Goal: Transaction & Acquisition: Purchase product/service

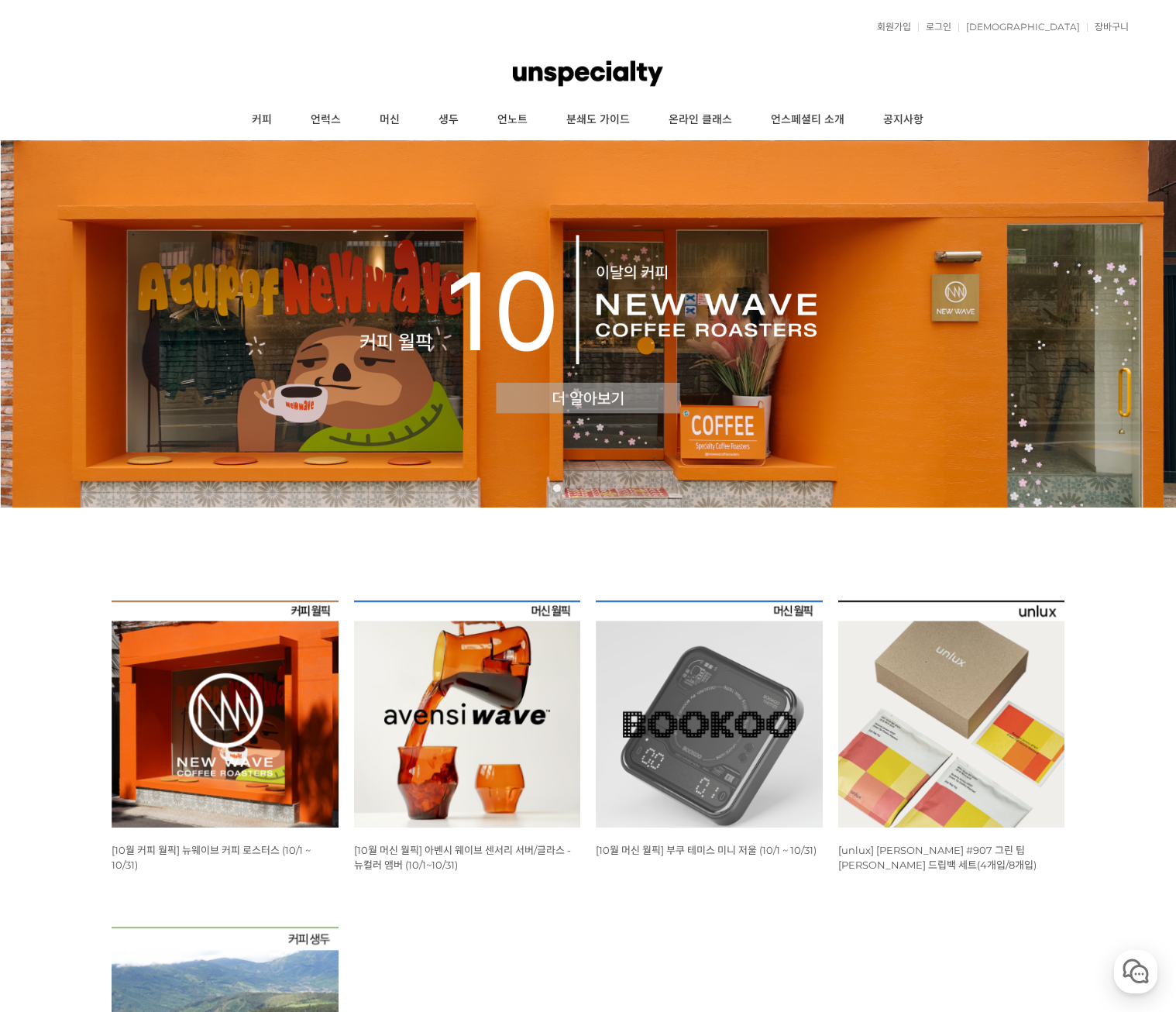
scroll to position [310, 0]
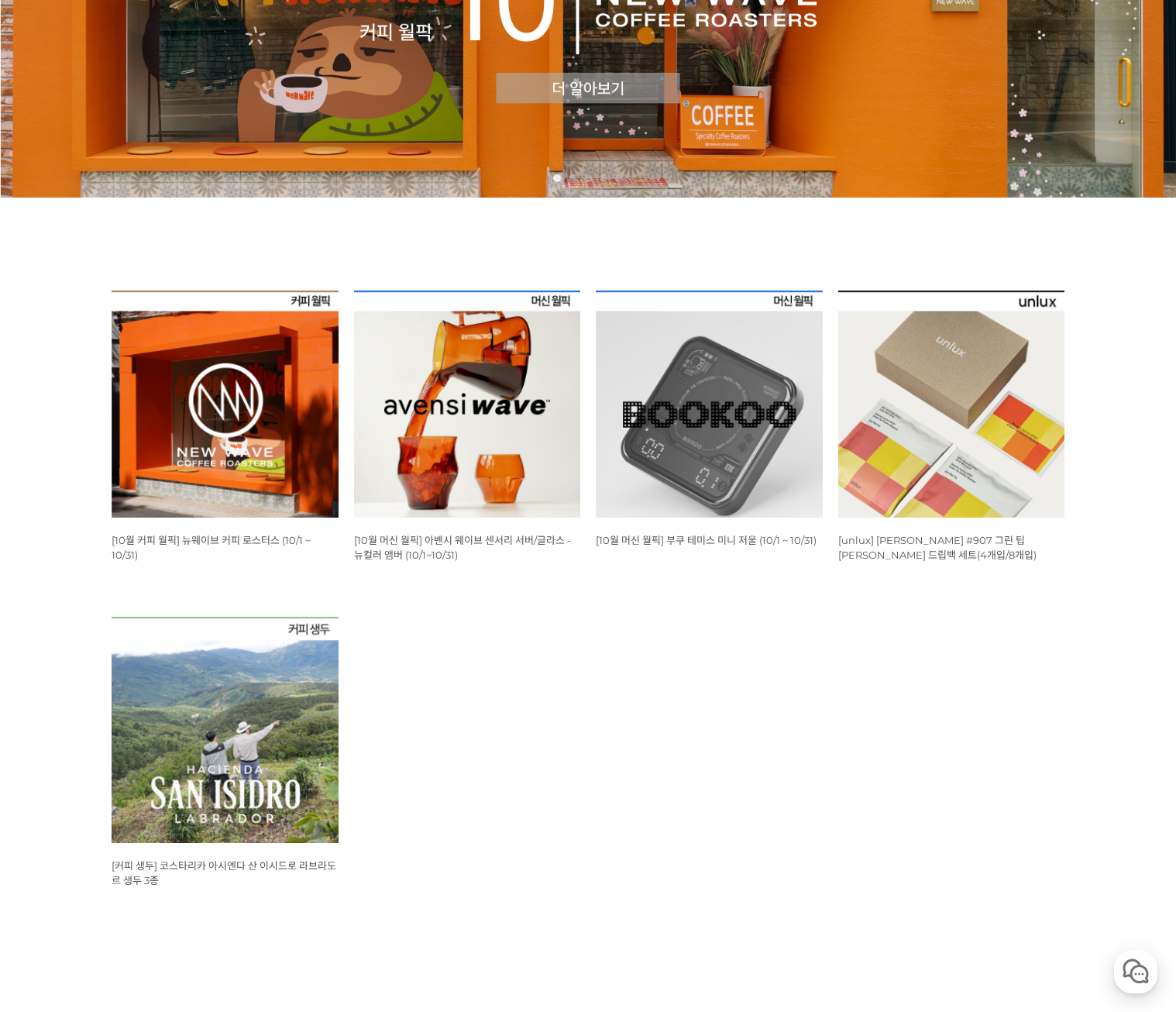
click at [234, 384] on img at bounding box center [224, 403] width 227 height 227
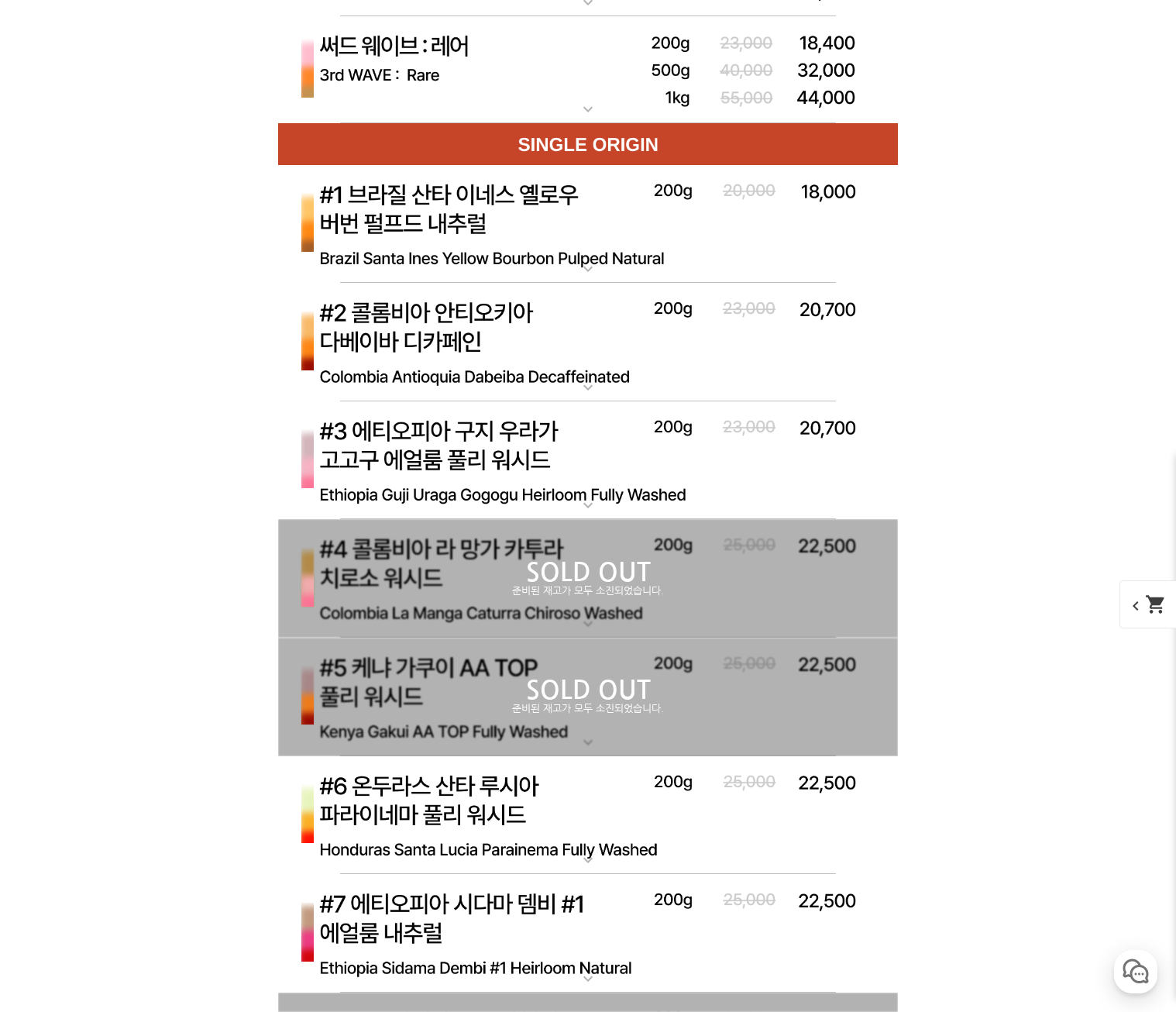
scroll to position [5196, 0]
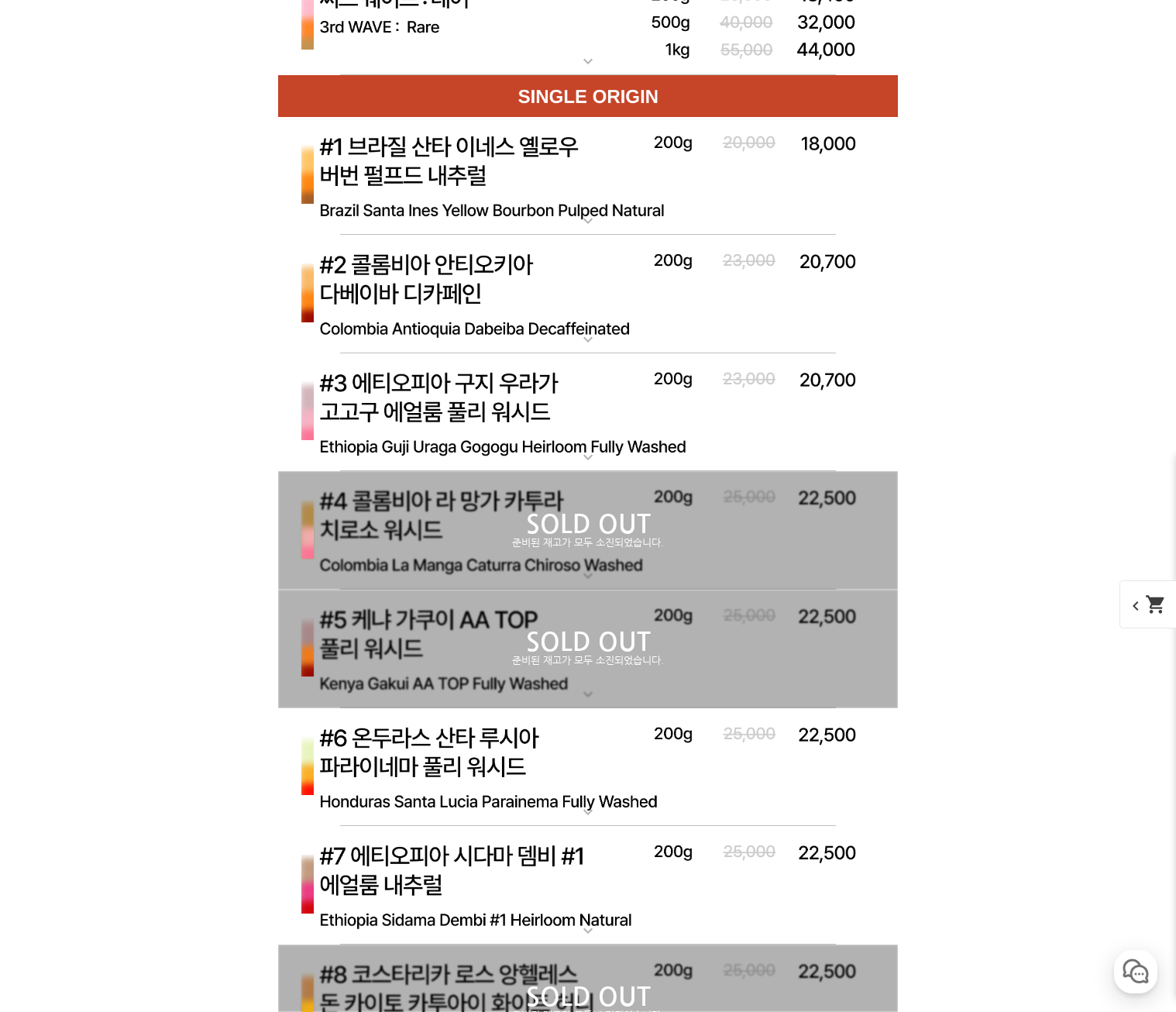
click at [474, 890] on img at bounding box center [588, 886] width 619 height 120
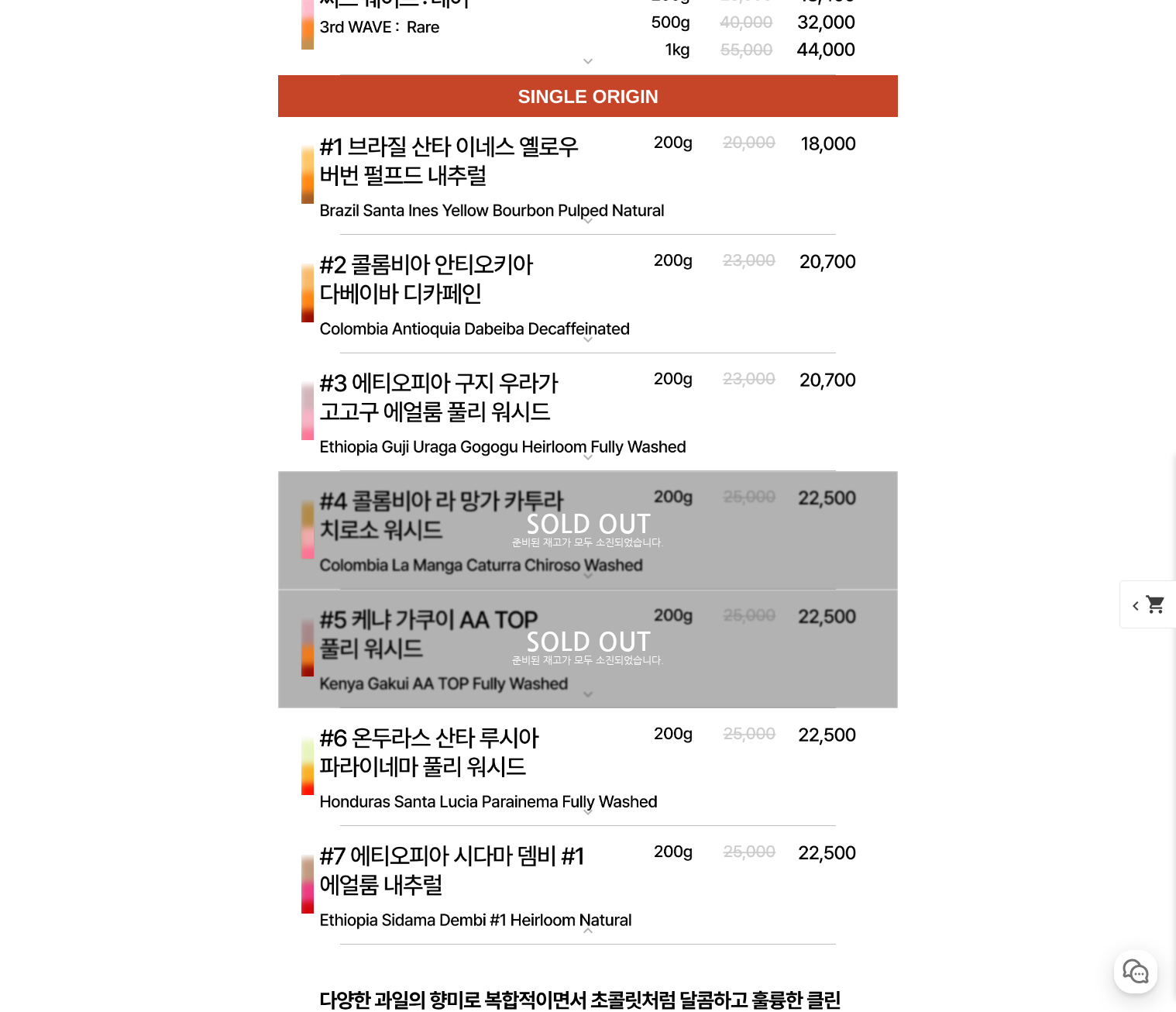
scroll to position [5351, 0]
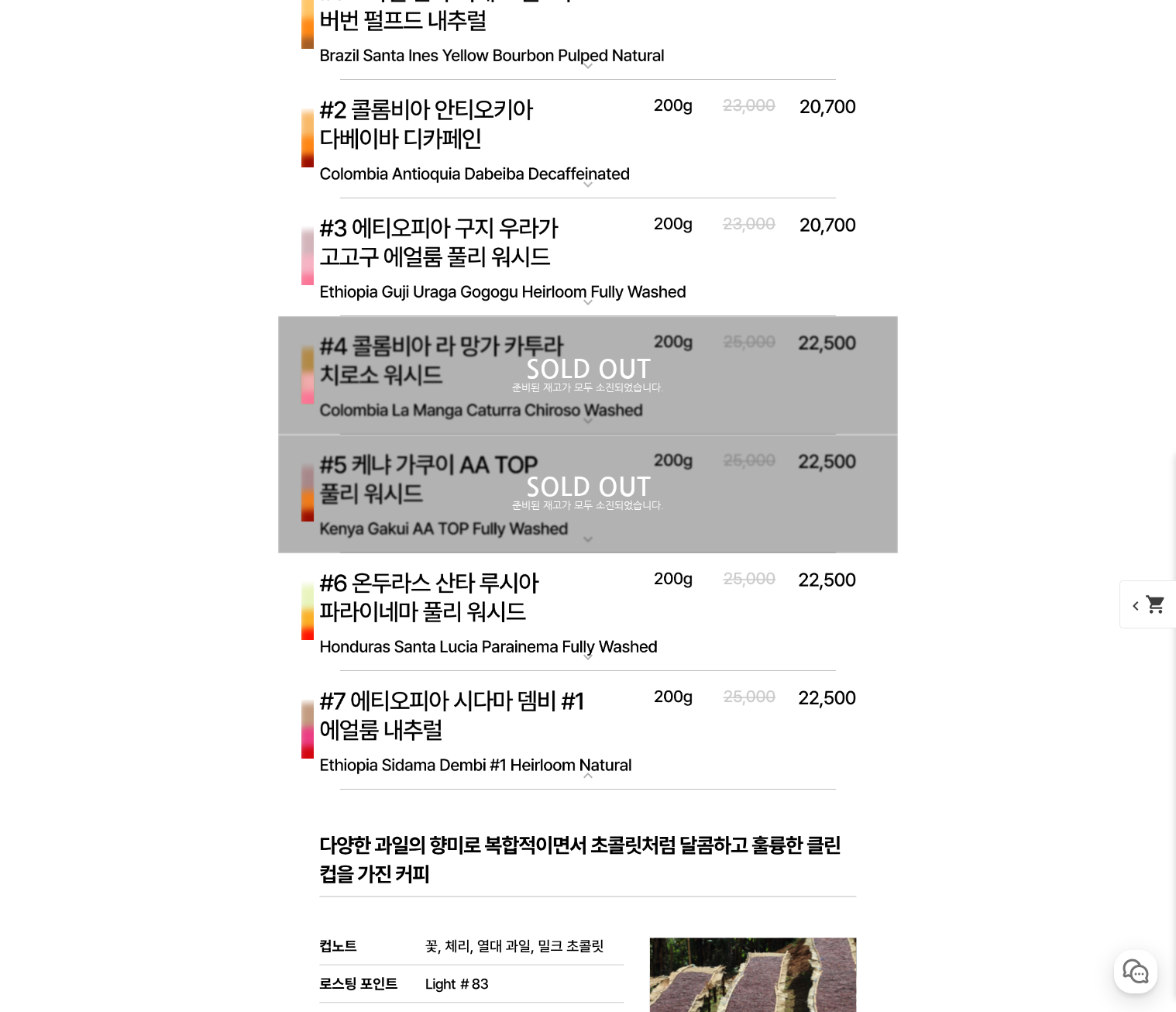
click at [458, 718] on img at bounding box center [588, 731] width 619 height 120
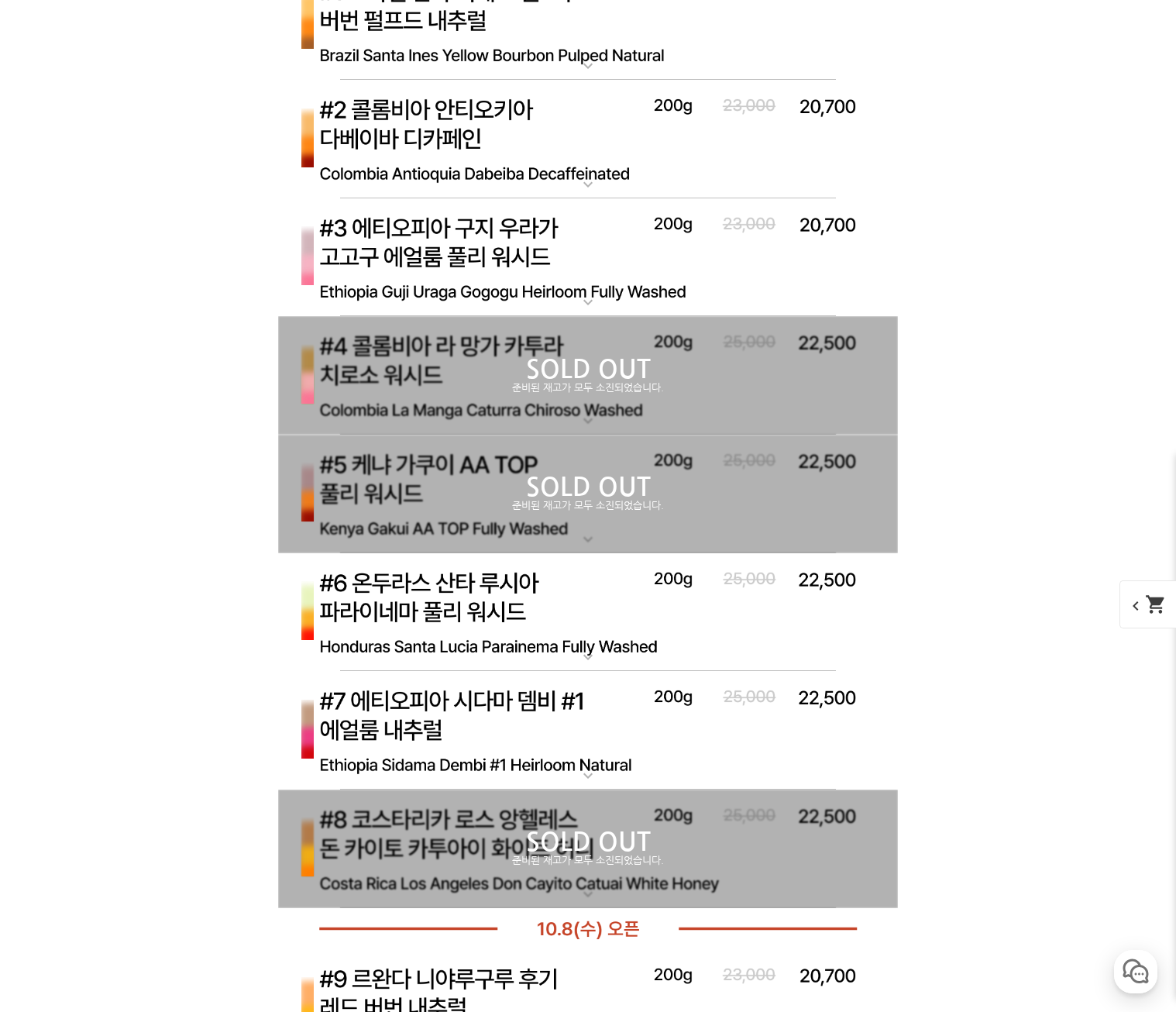
click at [559, 249] on img at bounding box center [588, 258] width 619 height 120
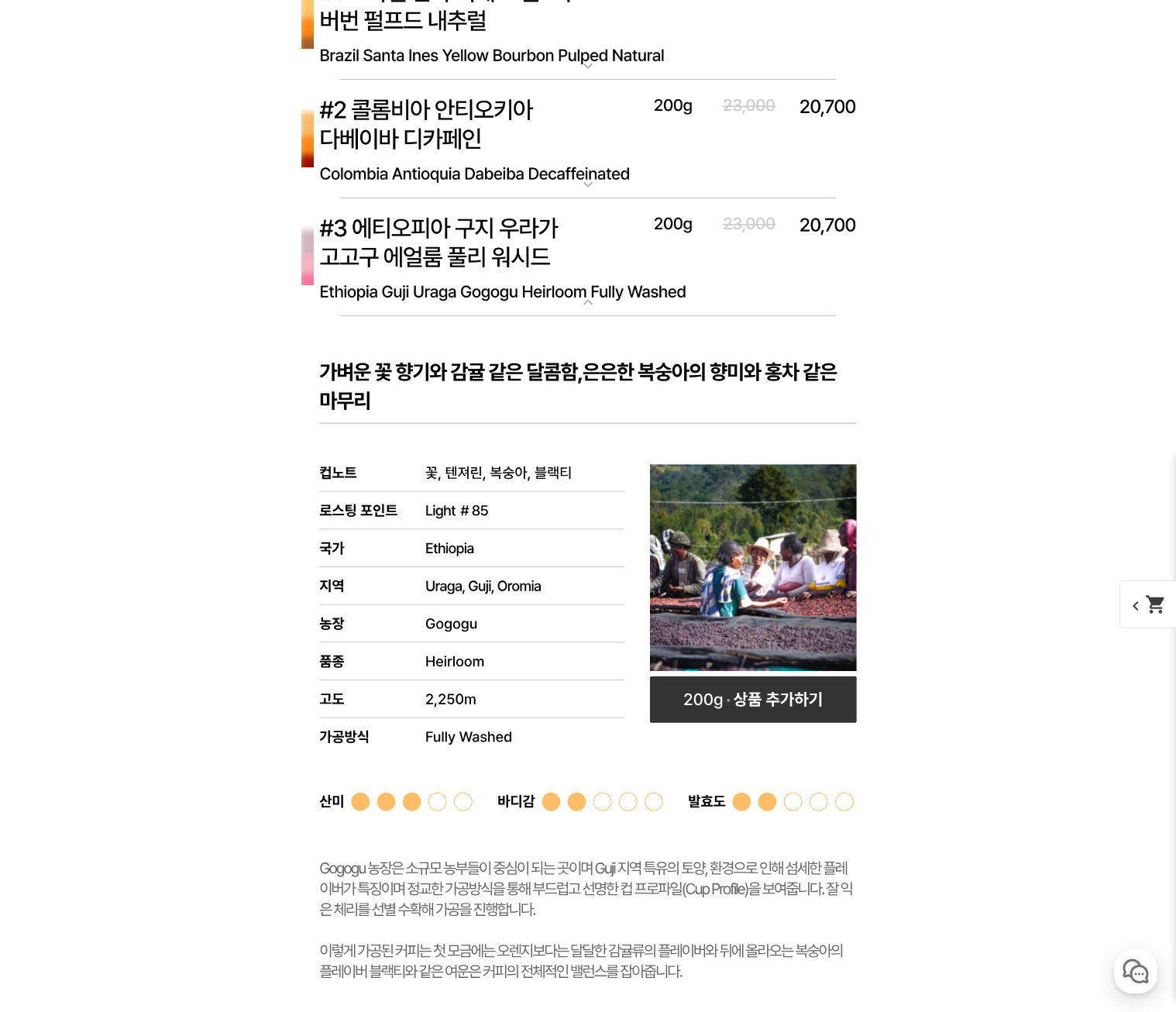
click at [680, 275] on img at bounding box center [588, 258] width 619 height 120
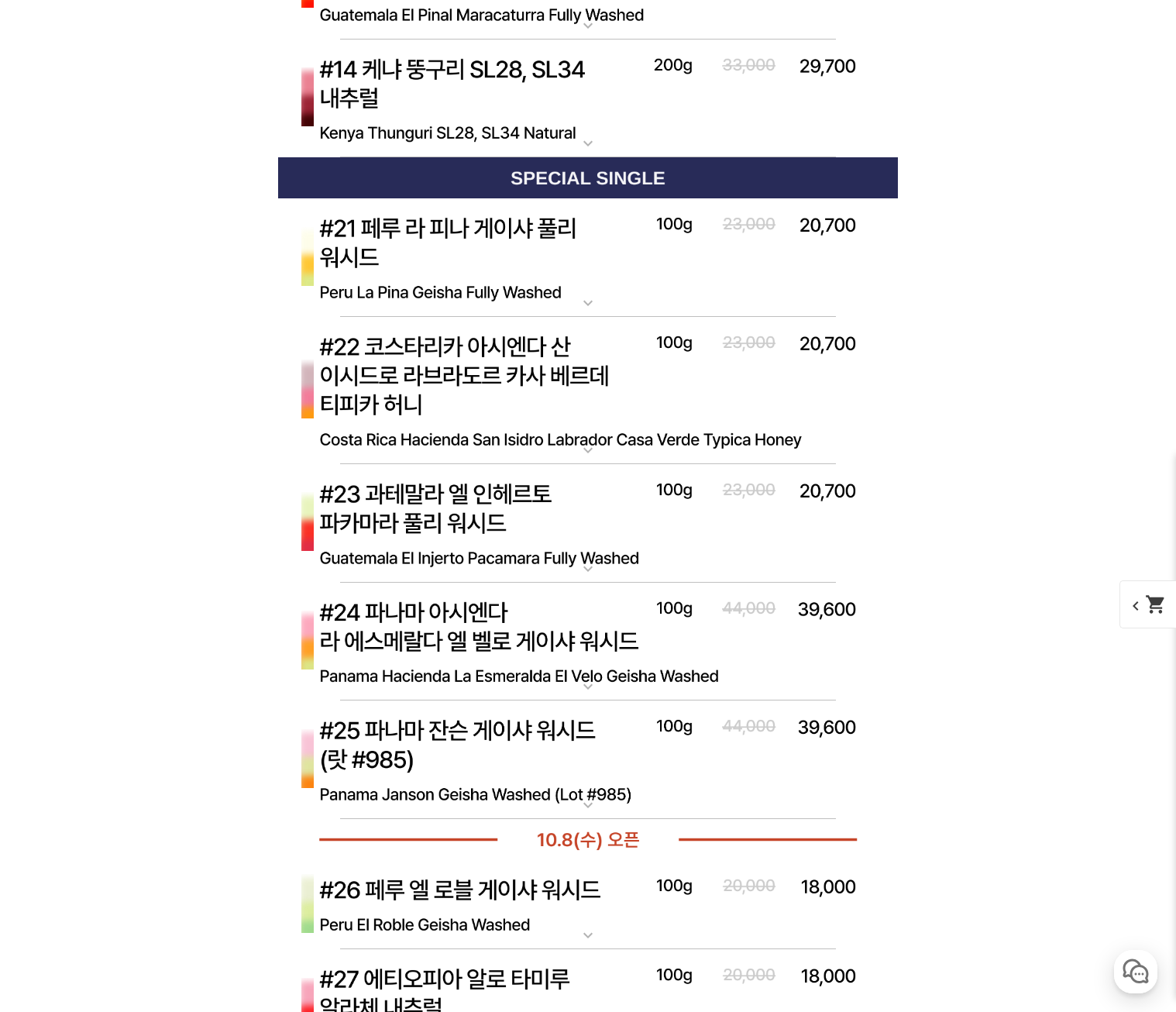
scroll to position [6901, 0]
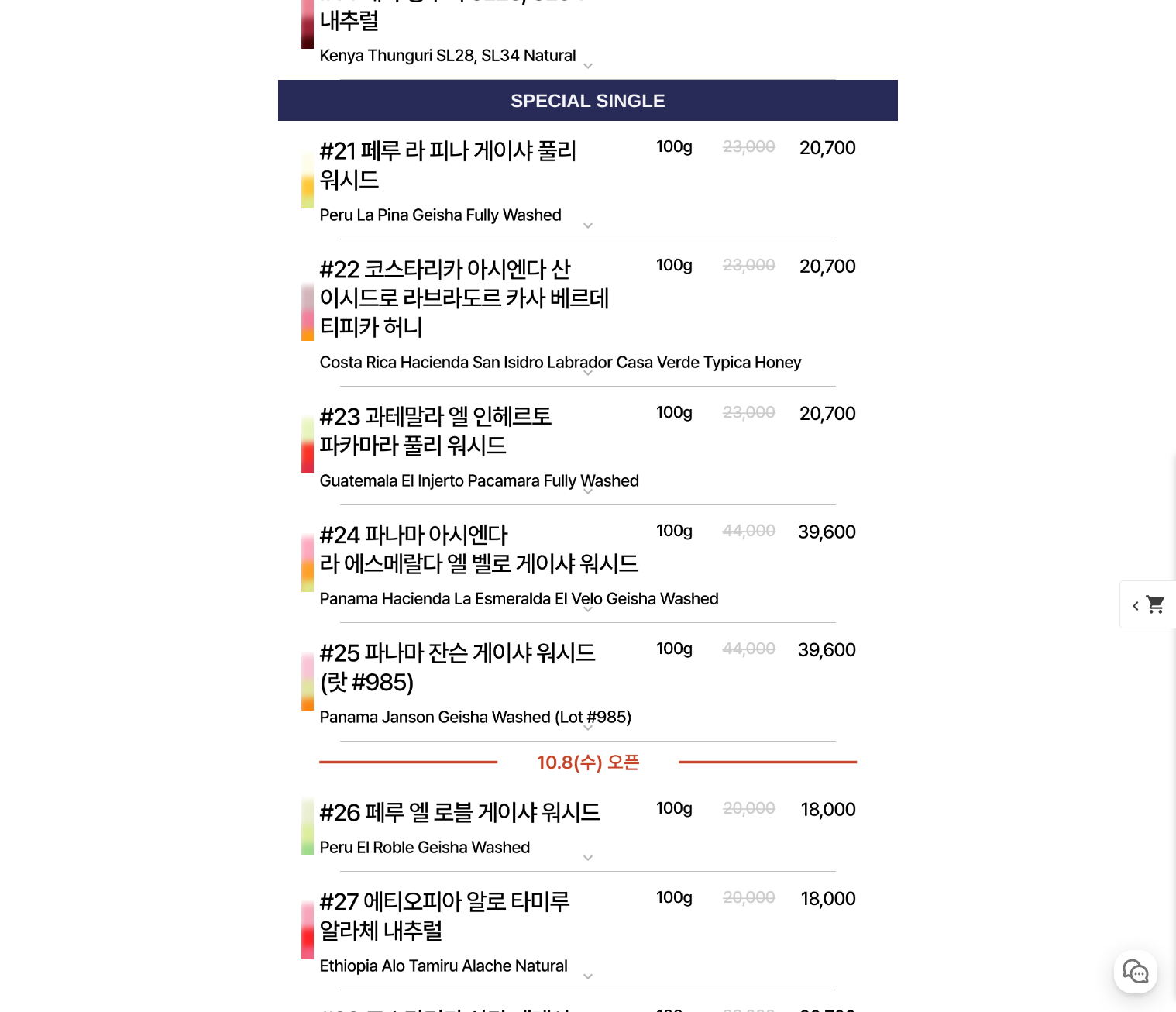
click at [692, 563] on img at bounding box center [588, 564] width 619 height 120
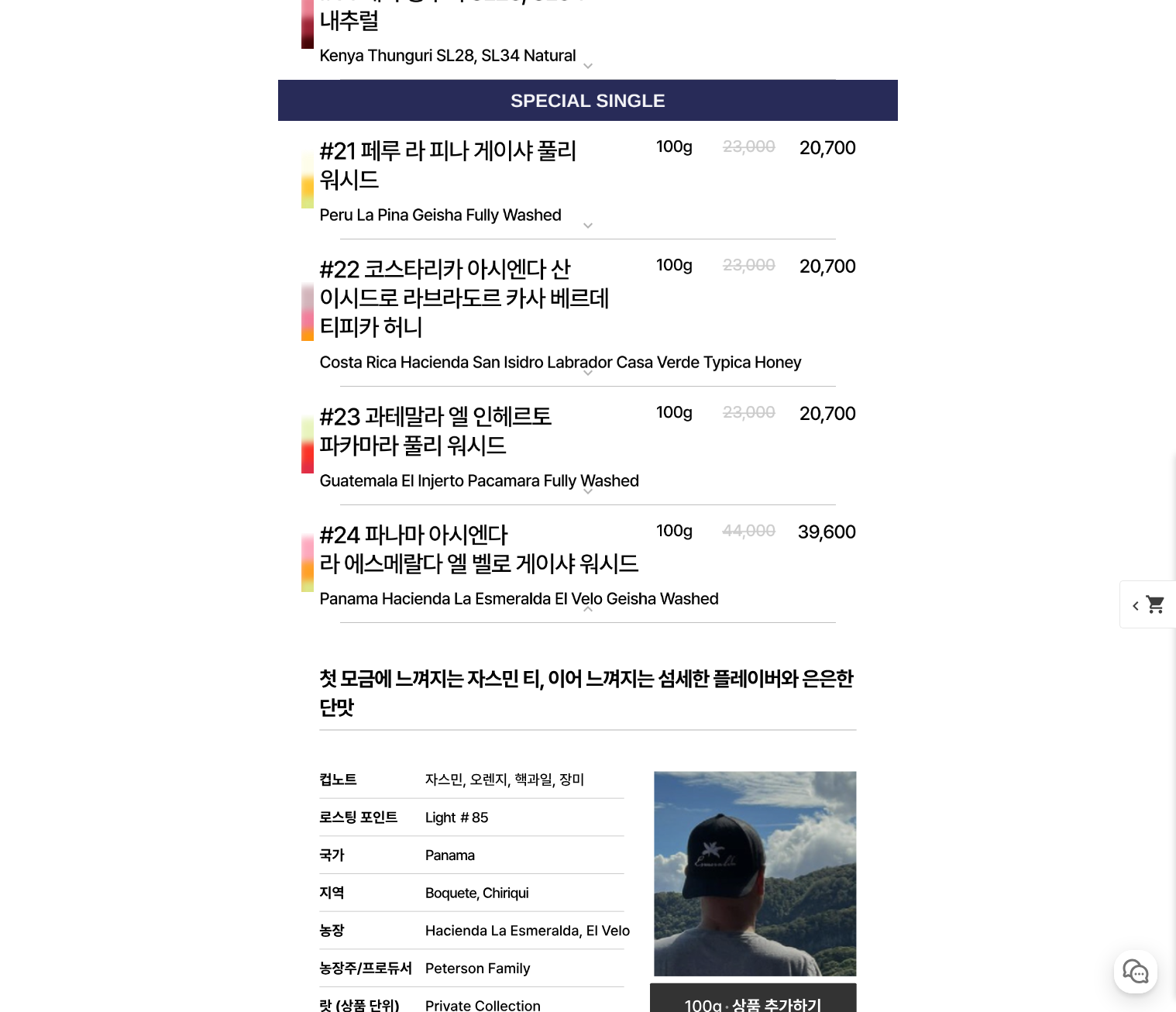
click at [694, 563] on img at bounding box center [588, 564] width 619 height 120
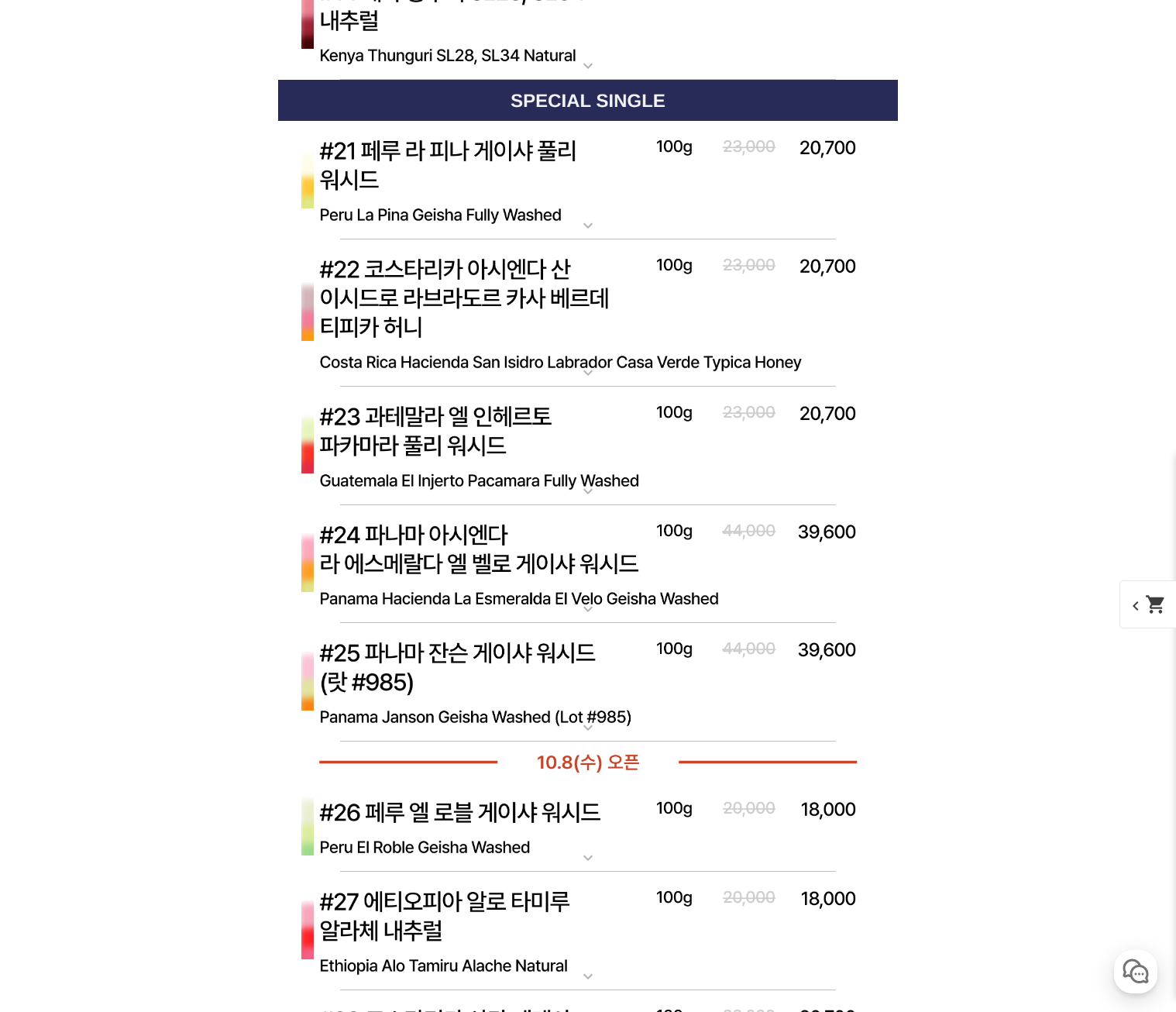
click at [440, 670] on img at bounding box center [588, 682] width 619 height 120
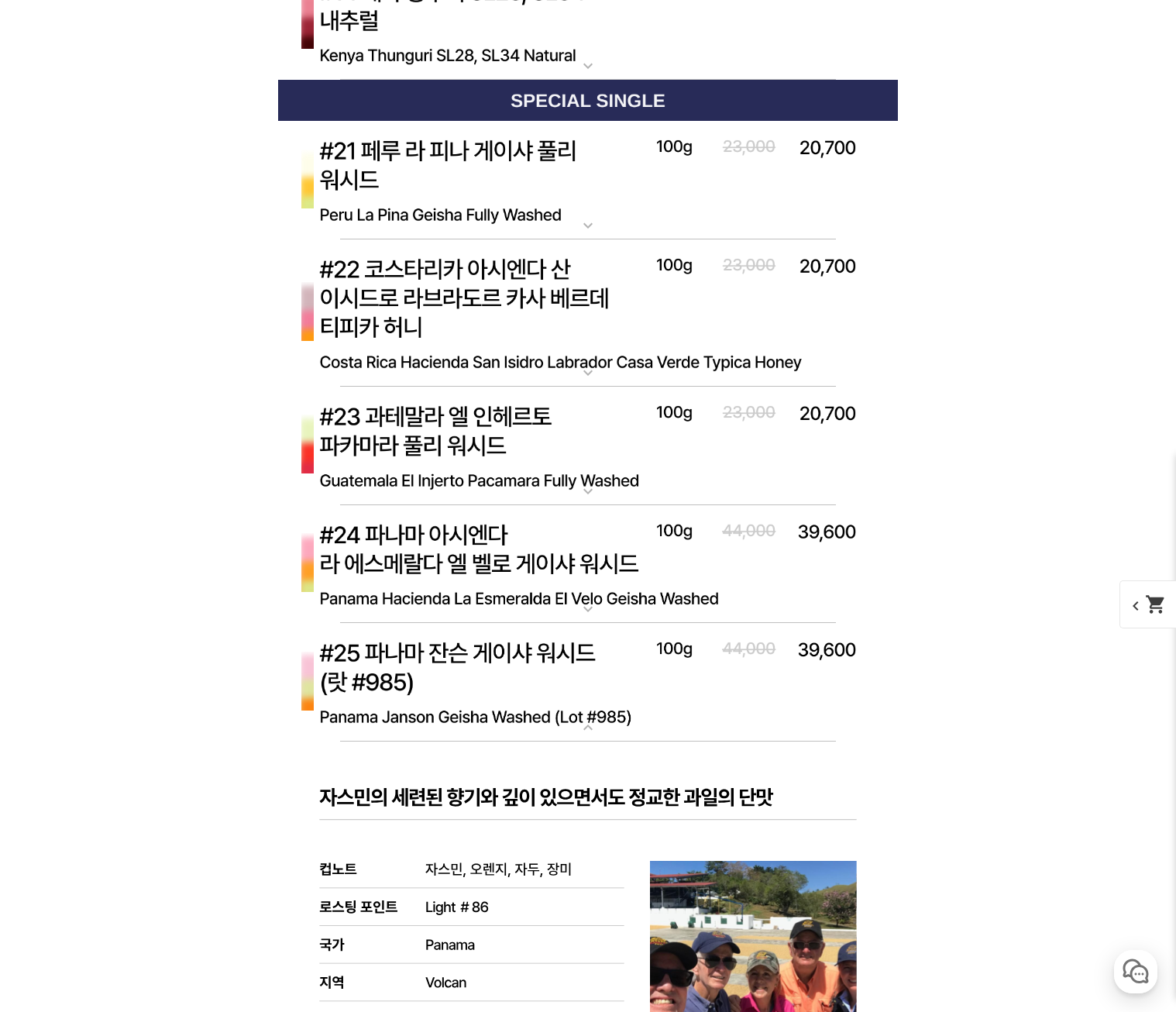
click at [441, 670] on img at bounding box center [588, 682] width 619 height 120
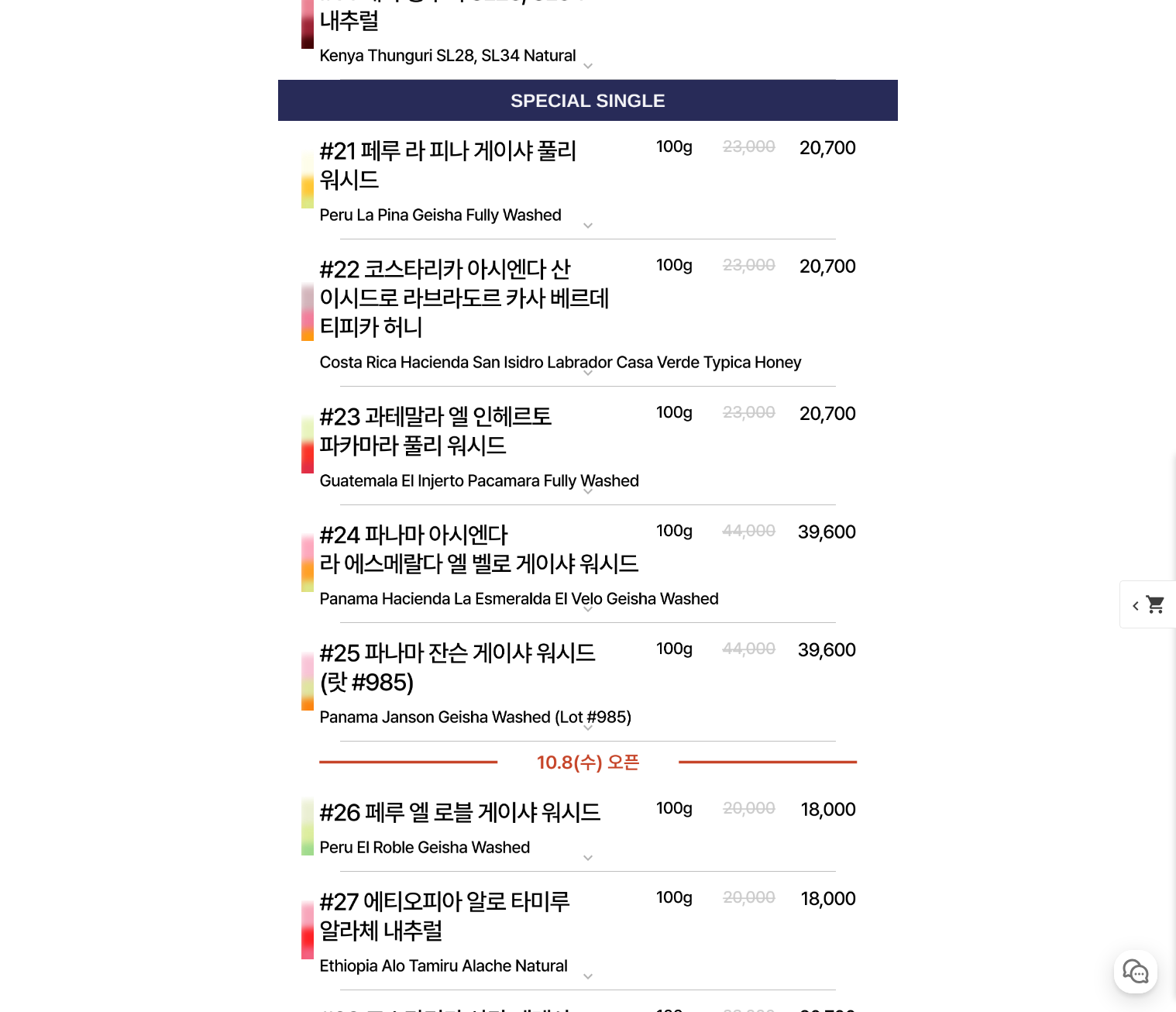
click at [492, 432] on img at bounding box center [588, 446] width 619 height 120
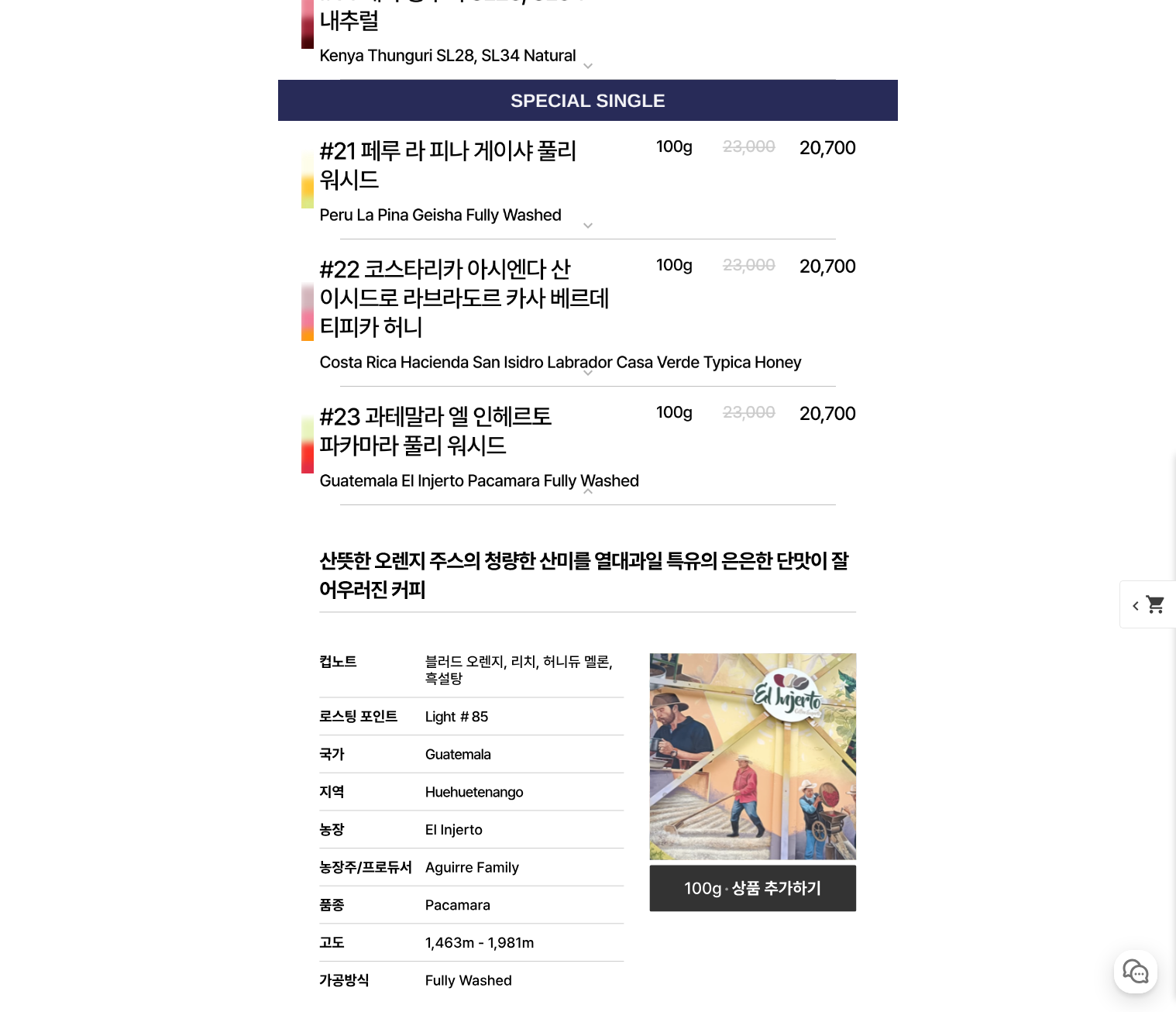
click at [520, 435] on img at bounding box center [588, 446] width 619 height 120
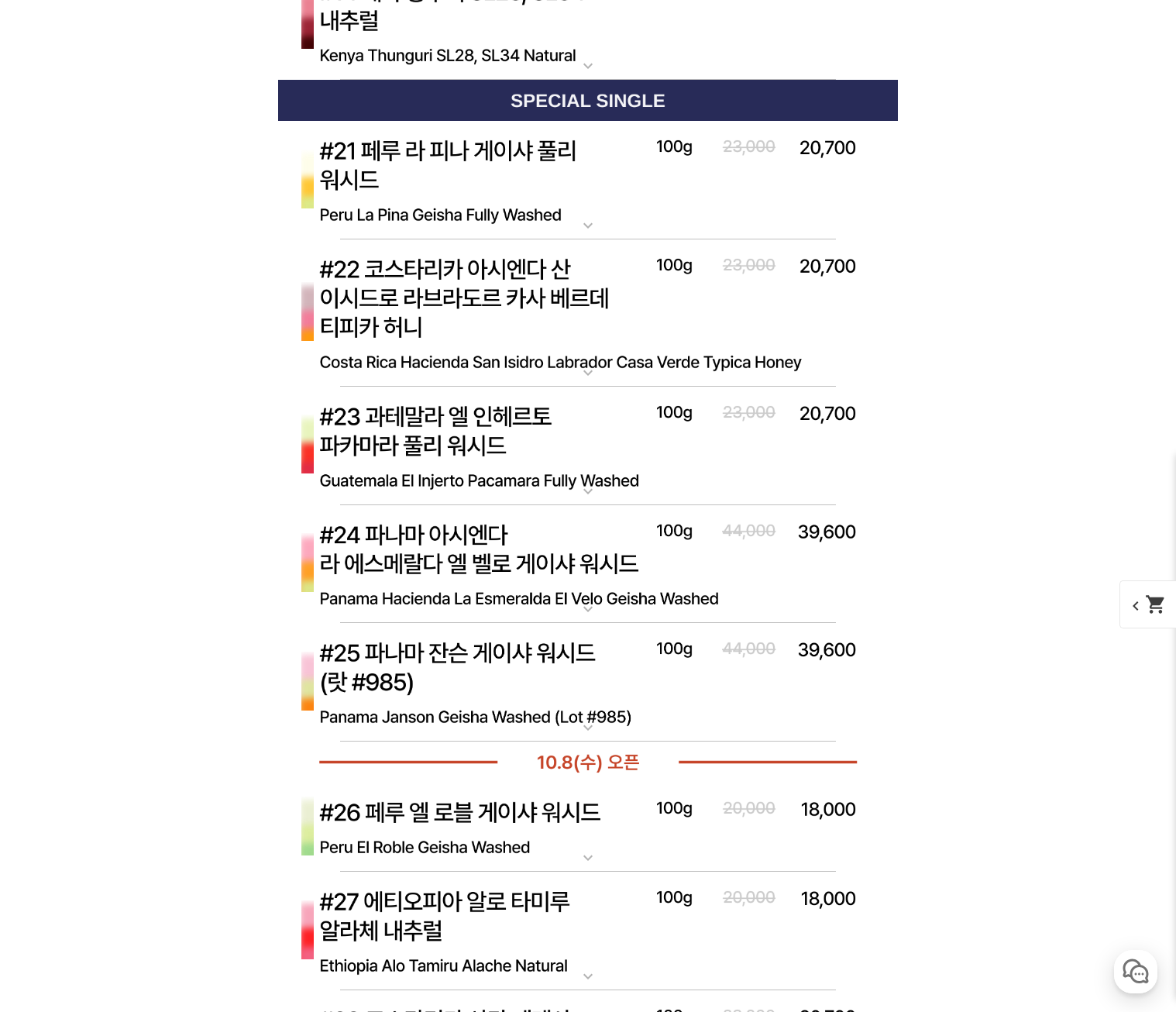
click at [547, 306] on img at bounding box center [588, 313] width 619 height 148
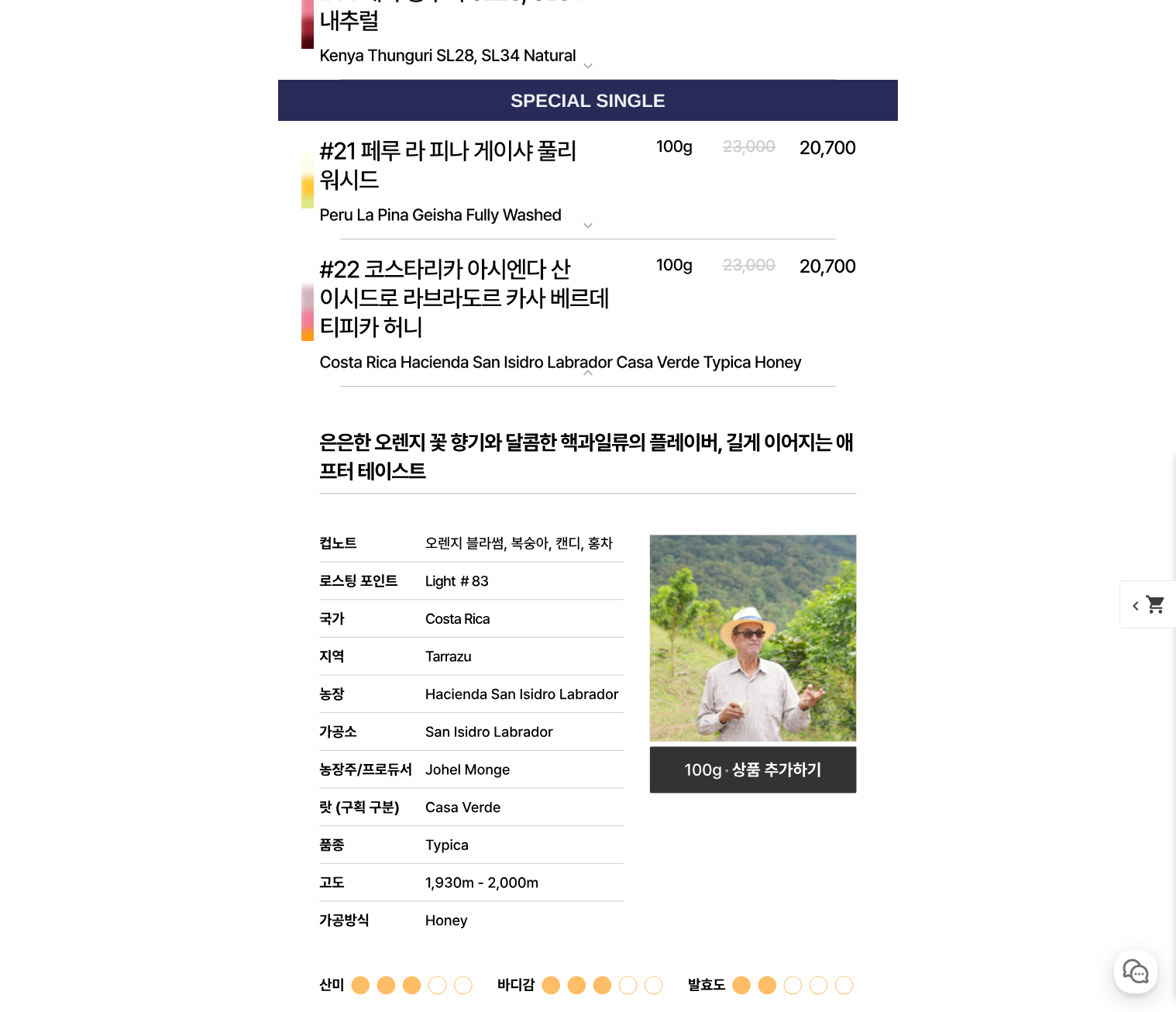
click at [547, 306] on img at bounding box center [588, 313] width 619 height 148
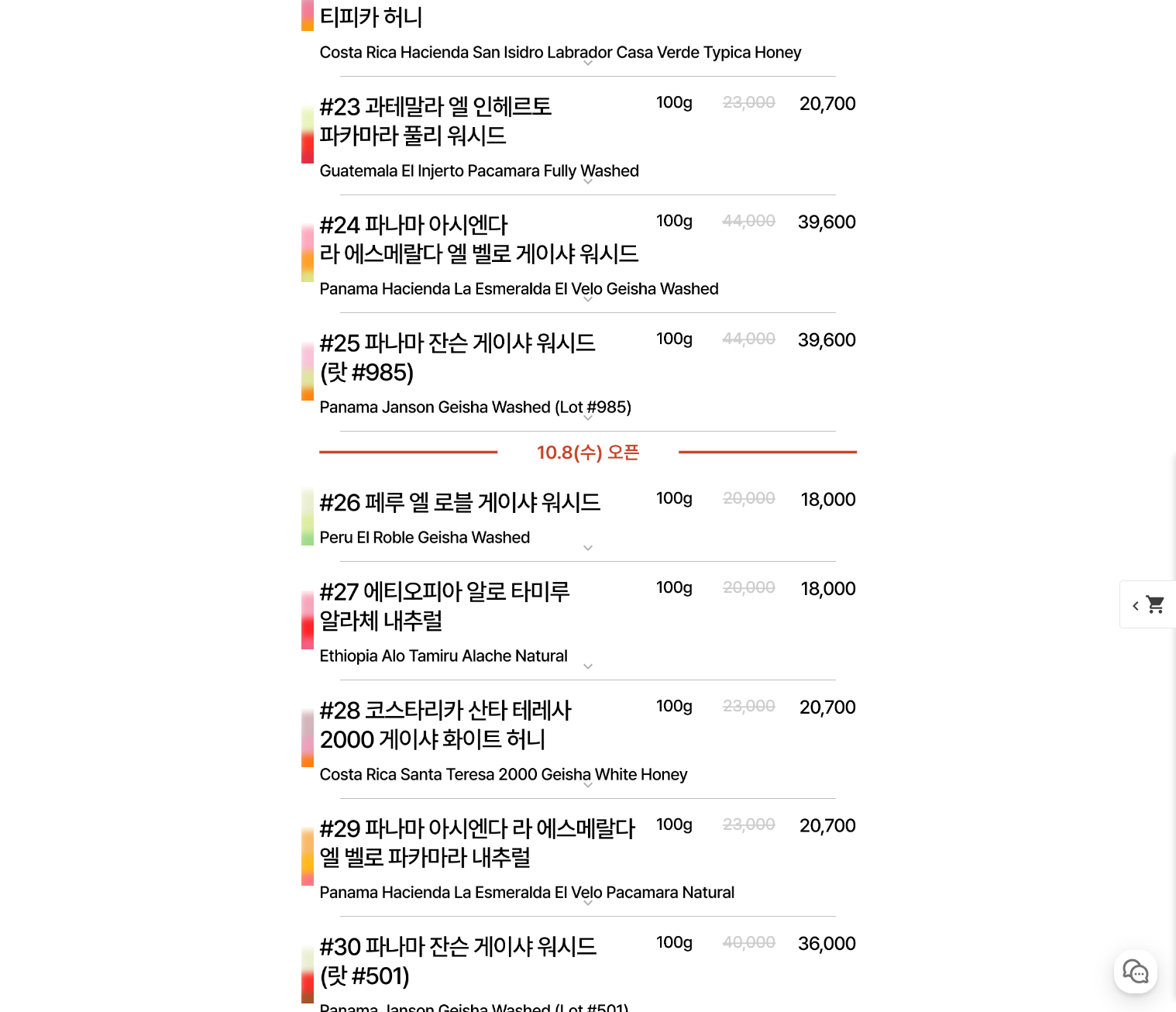
scroll to position [7288, 0]
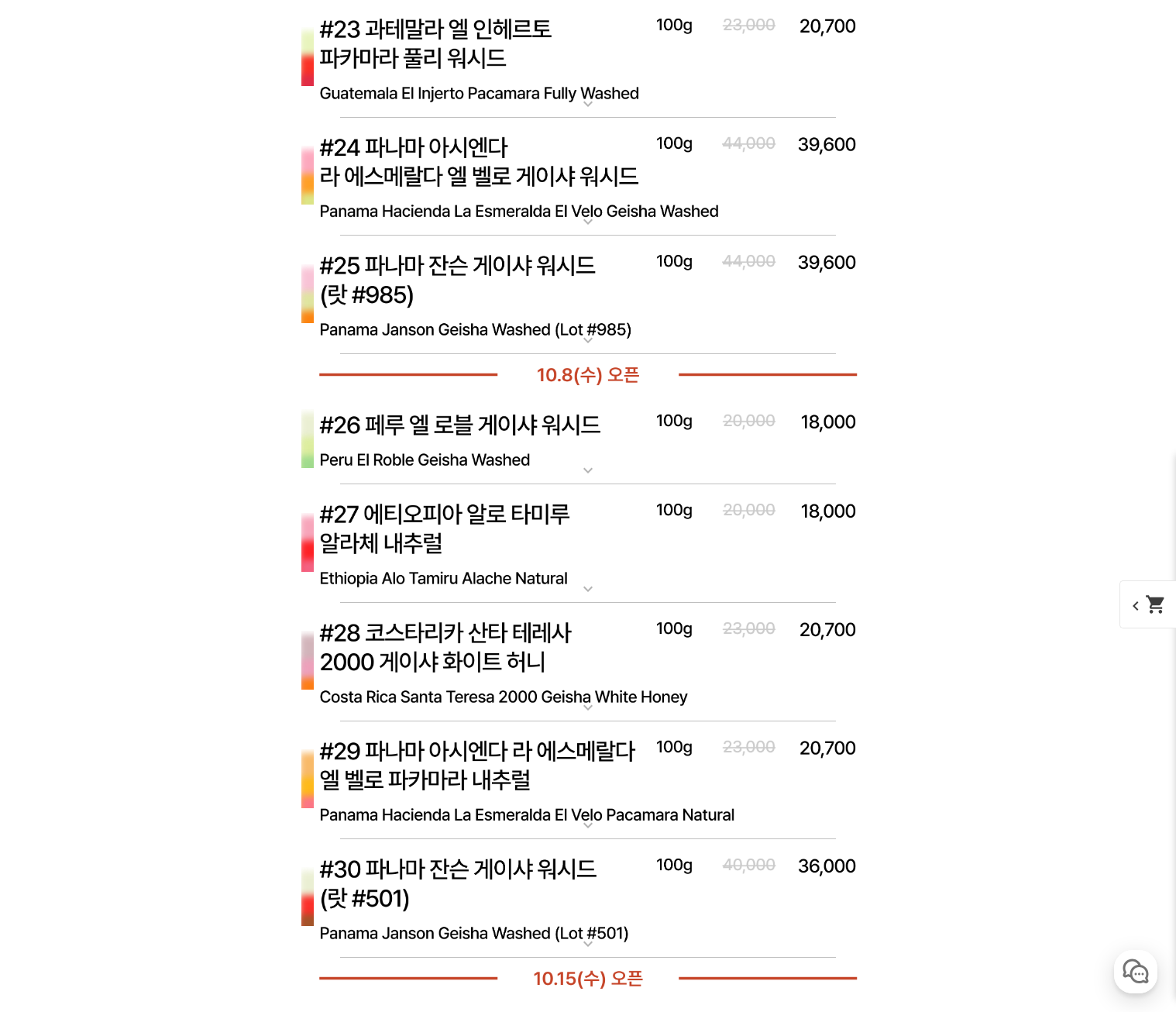
click at [426, 543] on img at bounding box center [588, 543] width 619 height 120
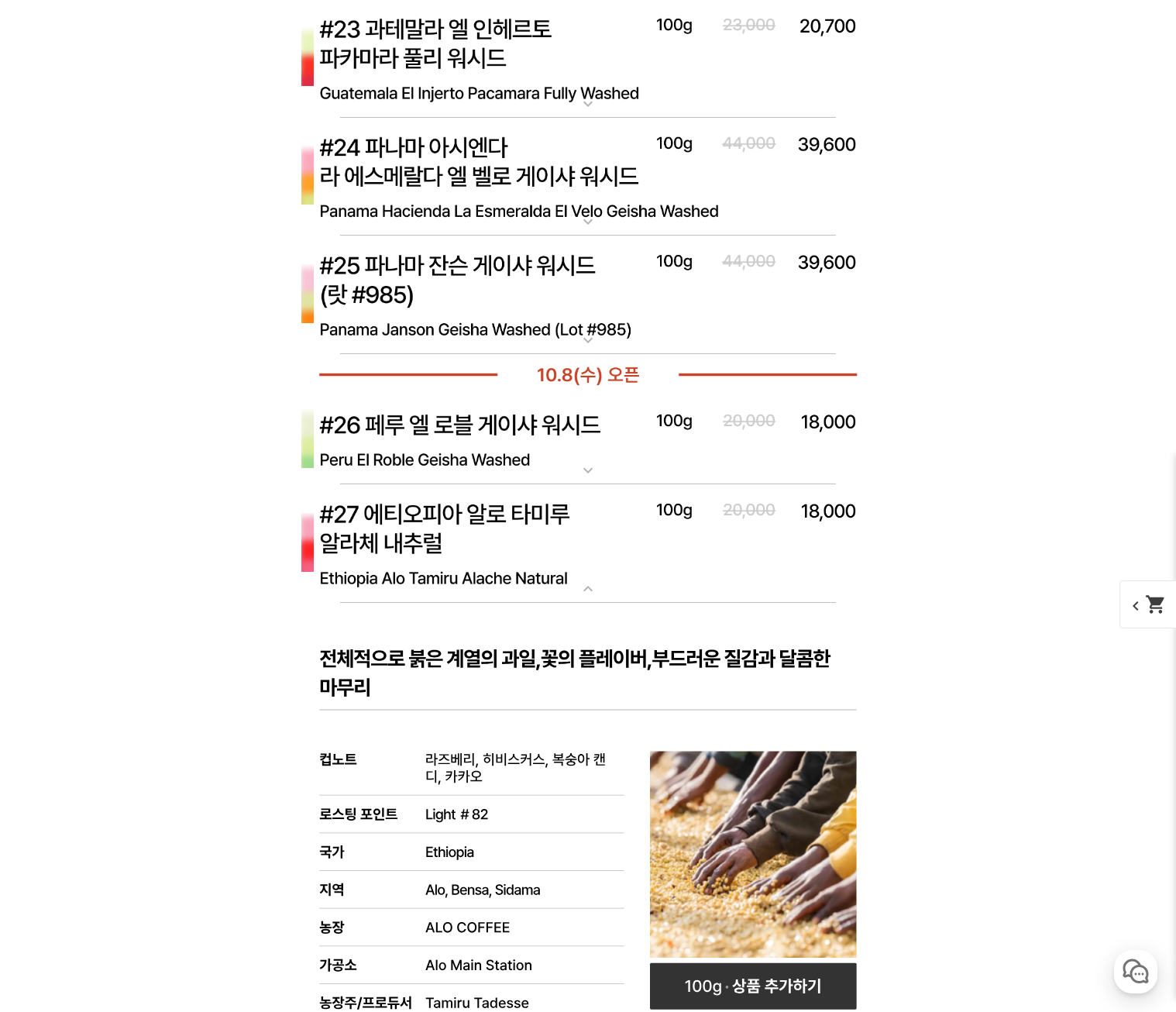
click at [525, 547] on img at bounding box center [588, 543] width 619 height 120
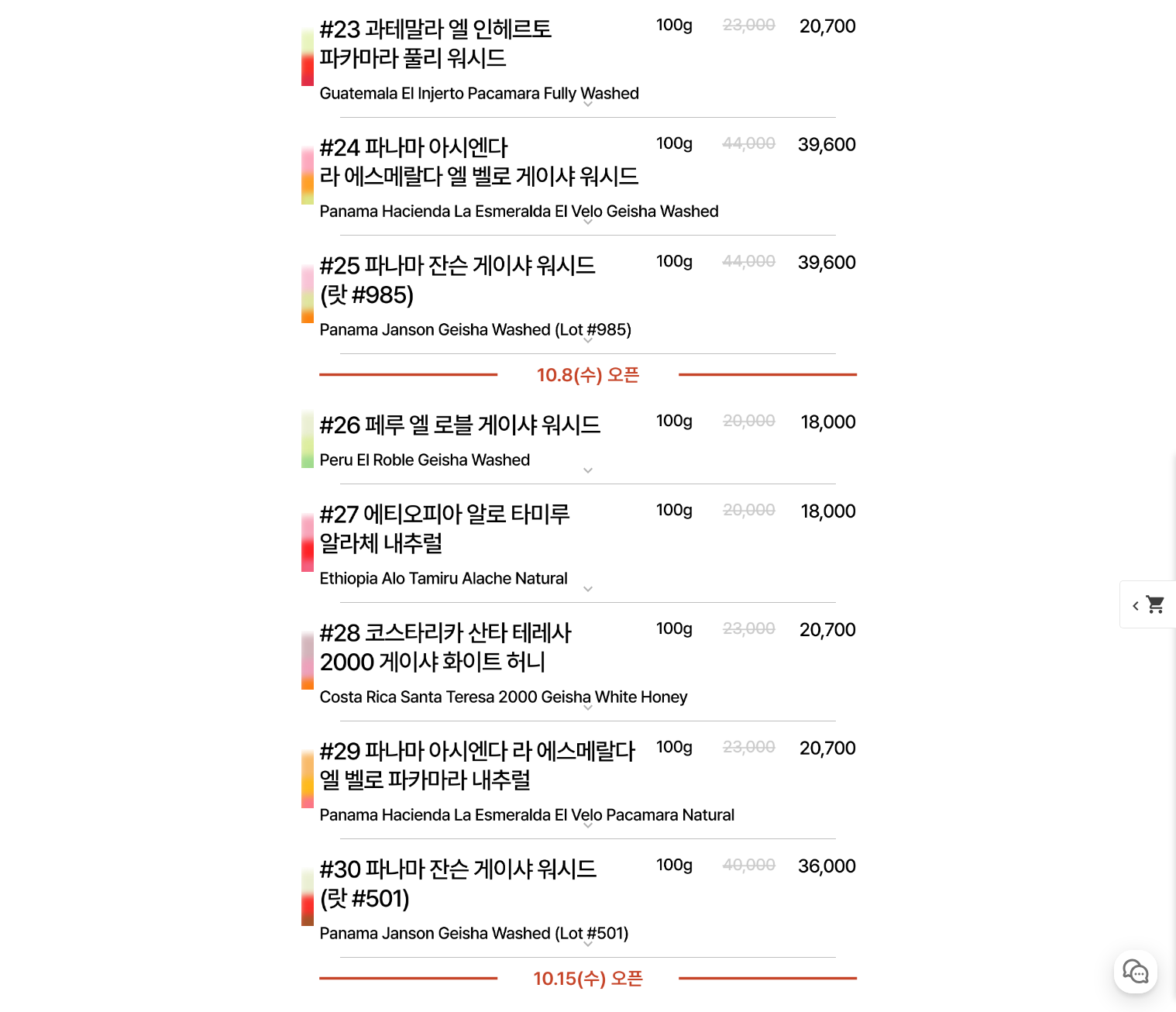
click at [462, 362] on img at bounding box center [588, 374] width 619 height 41
click at [474, 414] on img at bounding box center [588, 439] width 619 height 90
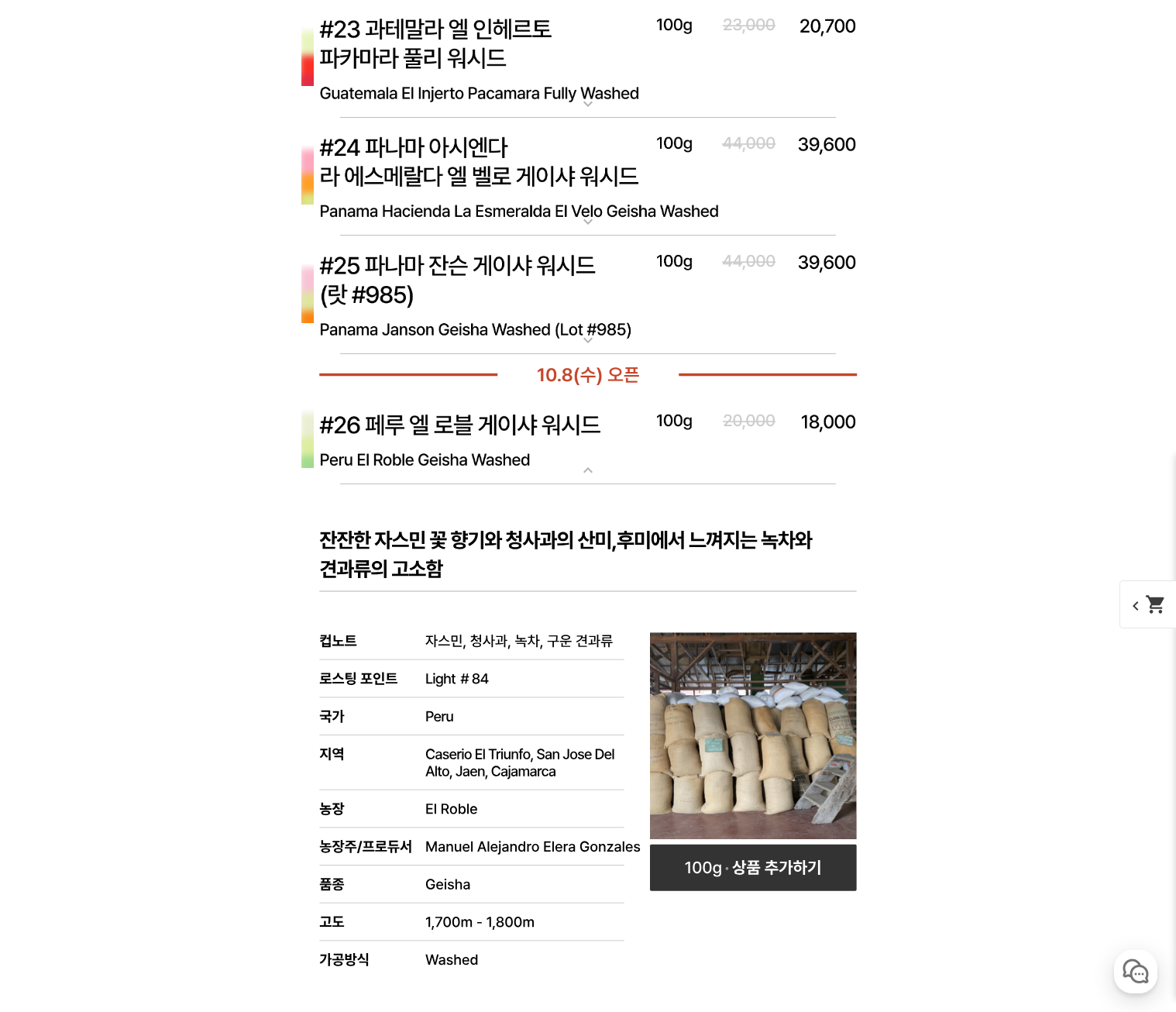
click at [474, 414] on img at bounding box center [588, 439] width 619 height 90
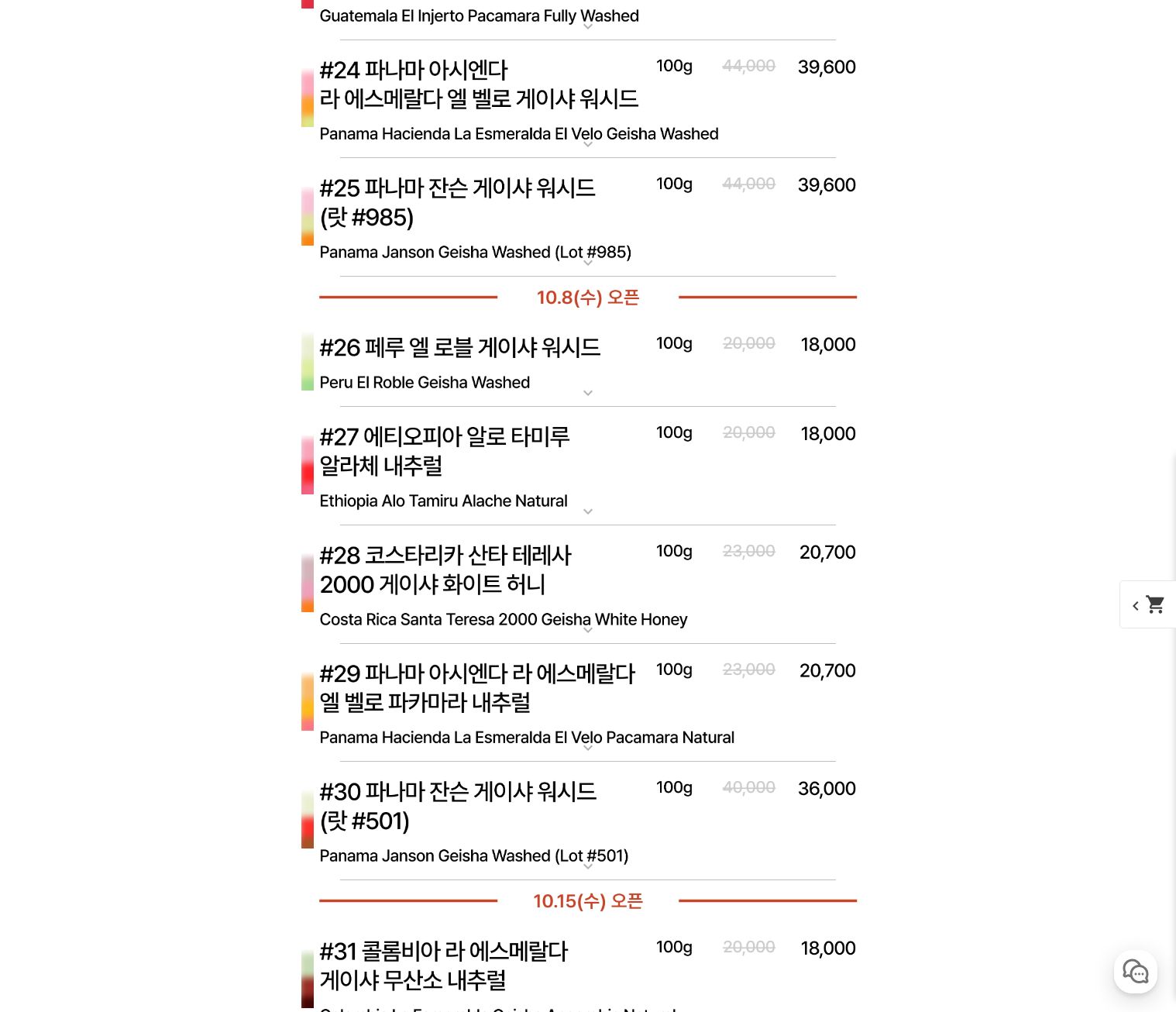
scroll to position [7443, 0]
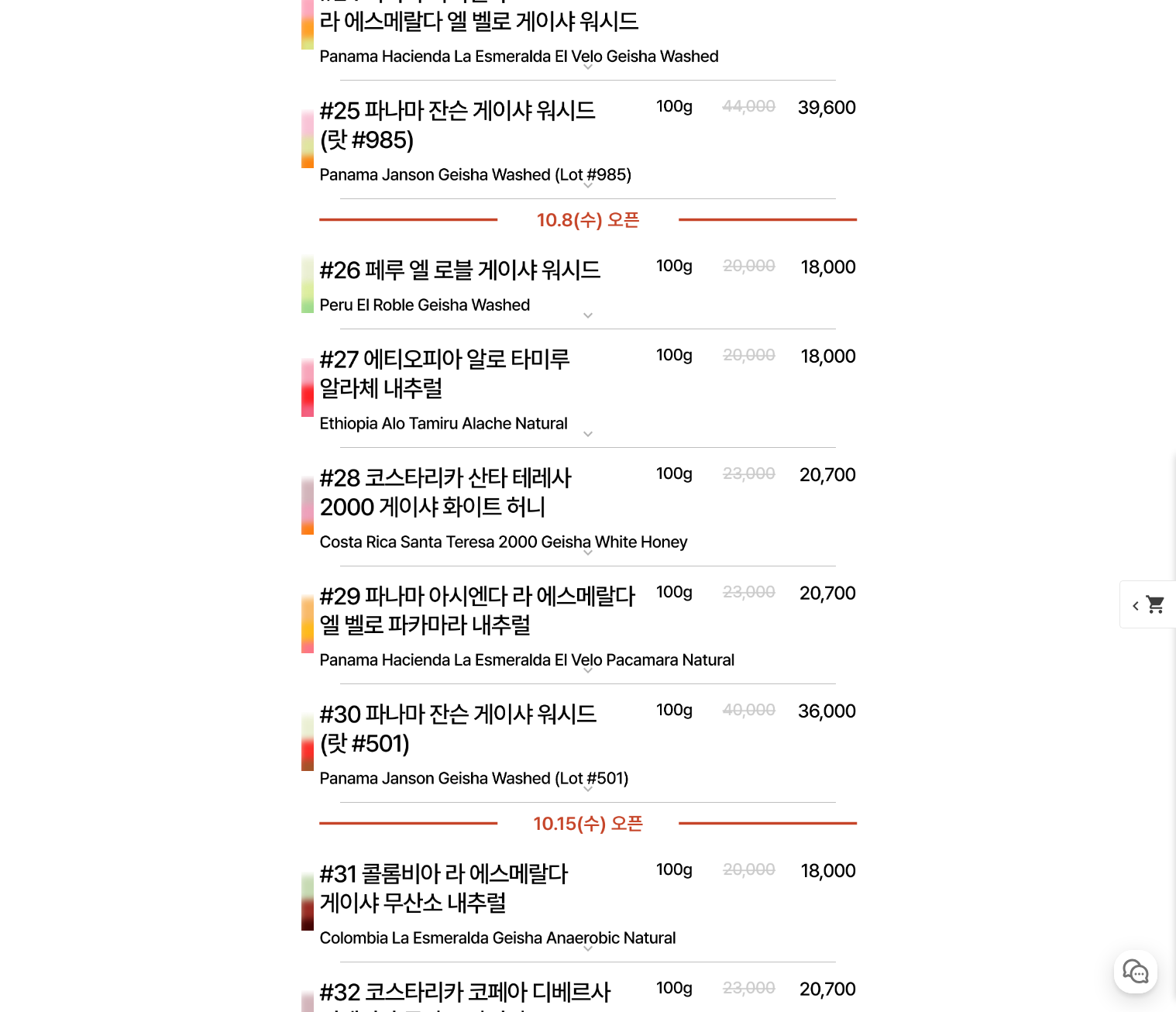
click at [521, 517] on img at bounding box center [588, 507] width 619 height 120
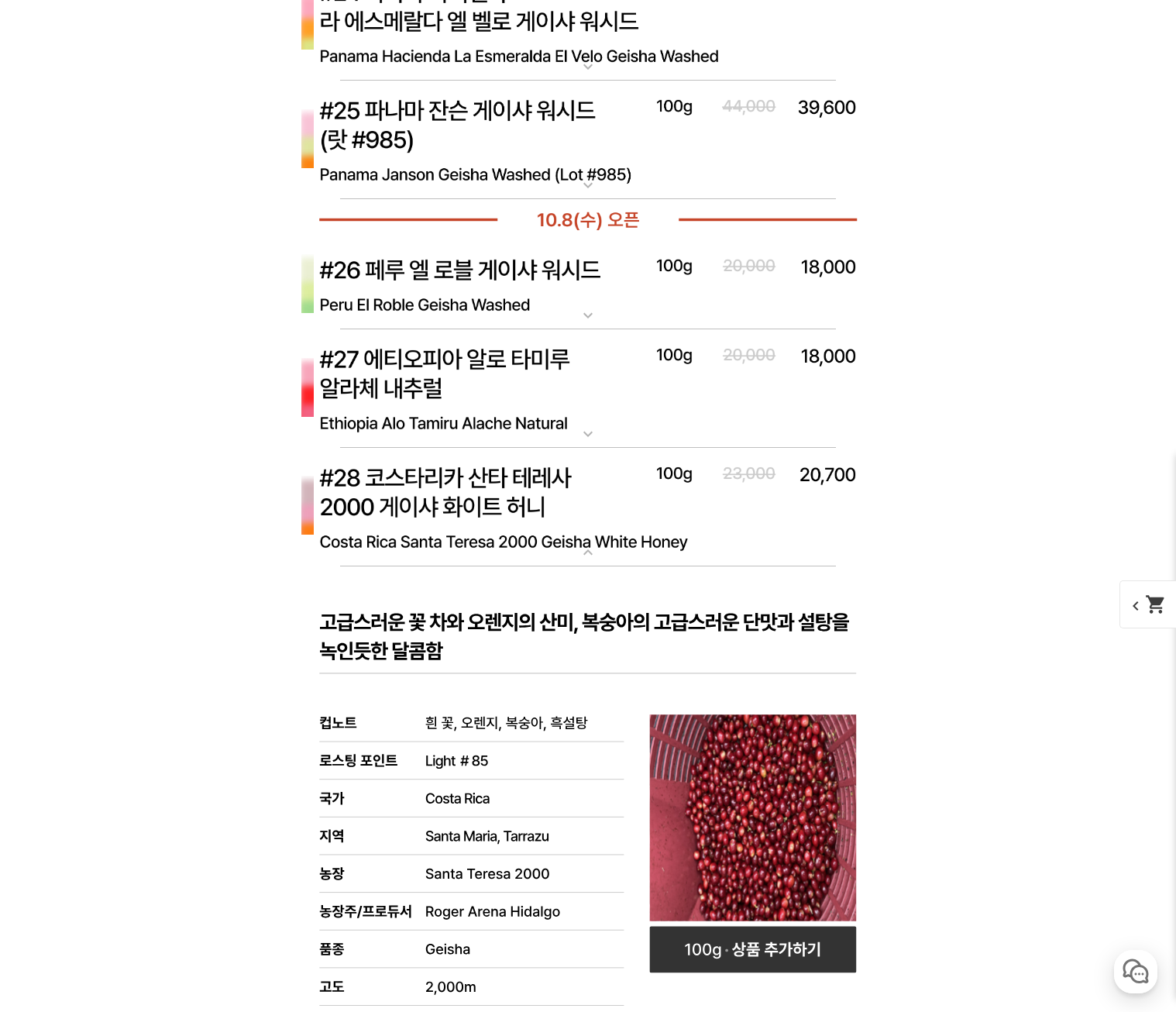
click at [521, 498] on img at bounding box center [588, 507] width 619 height 120
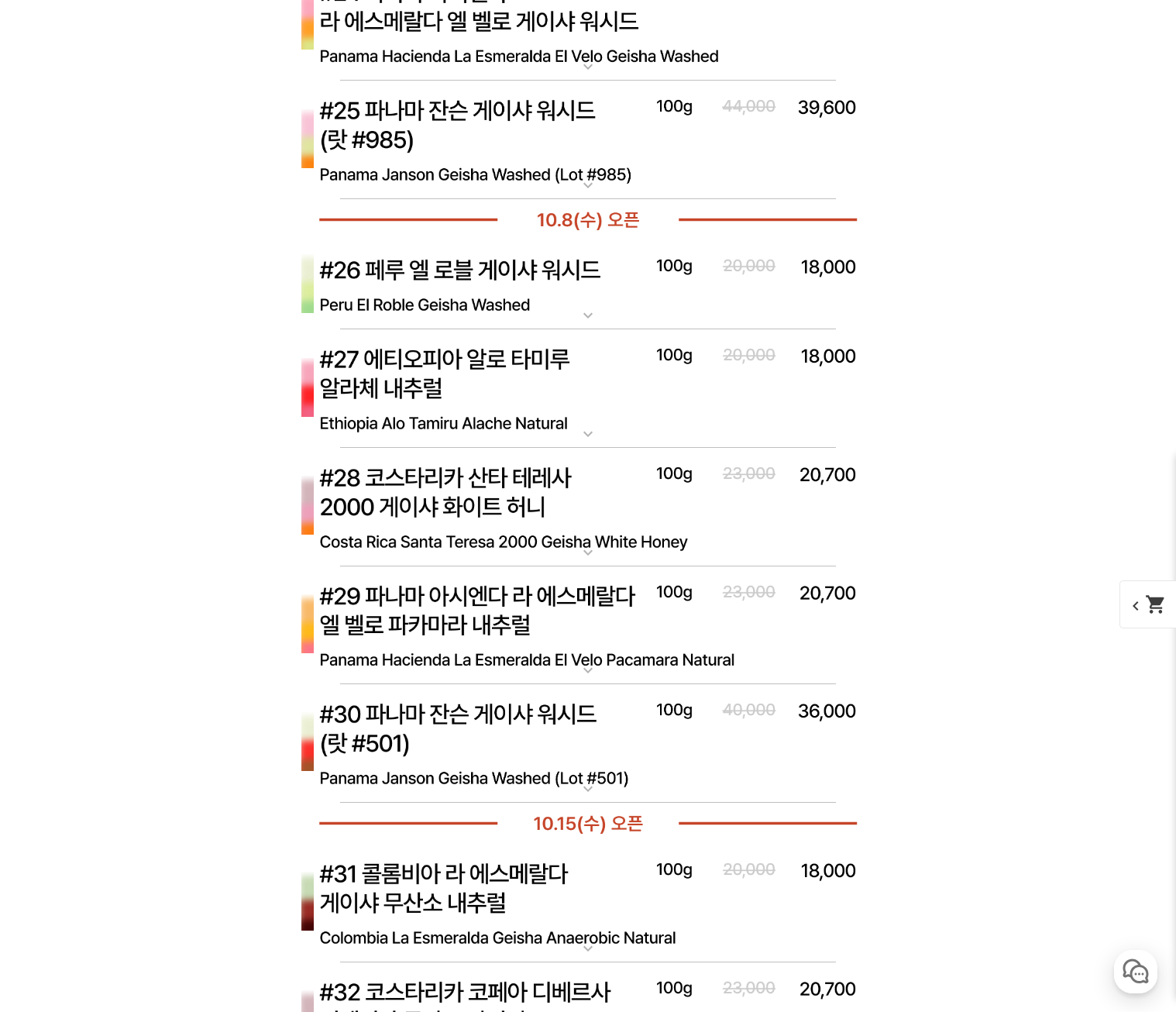
scroll to position [7598, 0]
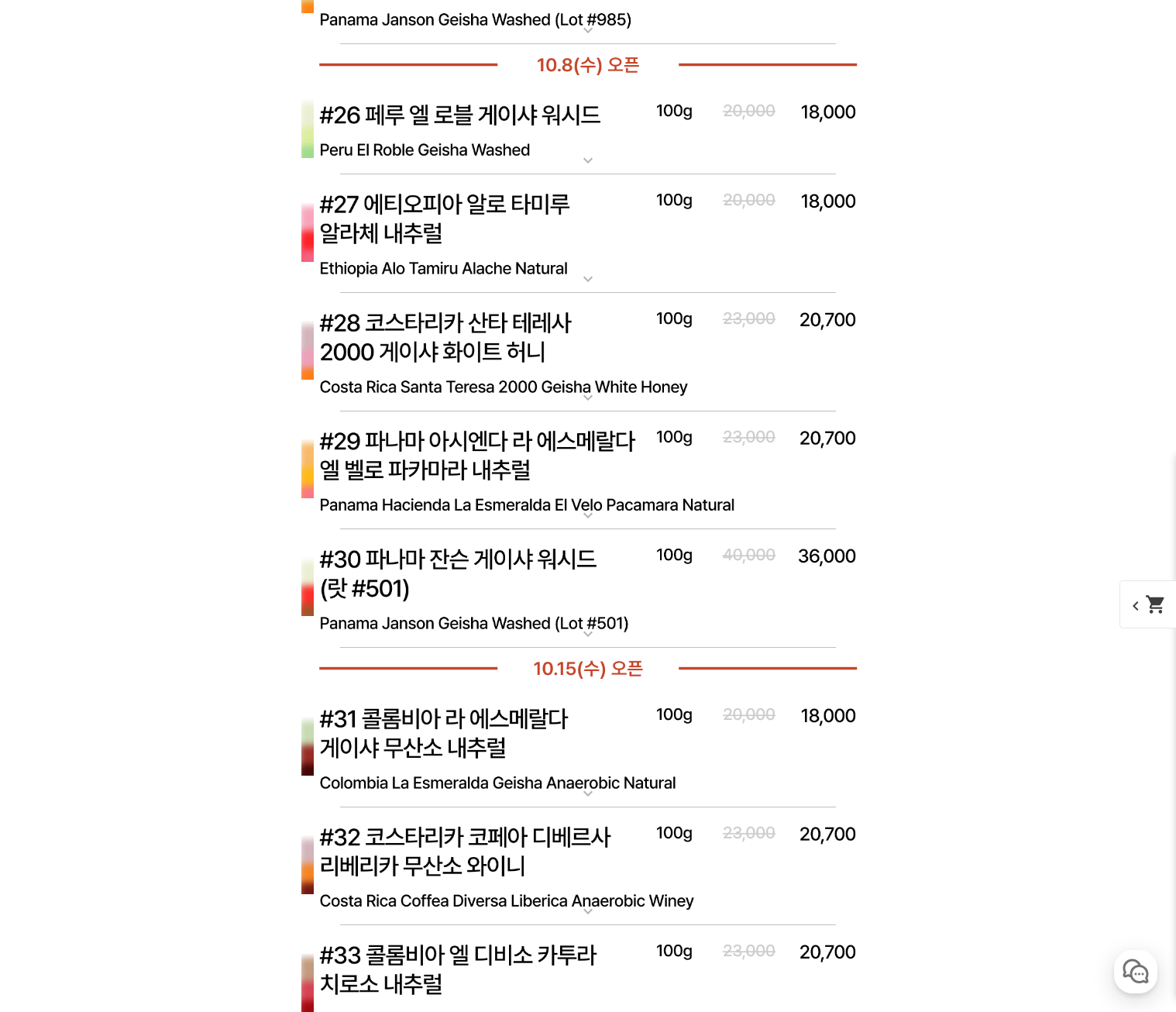
click at [670, 485] on img at bounding box center [588, 470] width 619 height 120
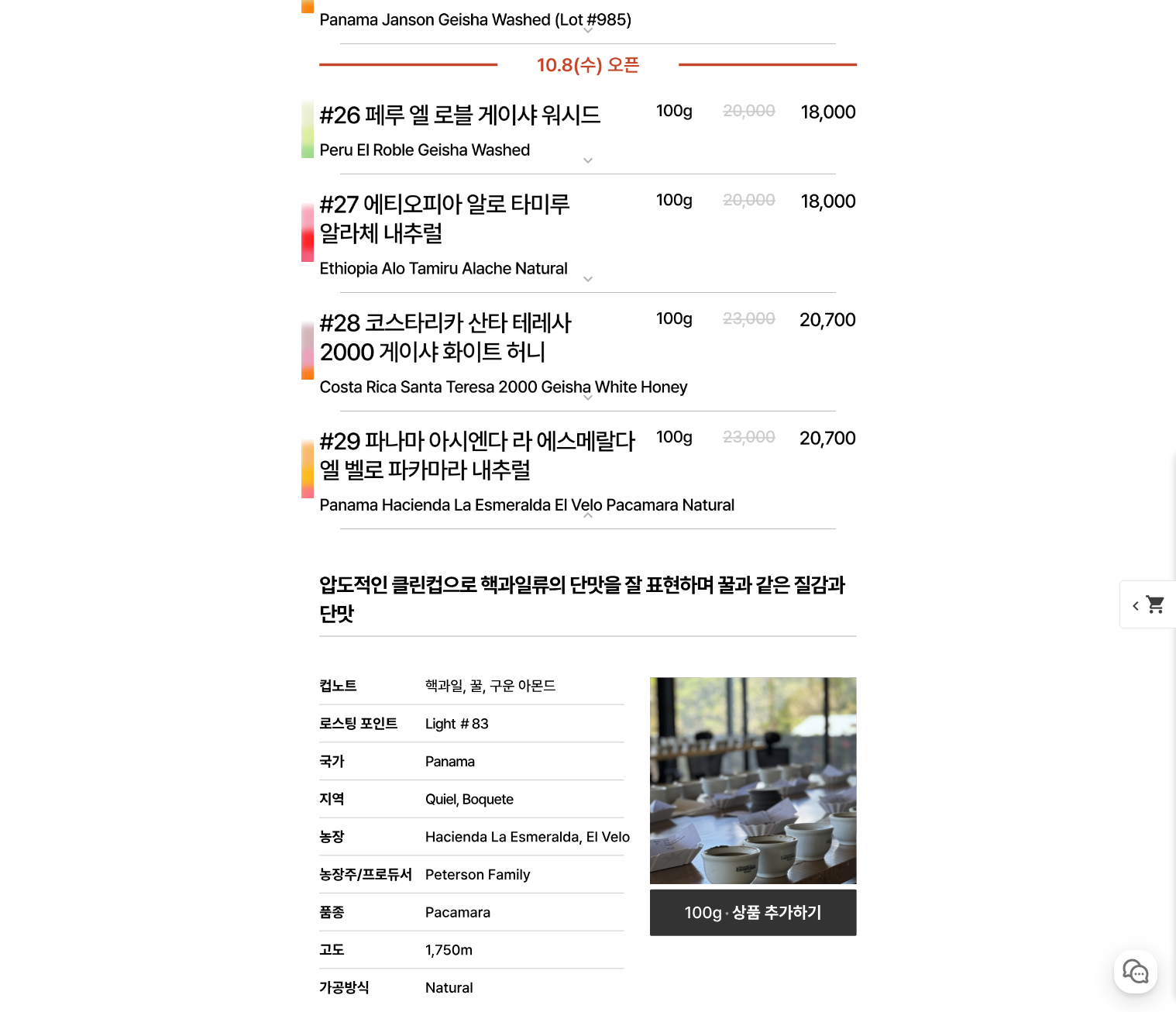
click at [639, 458] on img at bounding box center [588, 470] width 619 height 120
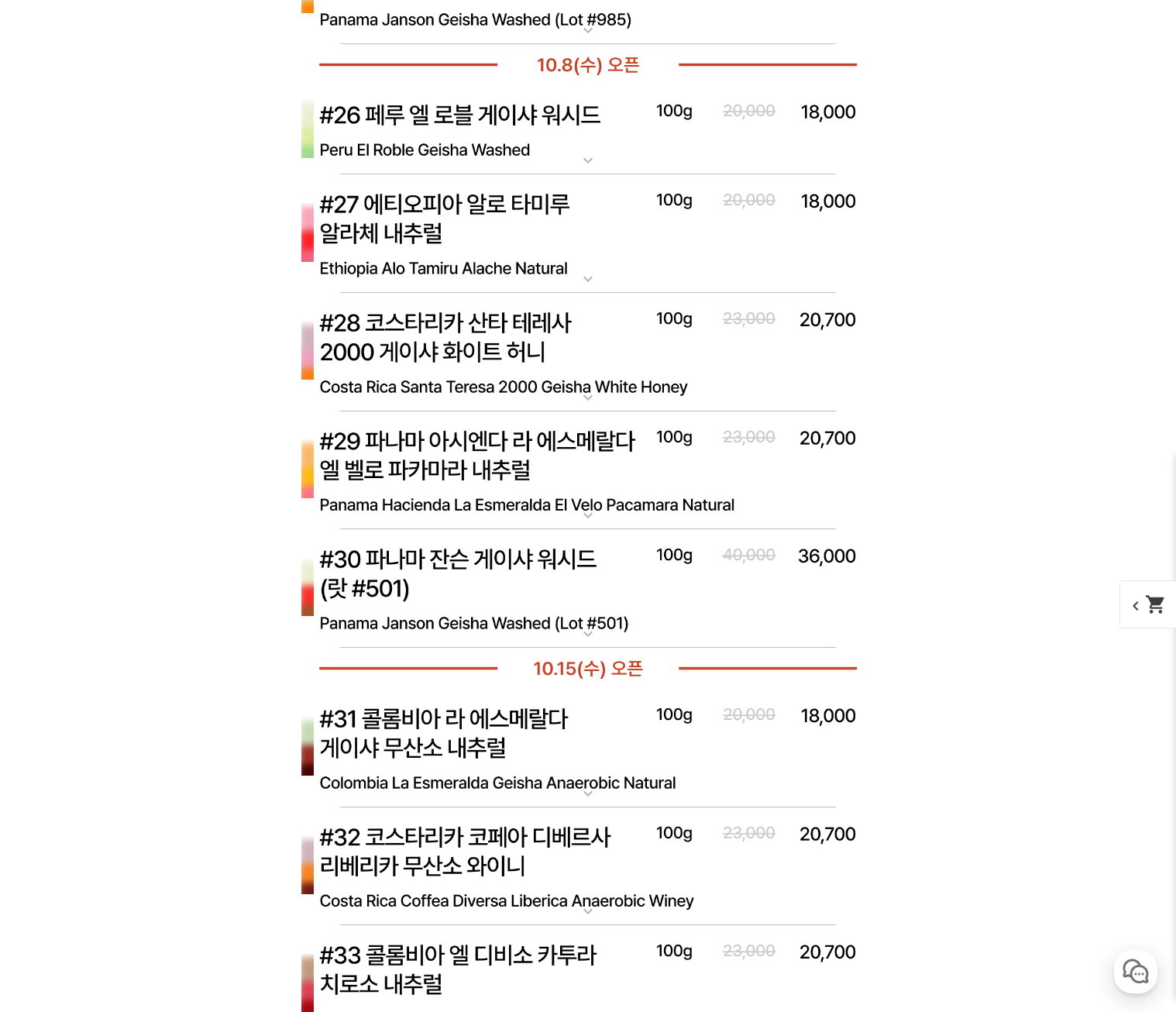
click at [568, 566] on img at bounding box center [588, 588] width 619 height 120
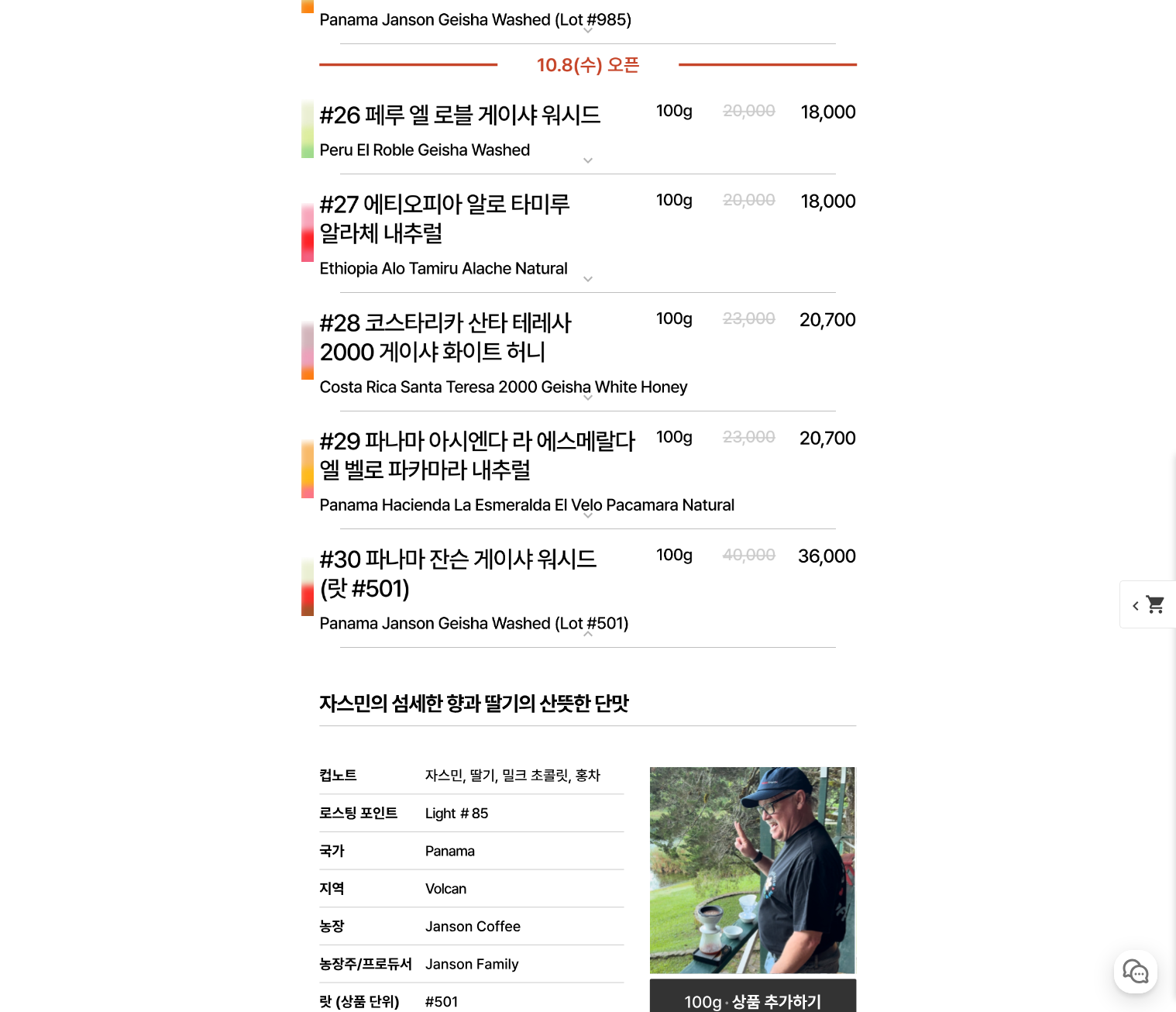
click at [590, 569] on img at bounding box center [588, 588] width 619 height 120
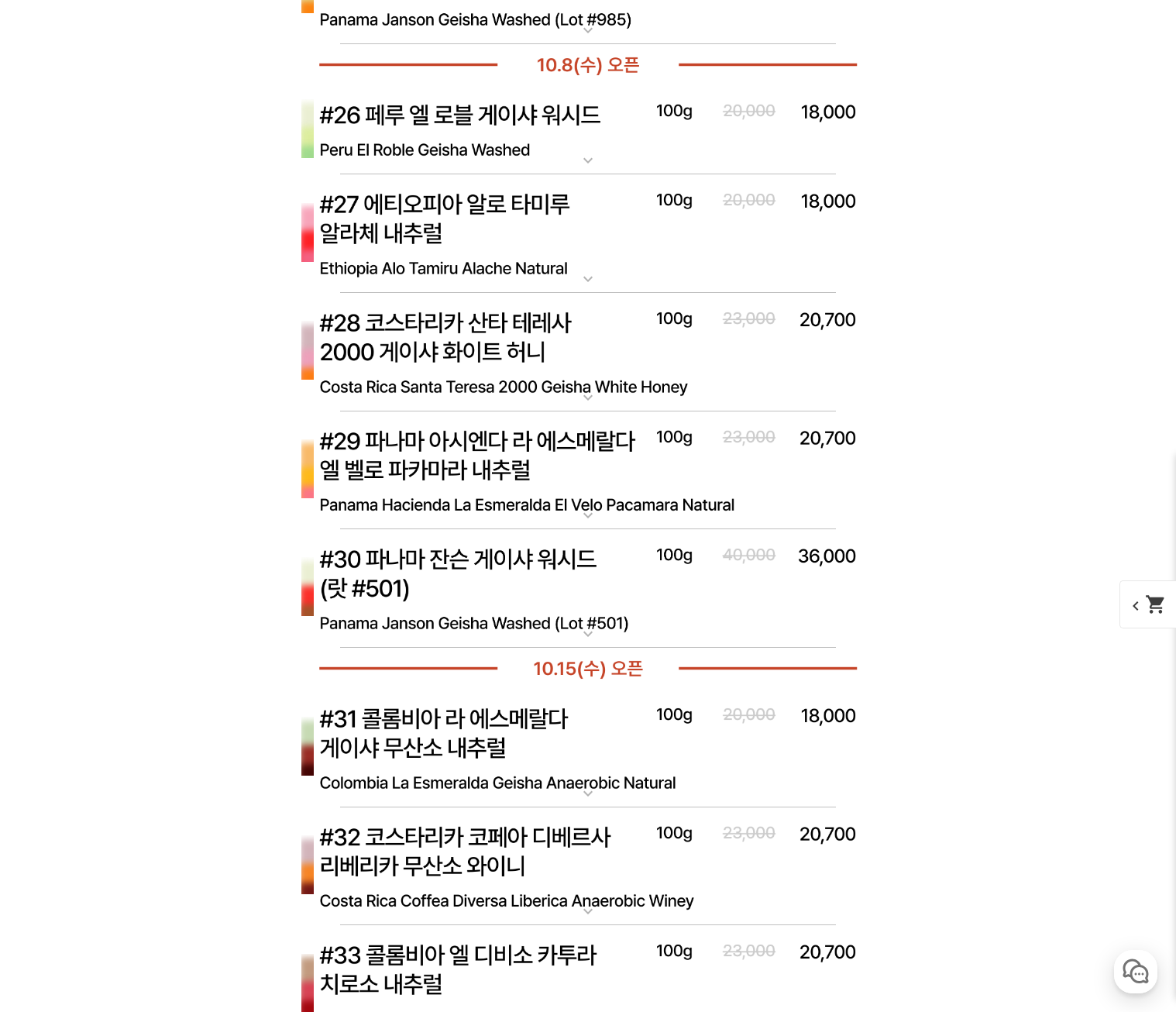
click at [634, 568] on img at bounding box center [588, 588] width 619 height 120
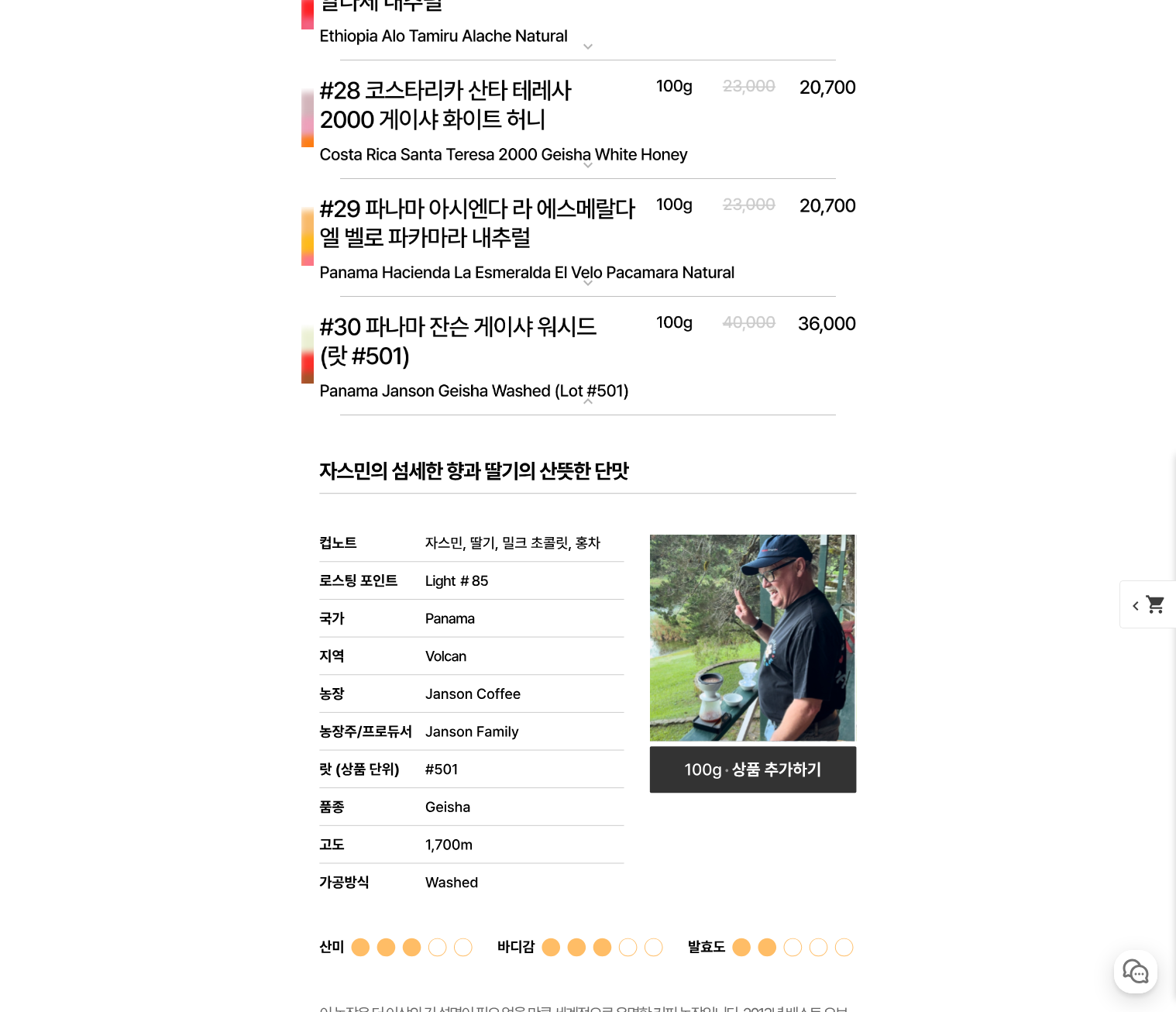
scroll to position [7986, 0]
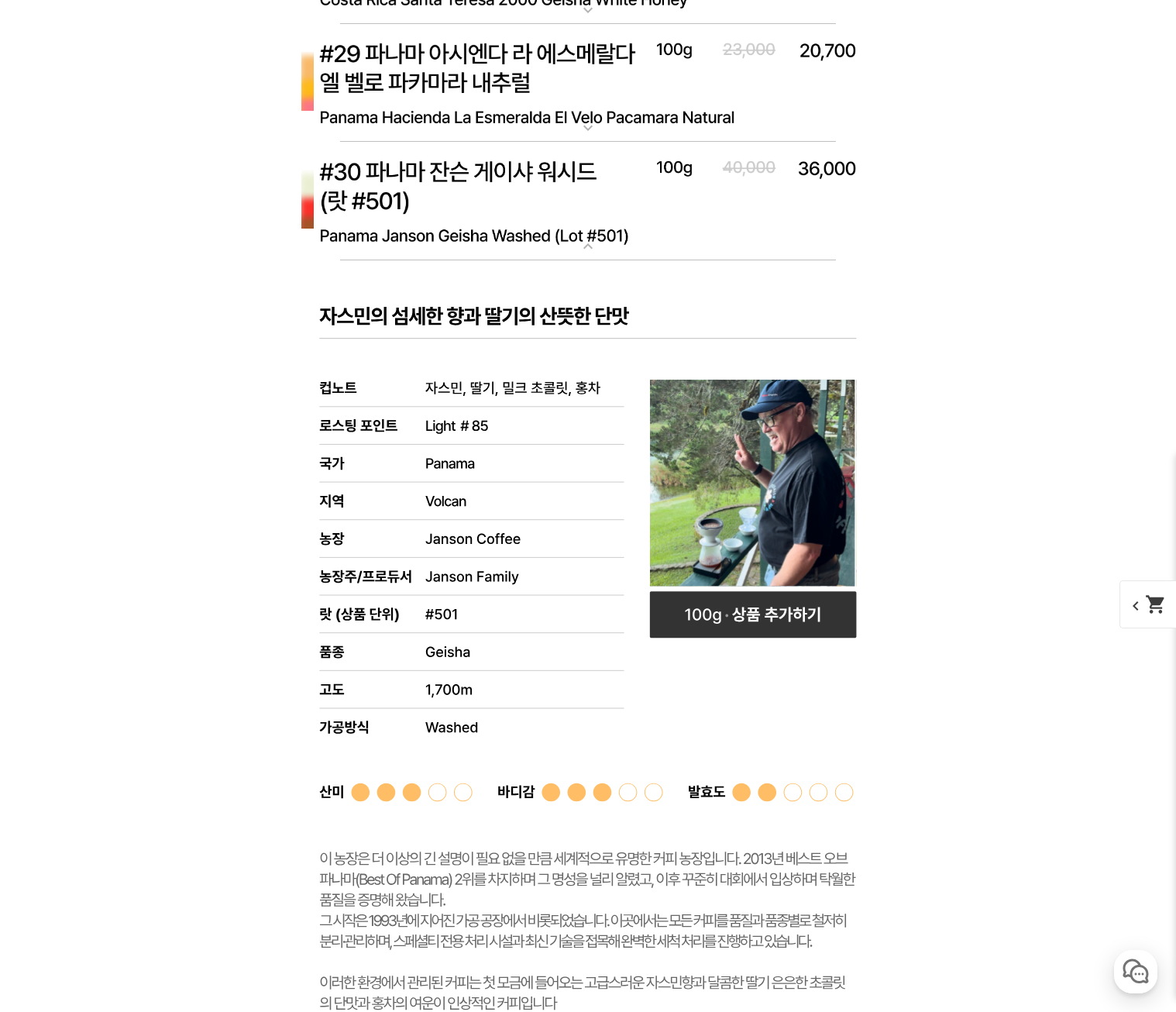
click at [573, 206] on img at bounding box center [588, 201] width 619 height 120
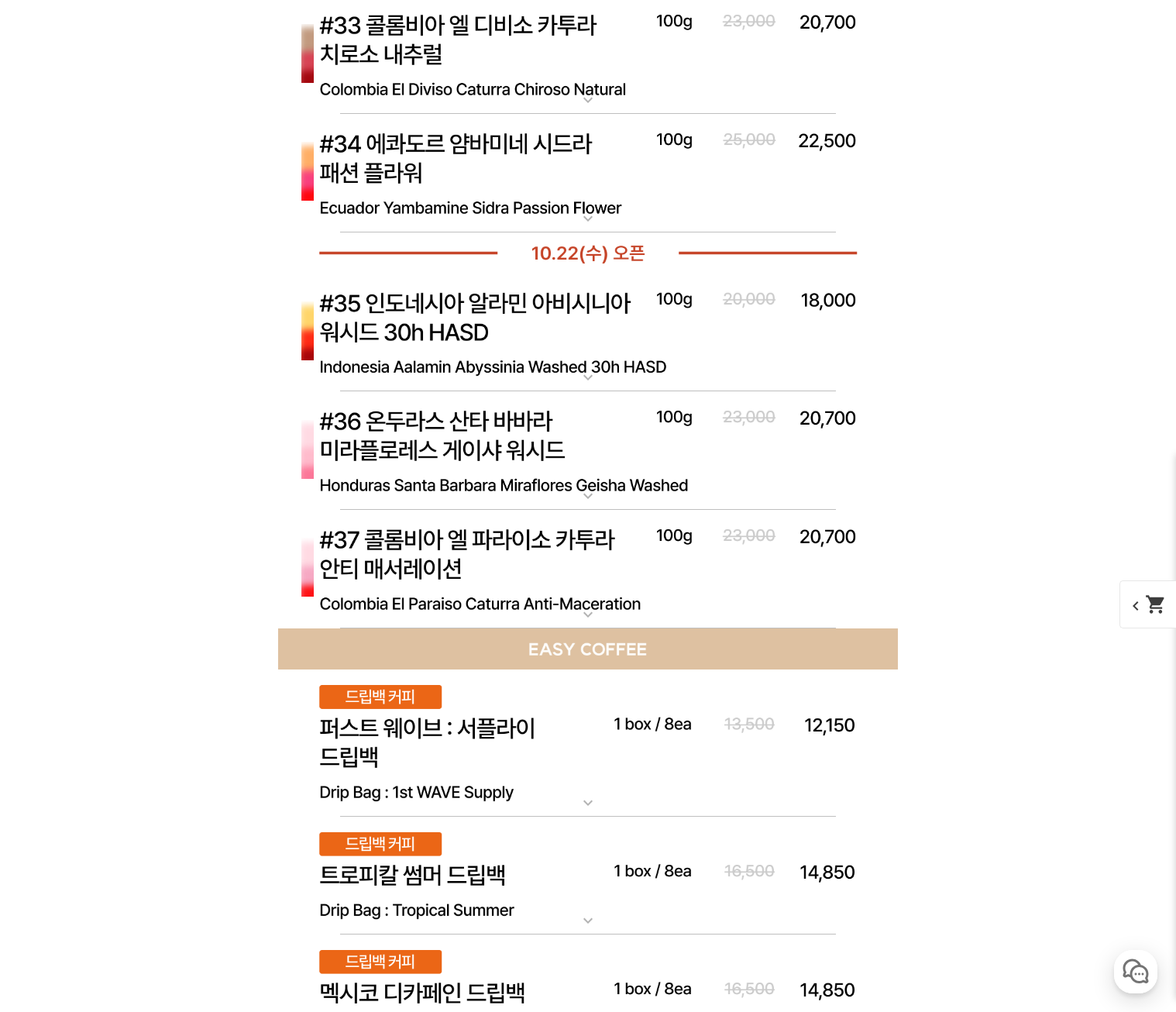
scroll to position [8605, 0]
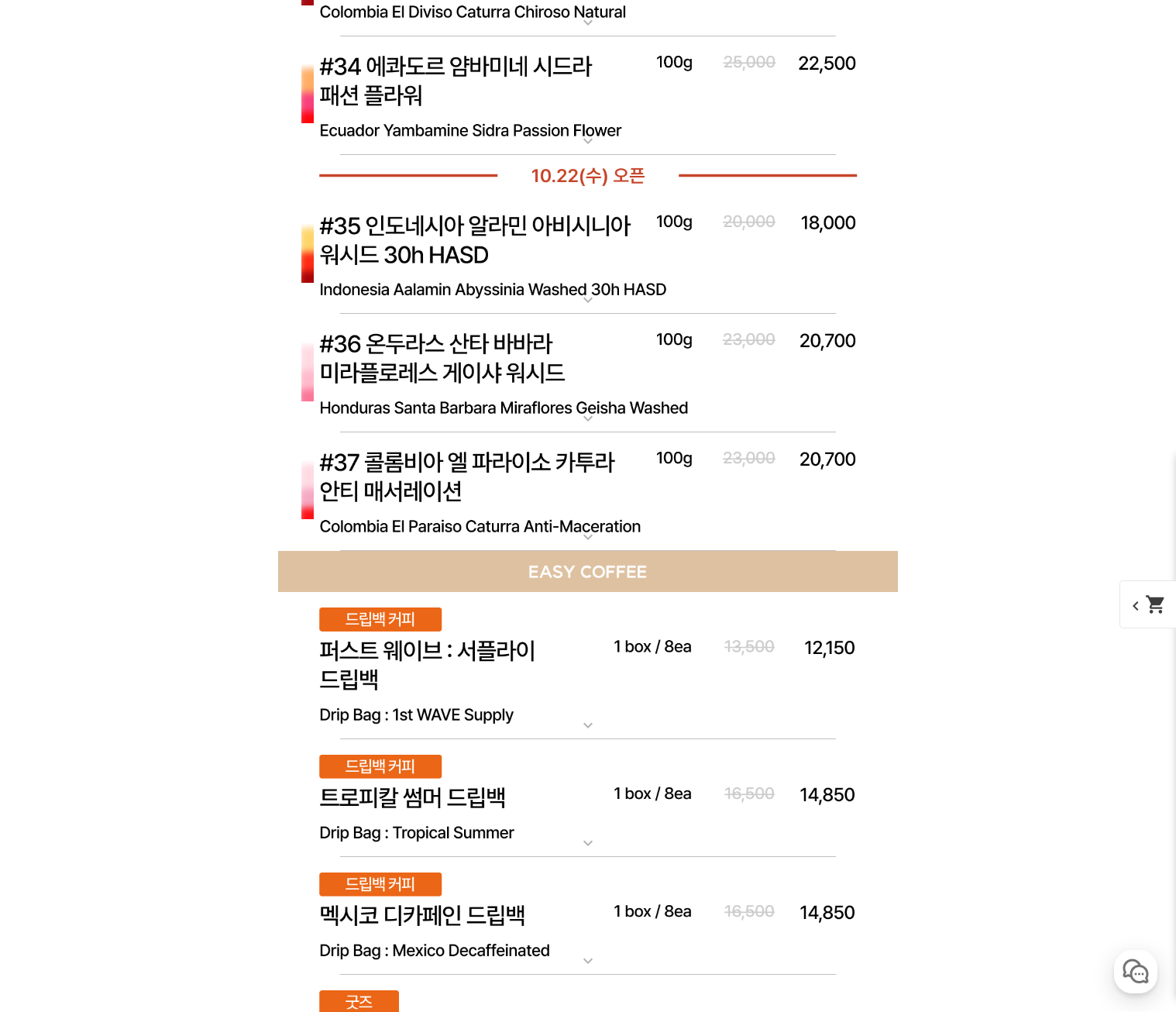
click at [614, 482] on img at bounding box center [588, 491] width 619 height 120
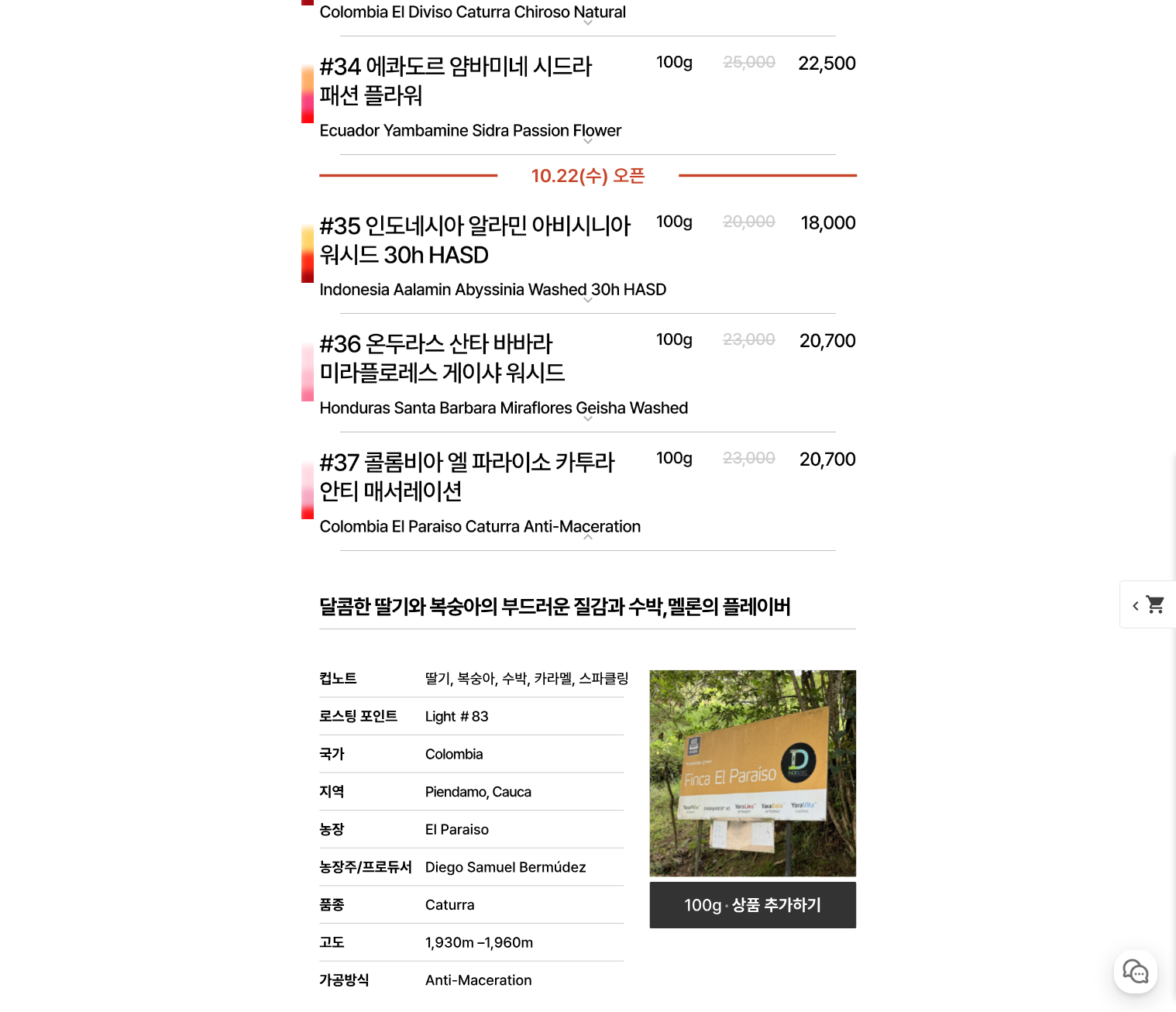
click at [612, 393] on img at bounding box center [588, 373] width 619 height 120
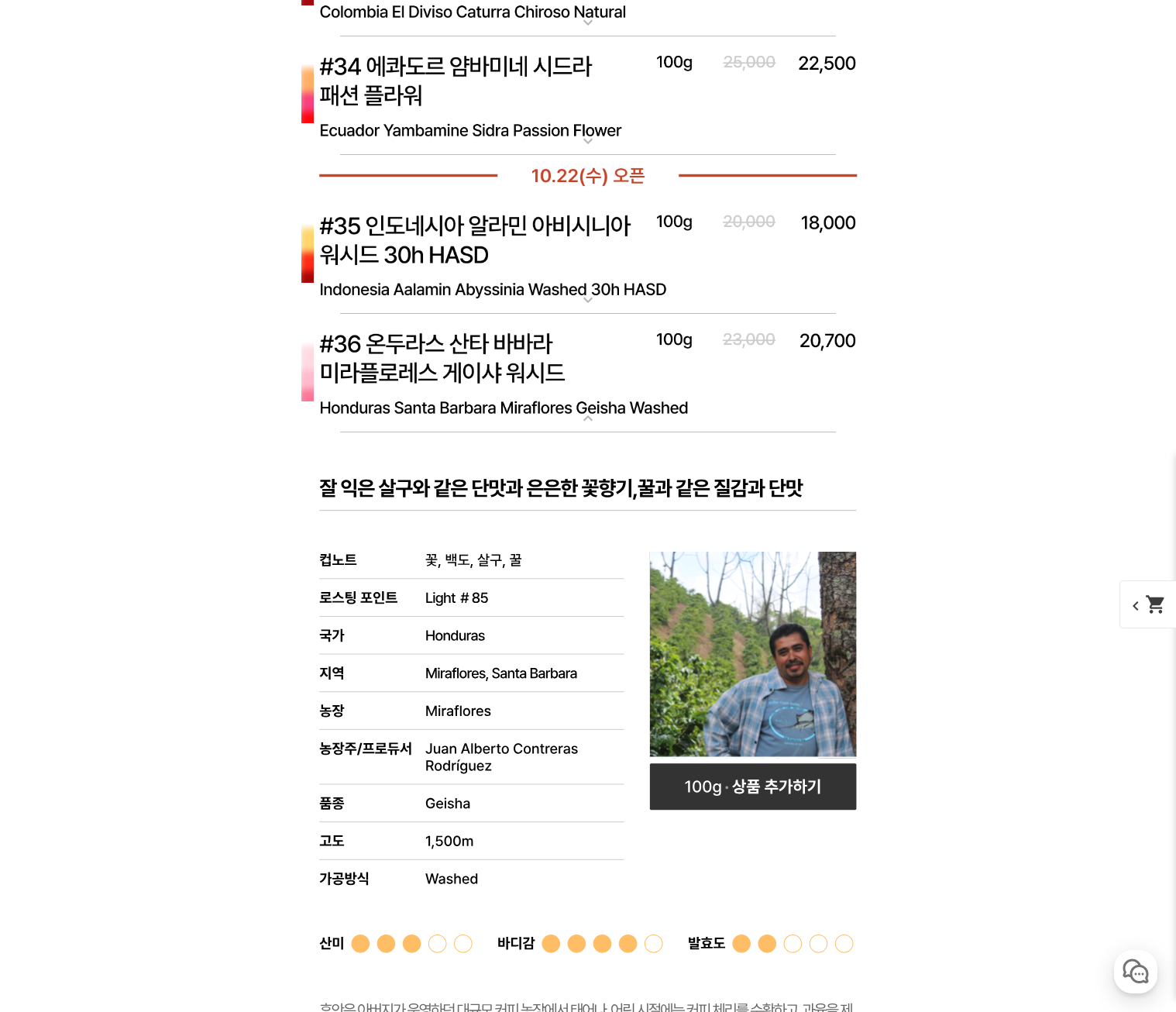
drag, startPoint x: 612, startPoint y: 393, endPoint x: 614, endPoint y: 403, distance: 10.2
click at [614, 403] on img at bounding box center [588, 373] width 619 height 120
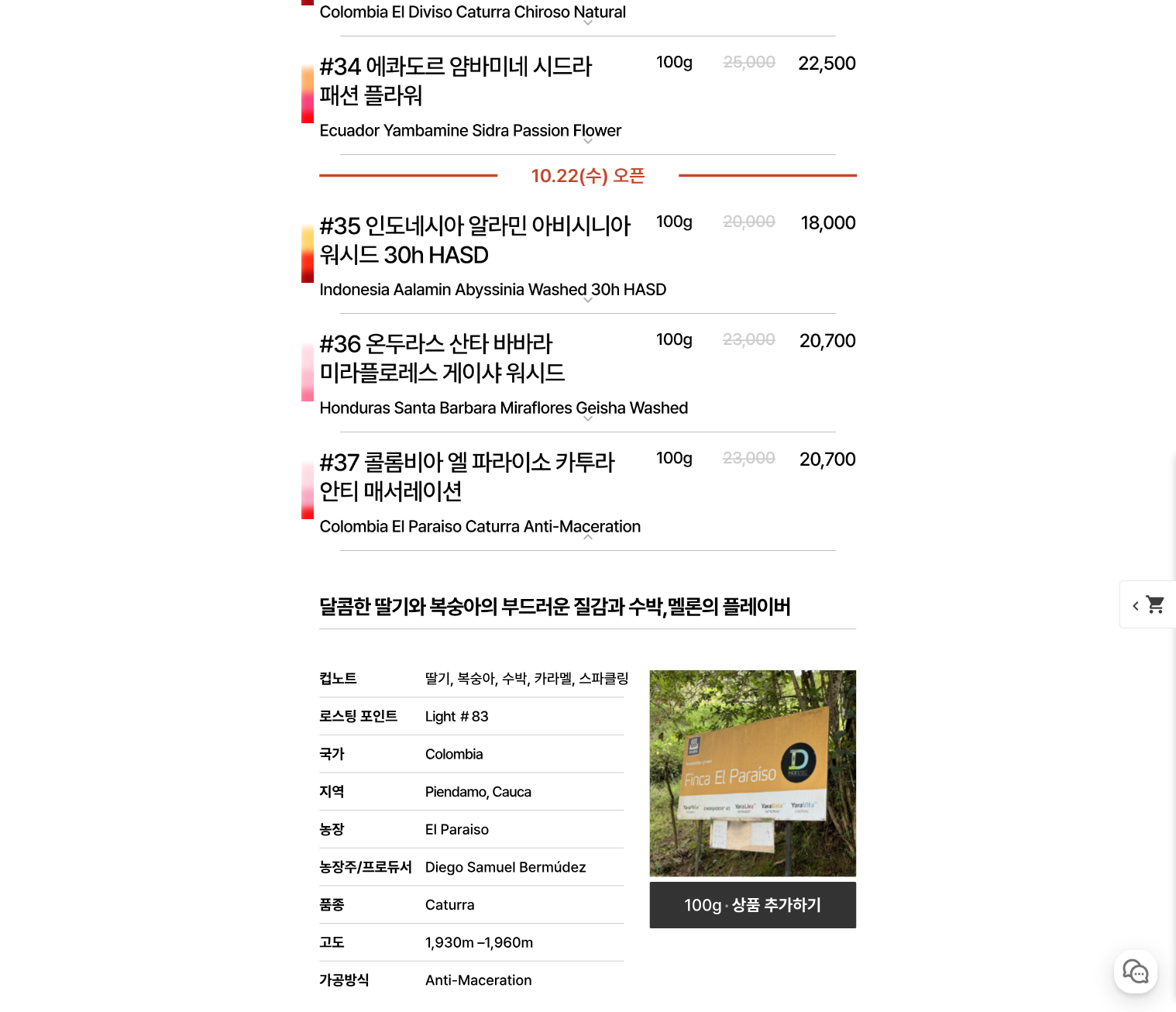
click at [614, 403] on img at bounding box center [588, 373] width 619 height 120
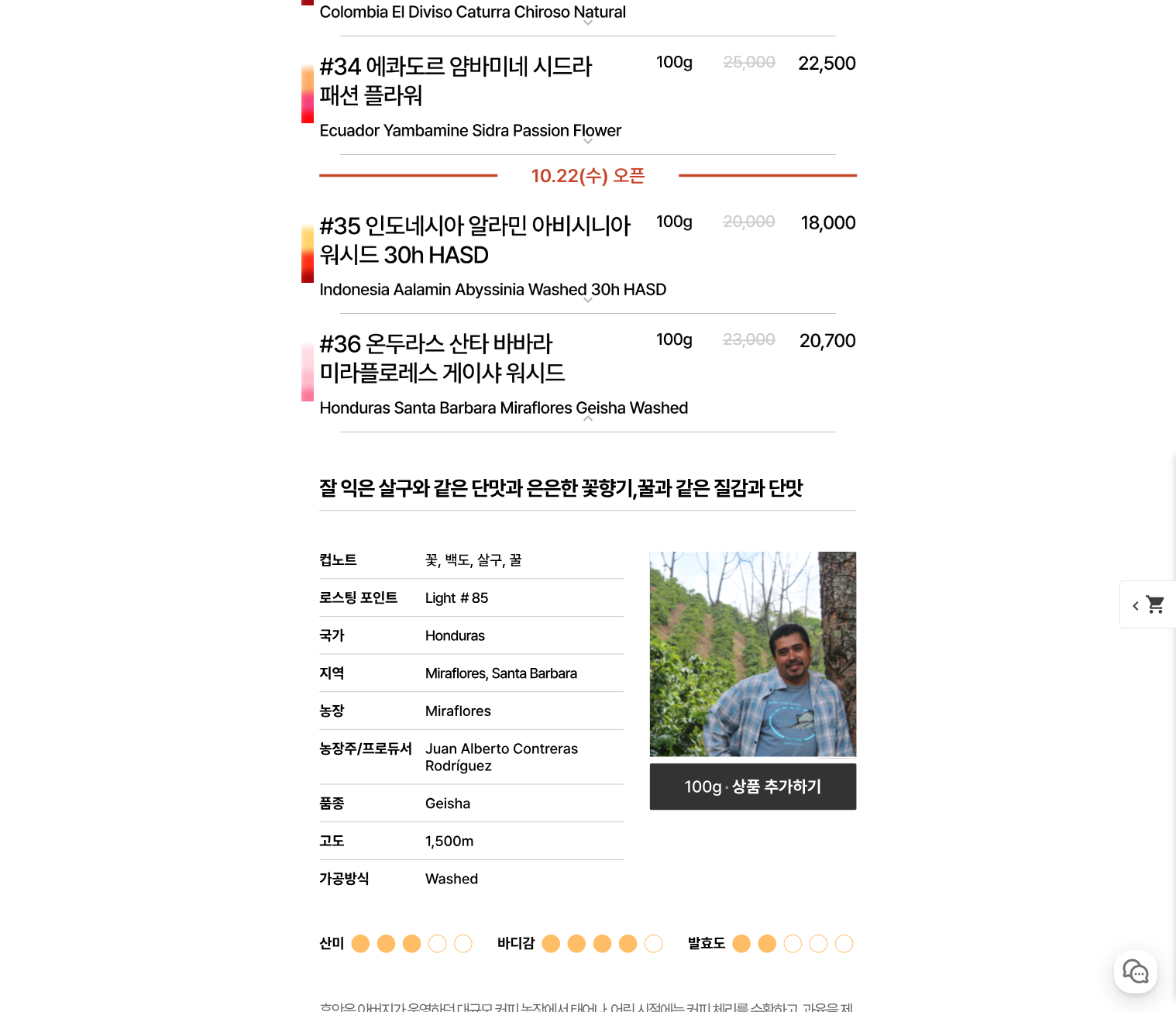
click at [614, 403] on img at bounding box center [588, 373] width 619 height 120
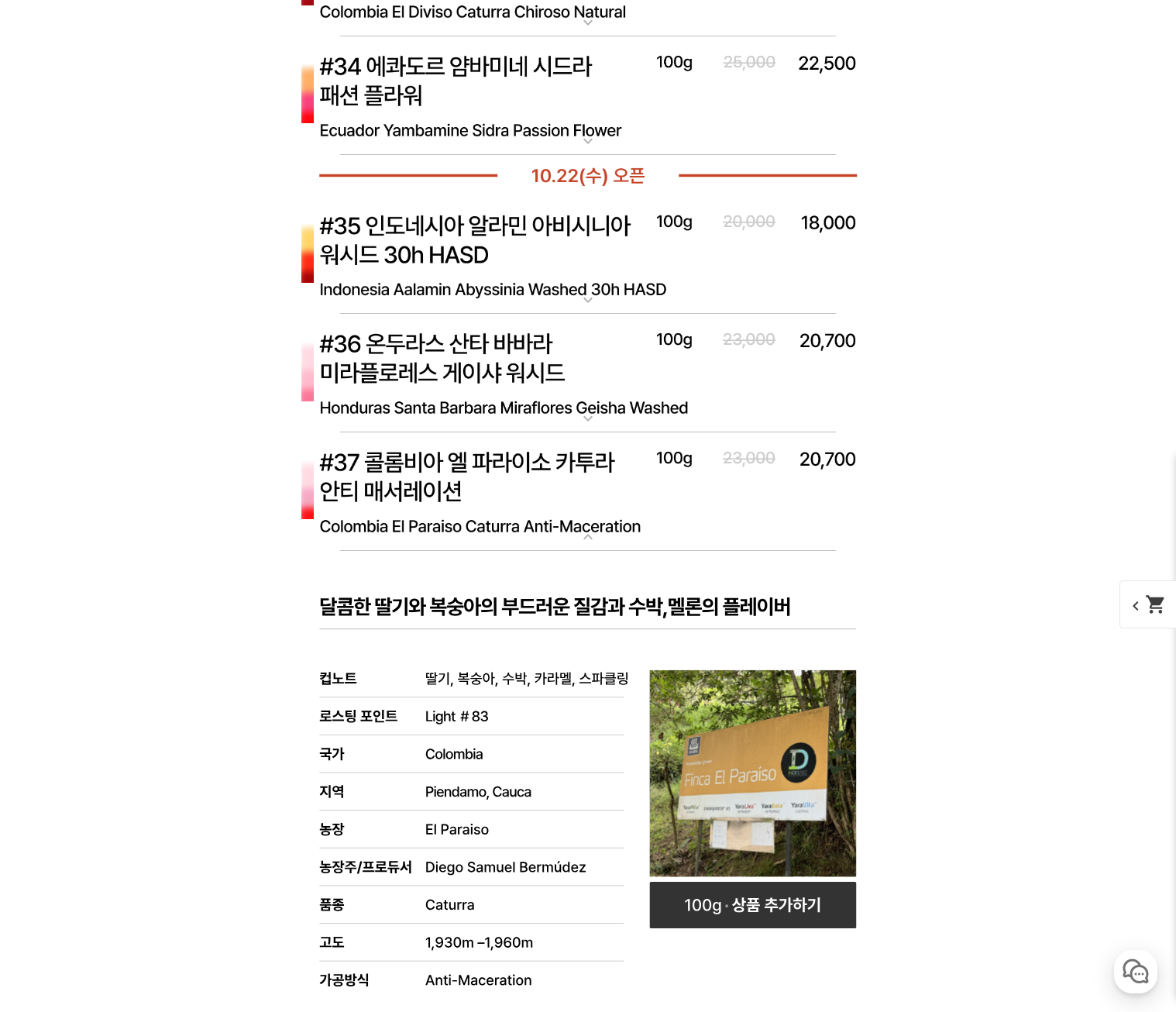
click at [614, 403] on img at bounding box center [588, 373] width 619 height 120
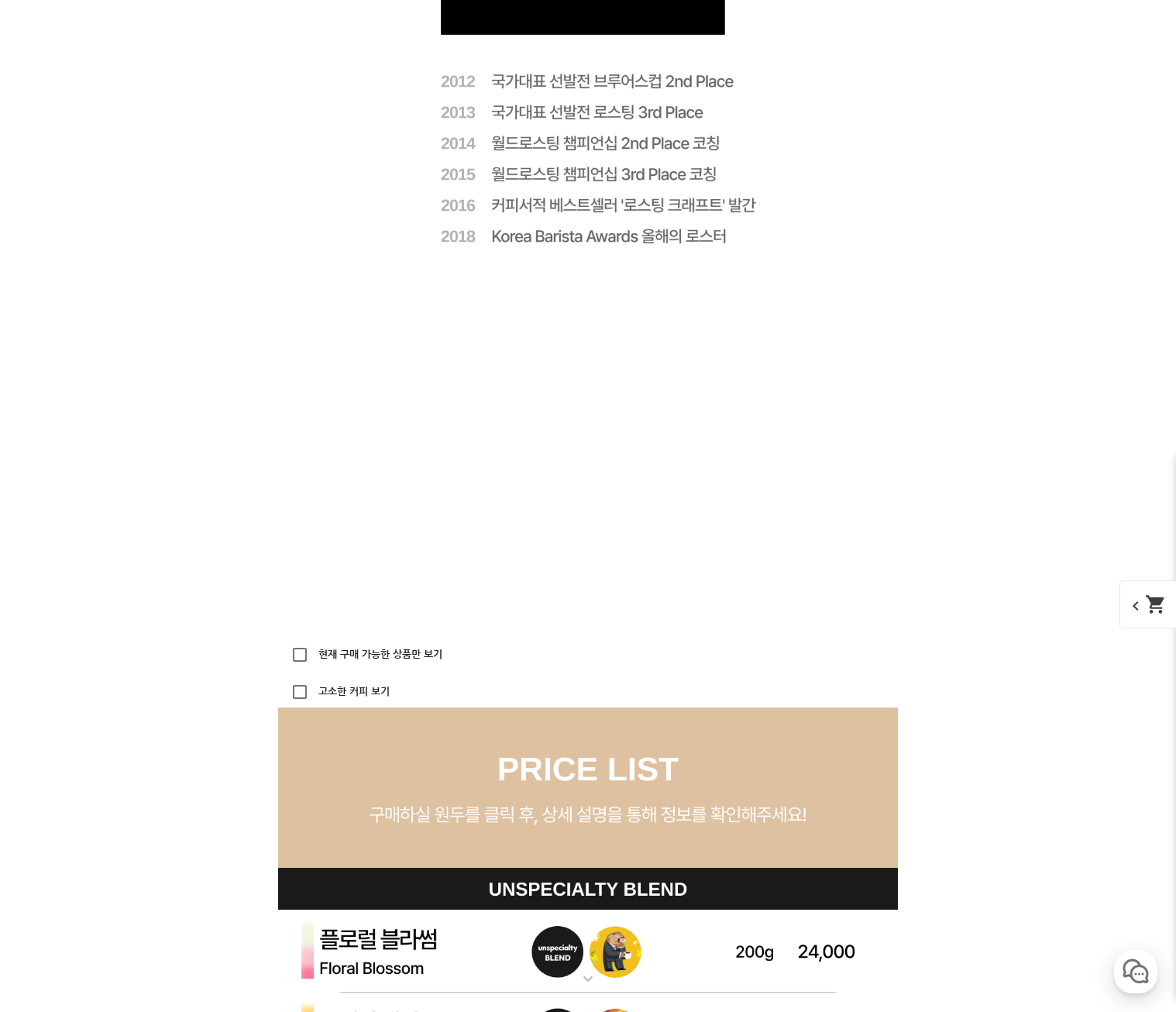
scroll to position [4416, 0]
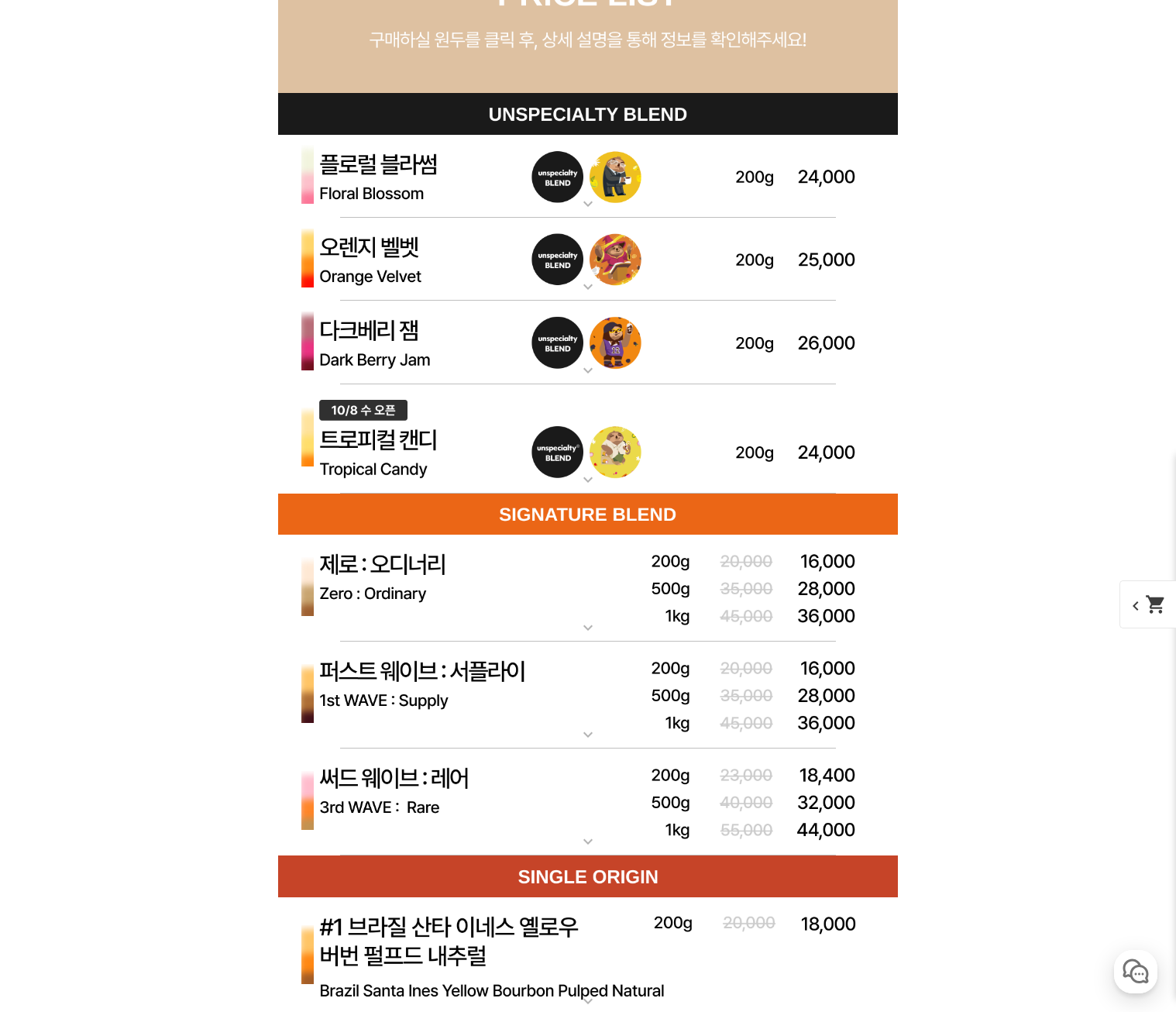
click at [469, 198] on img at bounding box center [588, 177] width 619 height 84
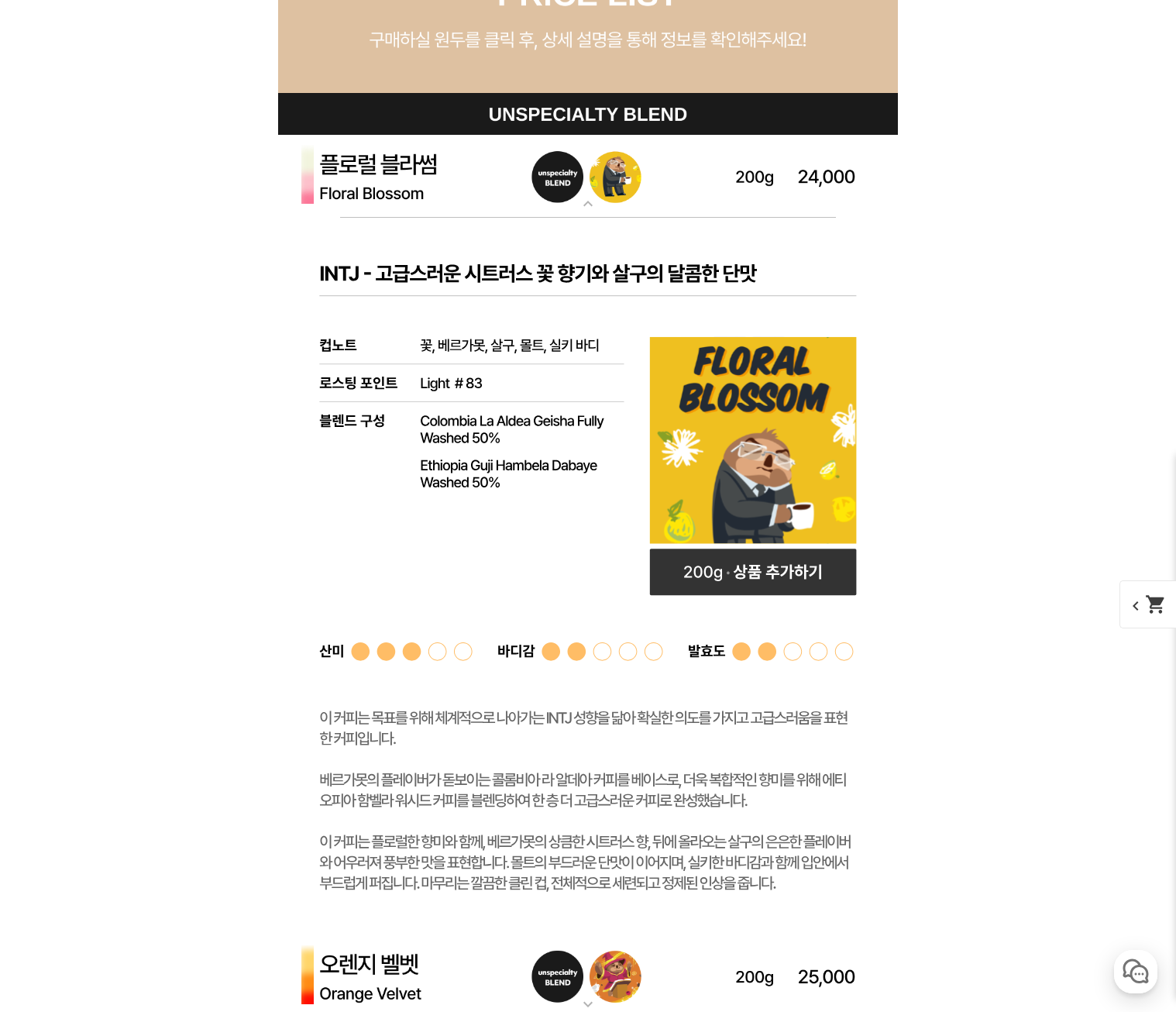
click at [469, 198] on img at bounding box center [588, 177] width 619 height 84
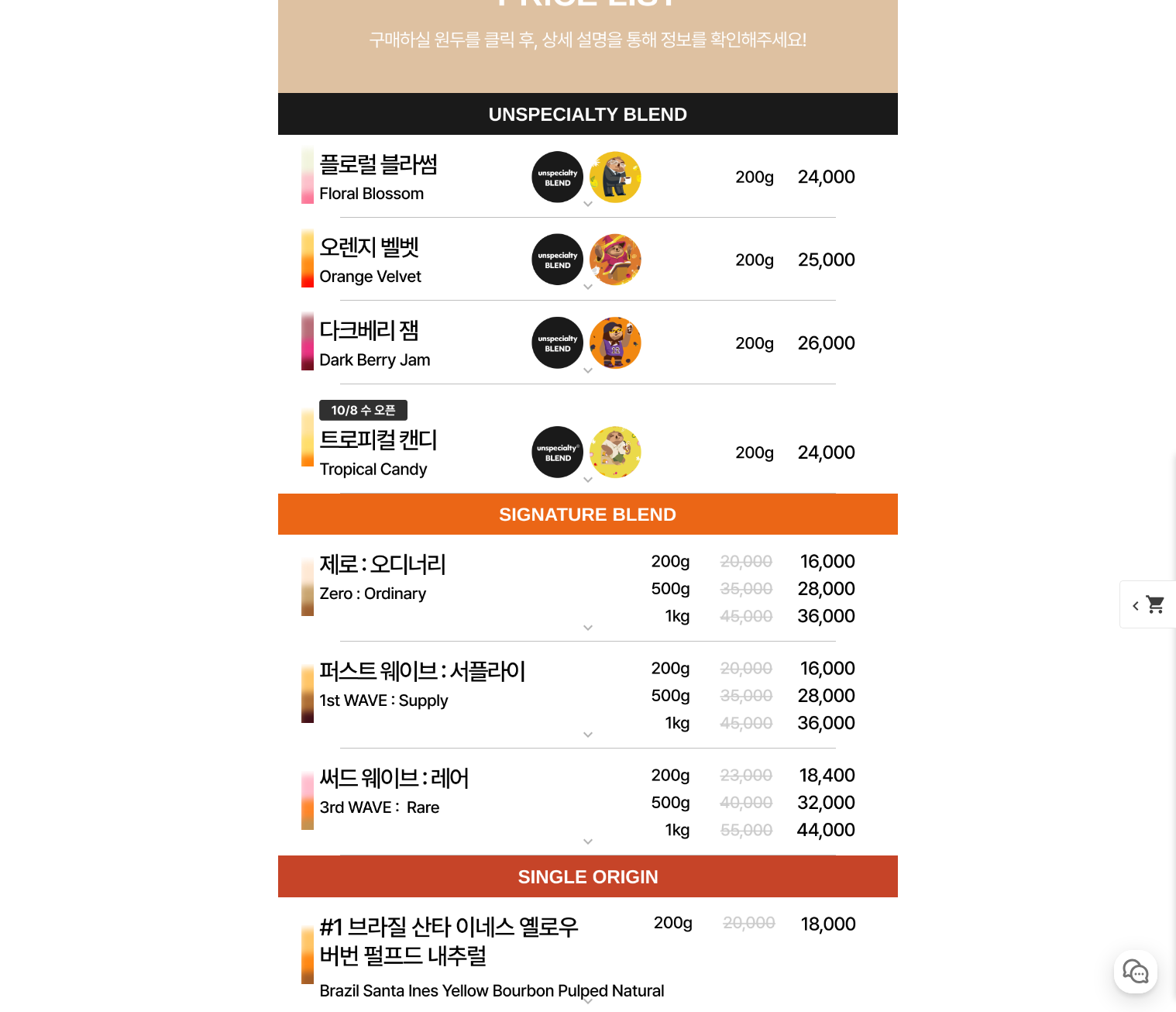
click at [465, 259] on img at bounding box center [588, 259] width 619 height 84
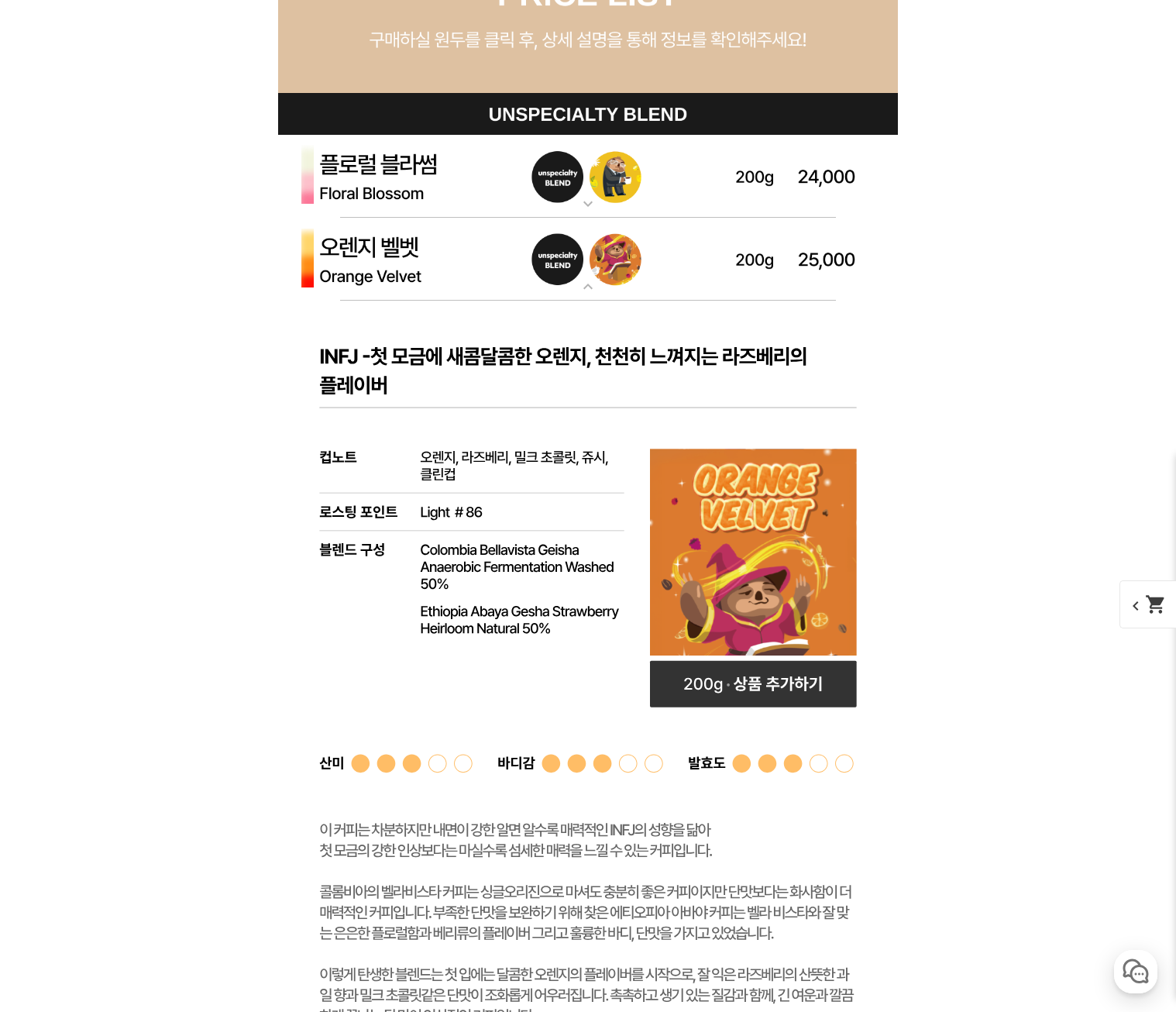
click at [460, 263] on img at bounding box center [588, 259] width 619 height 84
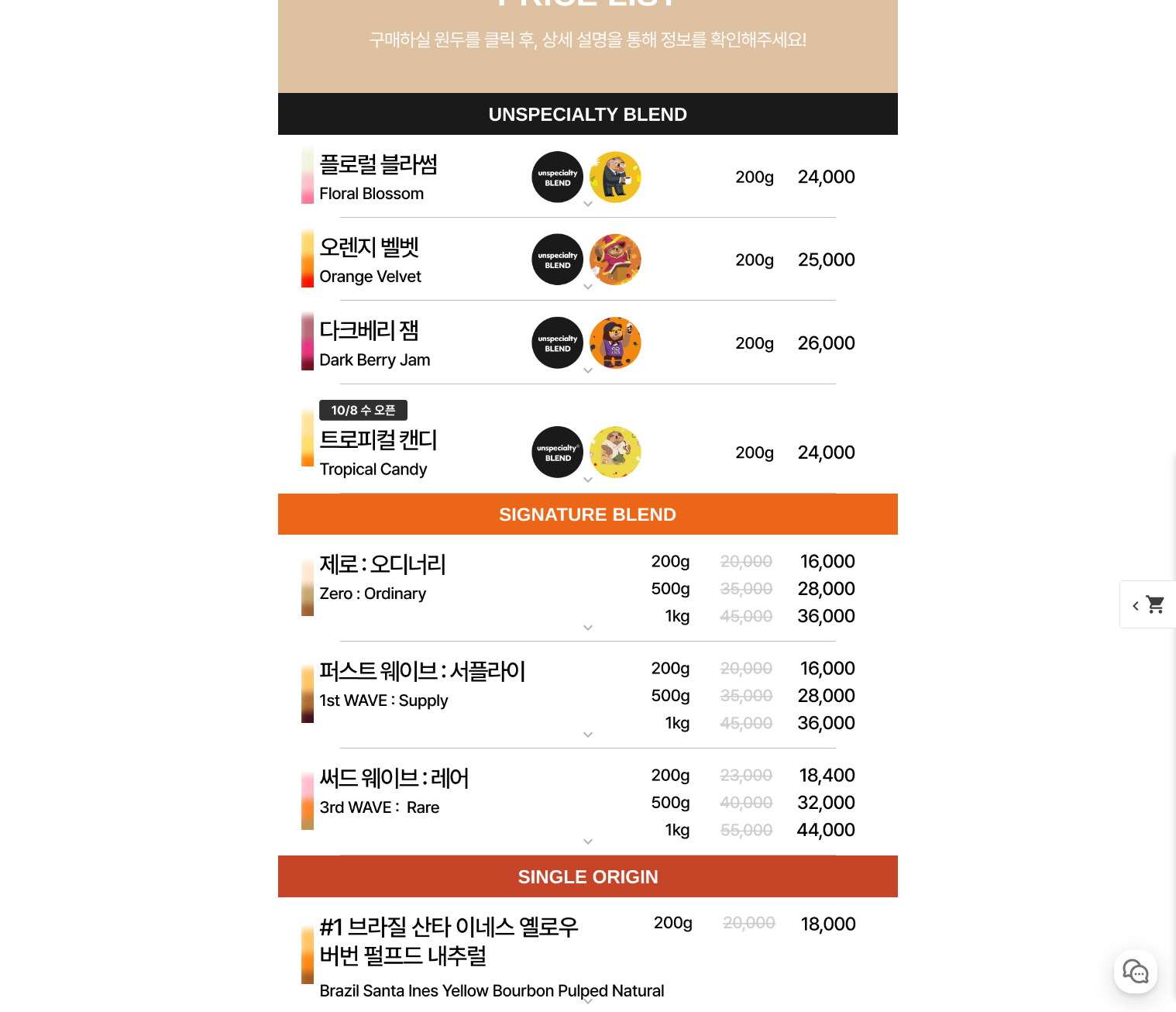
click at [466, 339] on img at bounding box center [588, 342] width 619 height 84
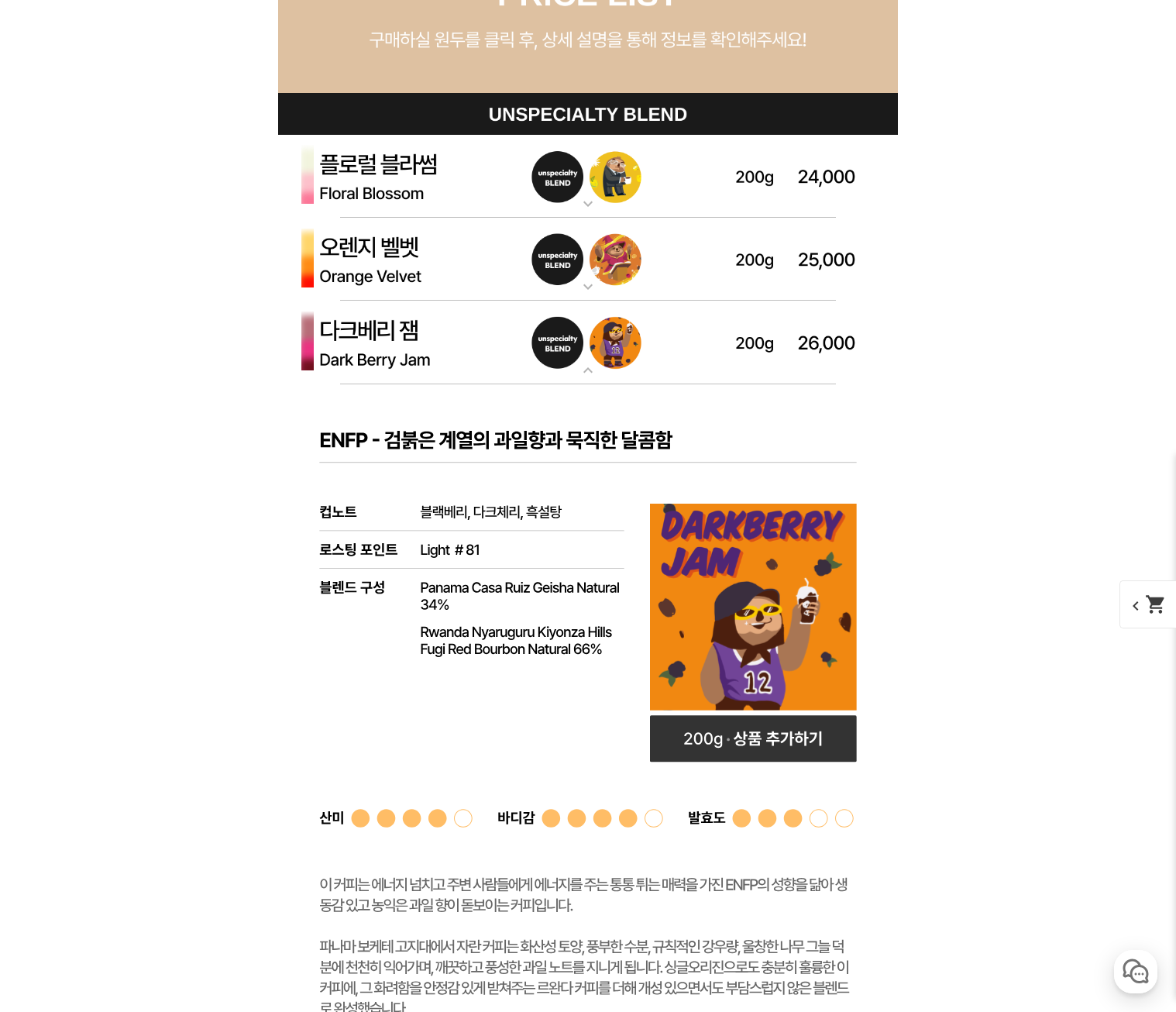
click at [466, 339] on img at bounding box center [588, 342] width 619 height 84
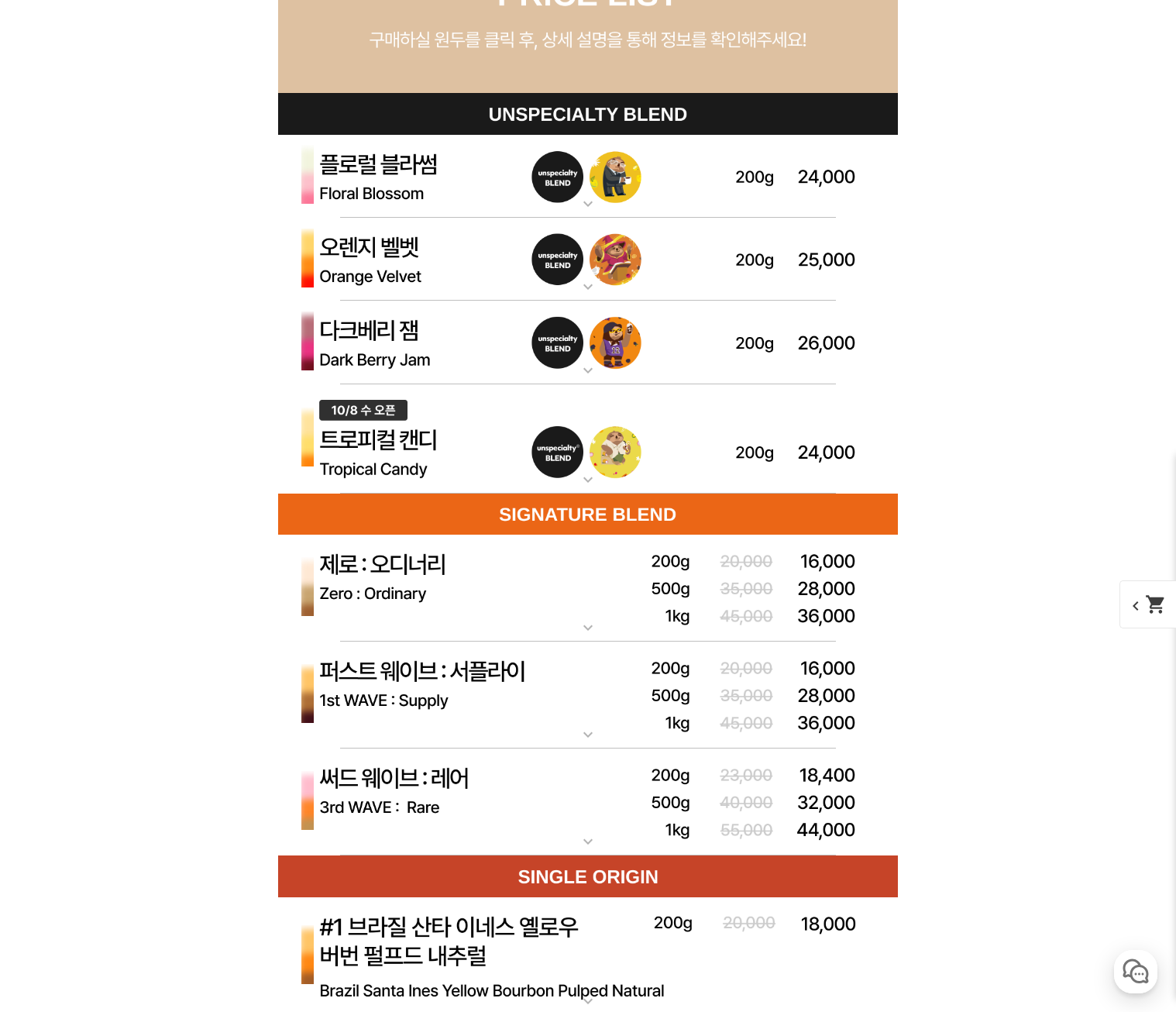
click at [443, 322] on img at bounding box center [588, 342] width 619 height 84
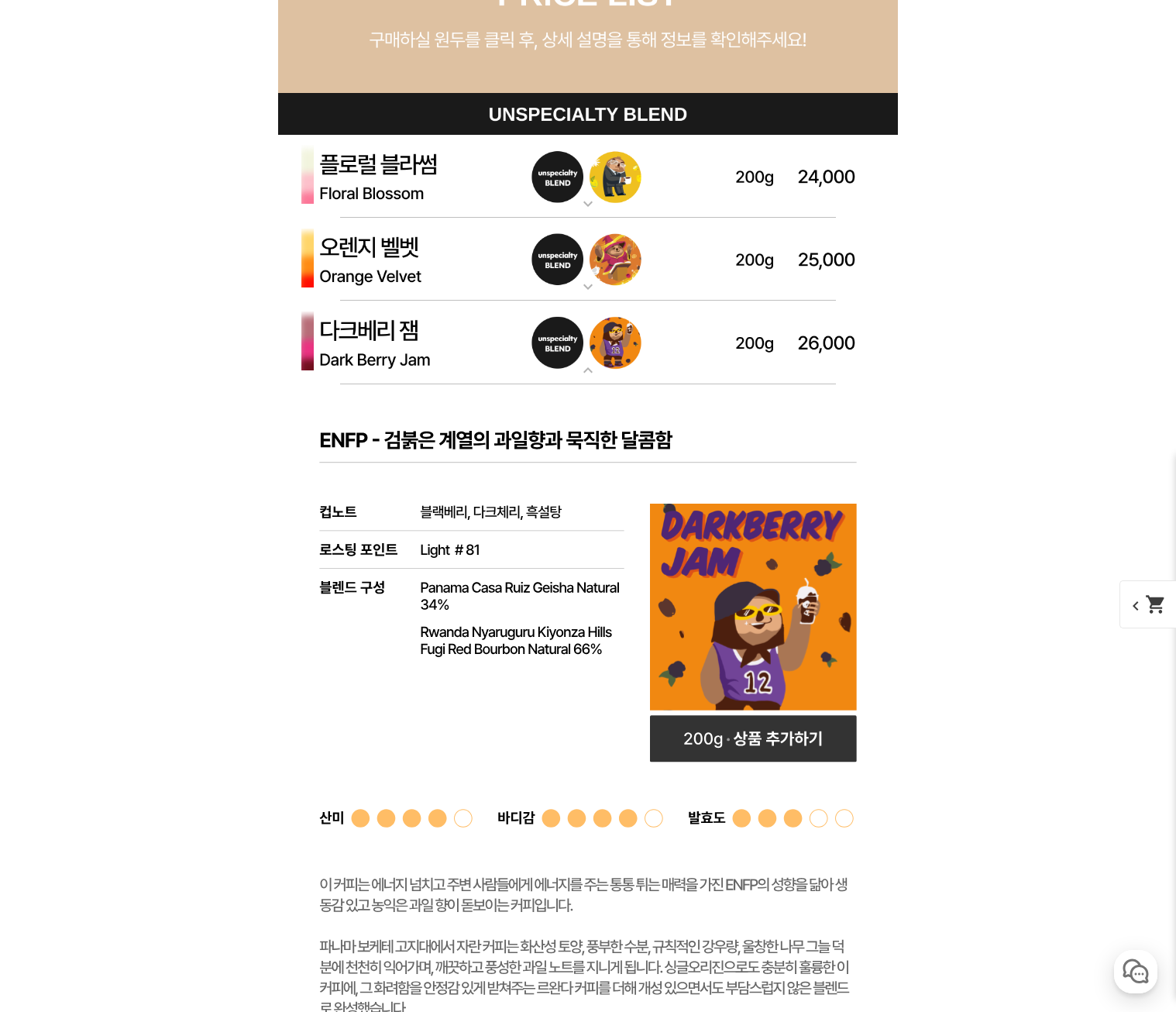
click at [443, 322] on img at bounding box center [588, 342] width 619 height 84
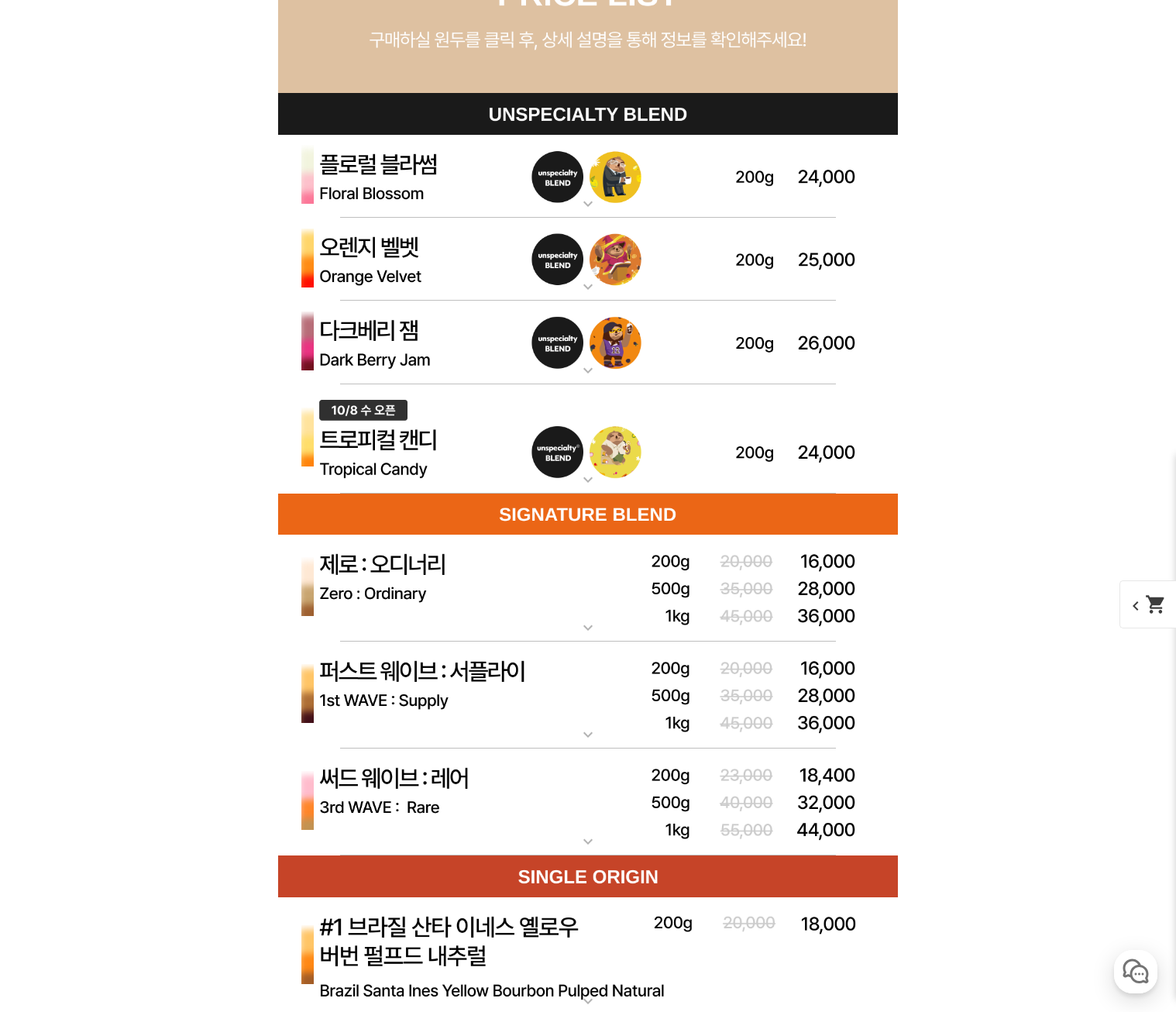
click at [433, 435] on img at bounding box center [588, 439] width 619 height 110
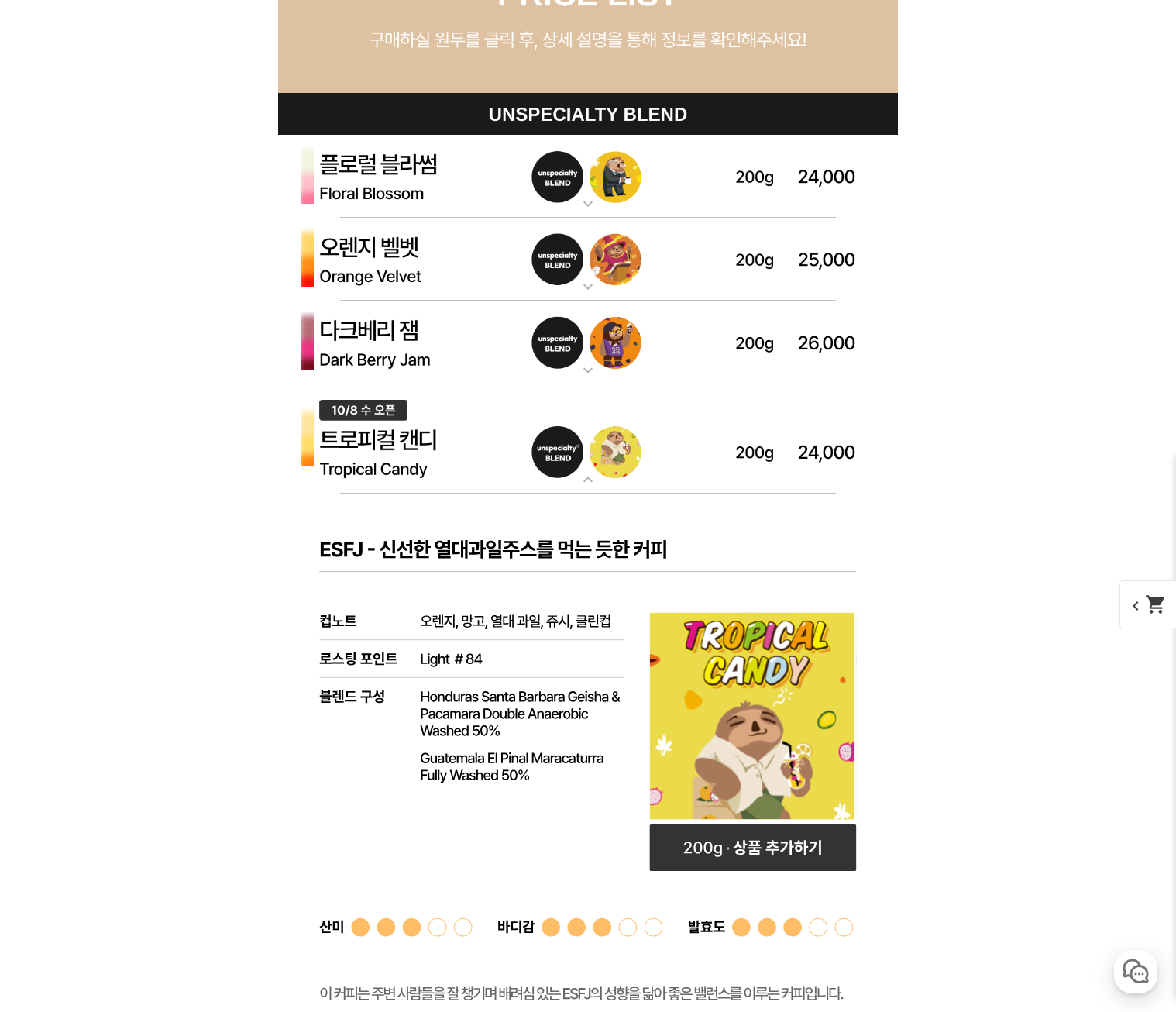
click at [433, 435] on img at bounding box center [588, 439] width 619 height 110
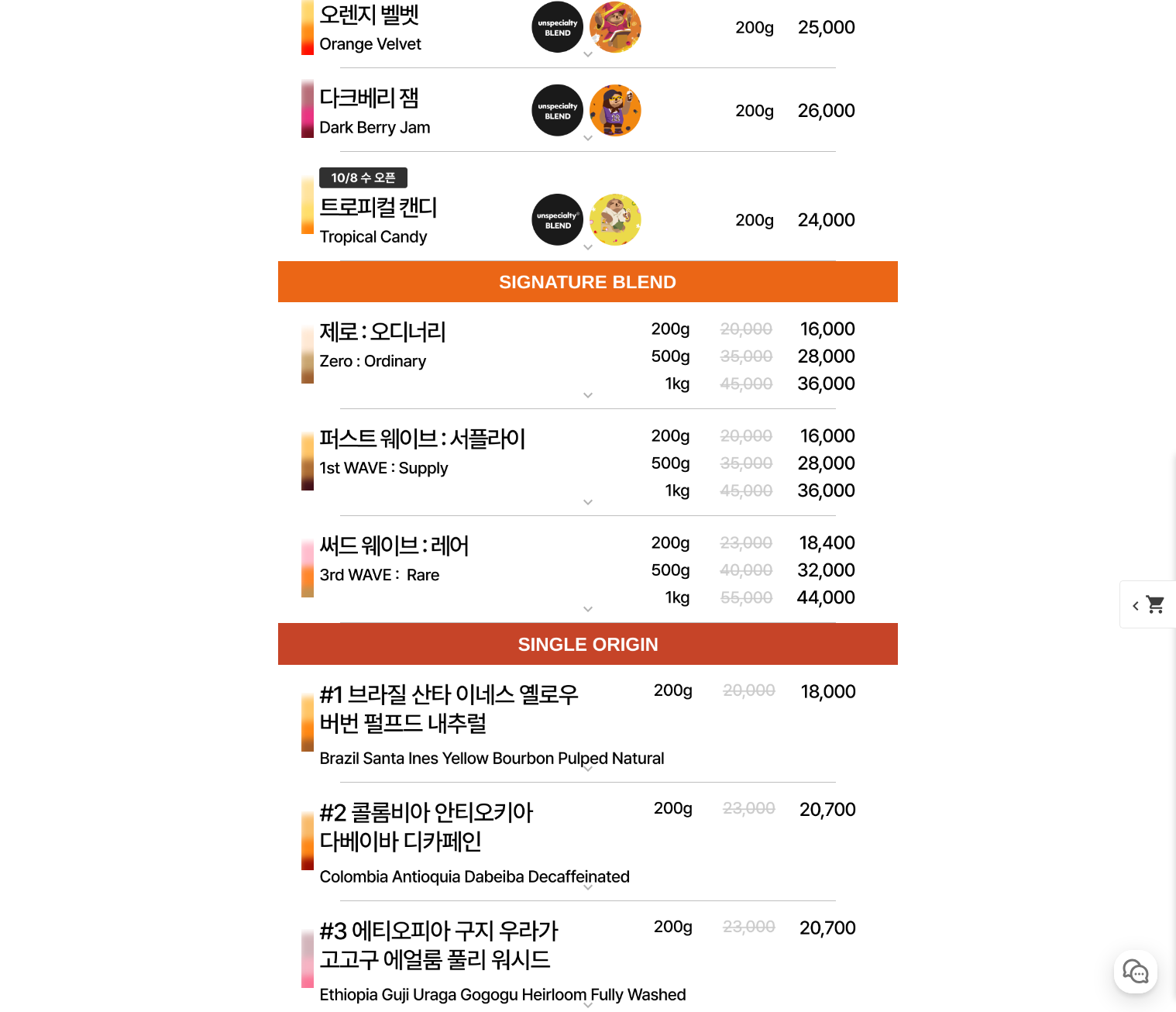
scroll to position [4726, 0]
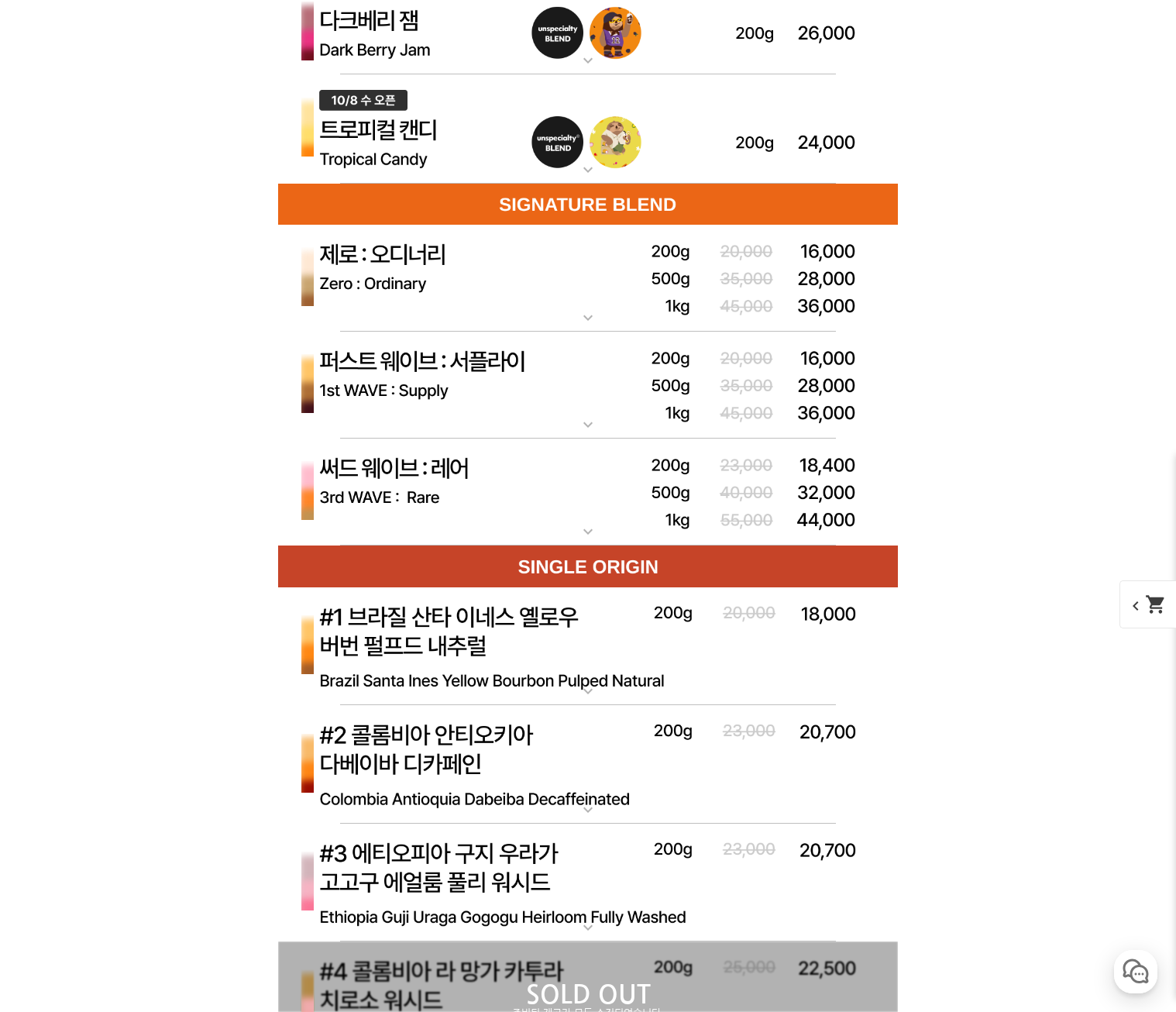
click at [548, 482] on img at bounding box center [588, 492] width 619 height 108
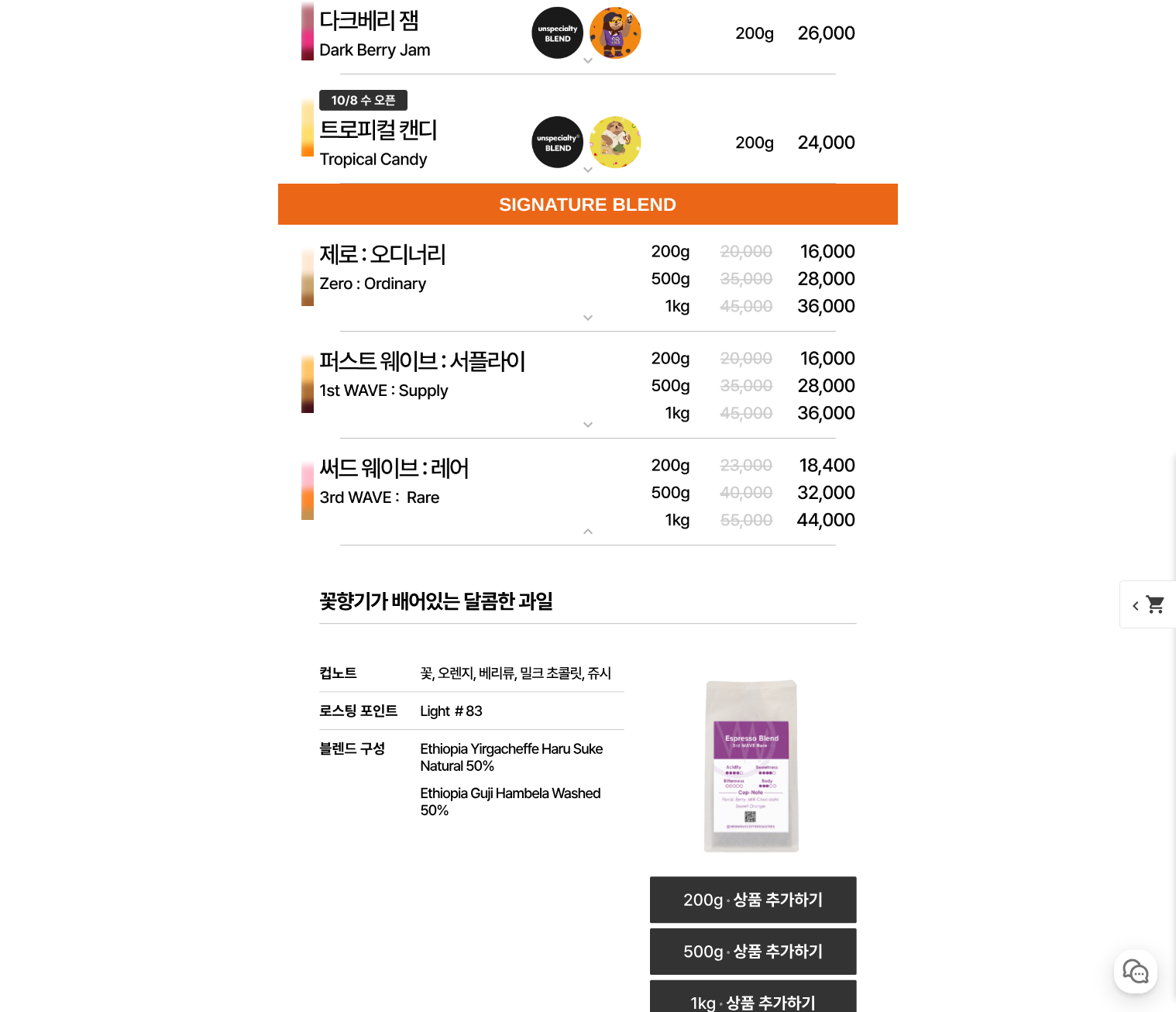
click at [491, 414] on img at bounding box center [588, 385] width 619 height 108
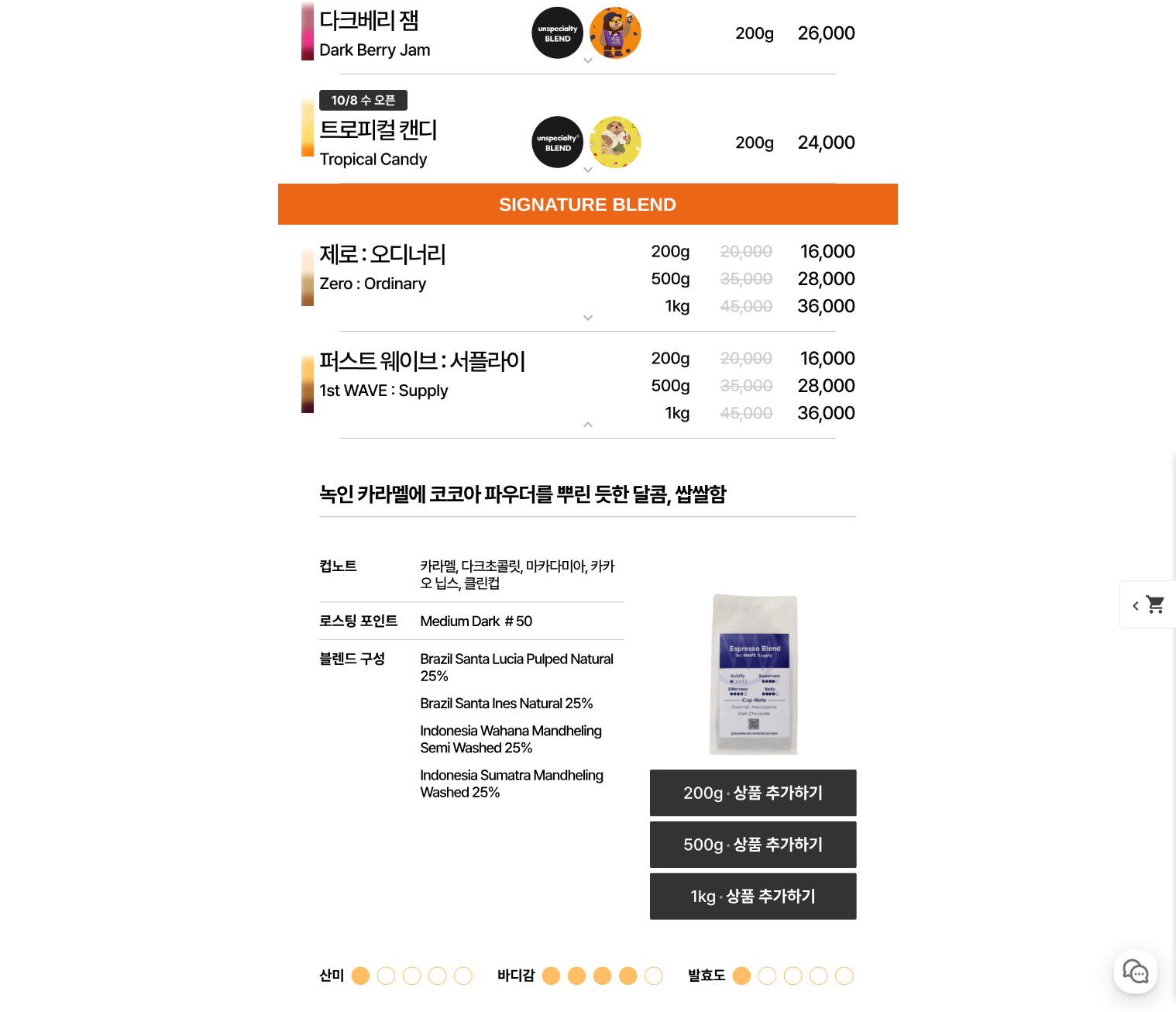
click at [447, 290] on img at bounding box center [588, 278] width 619 height 108
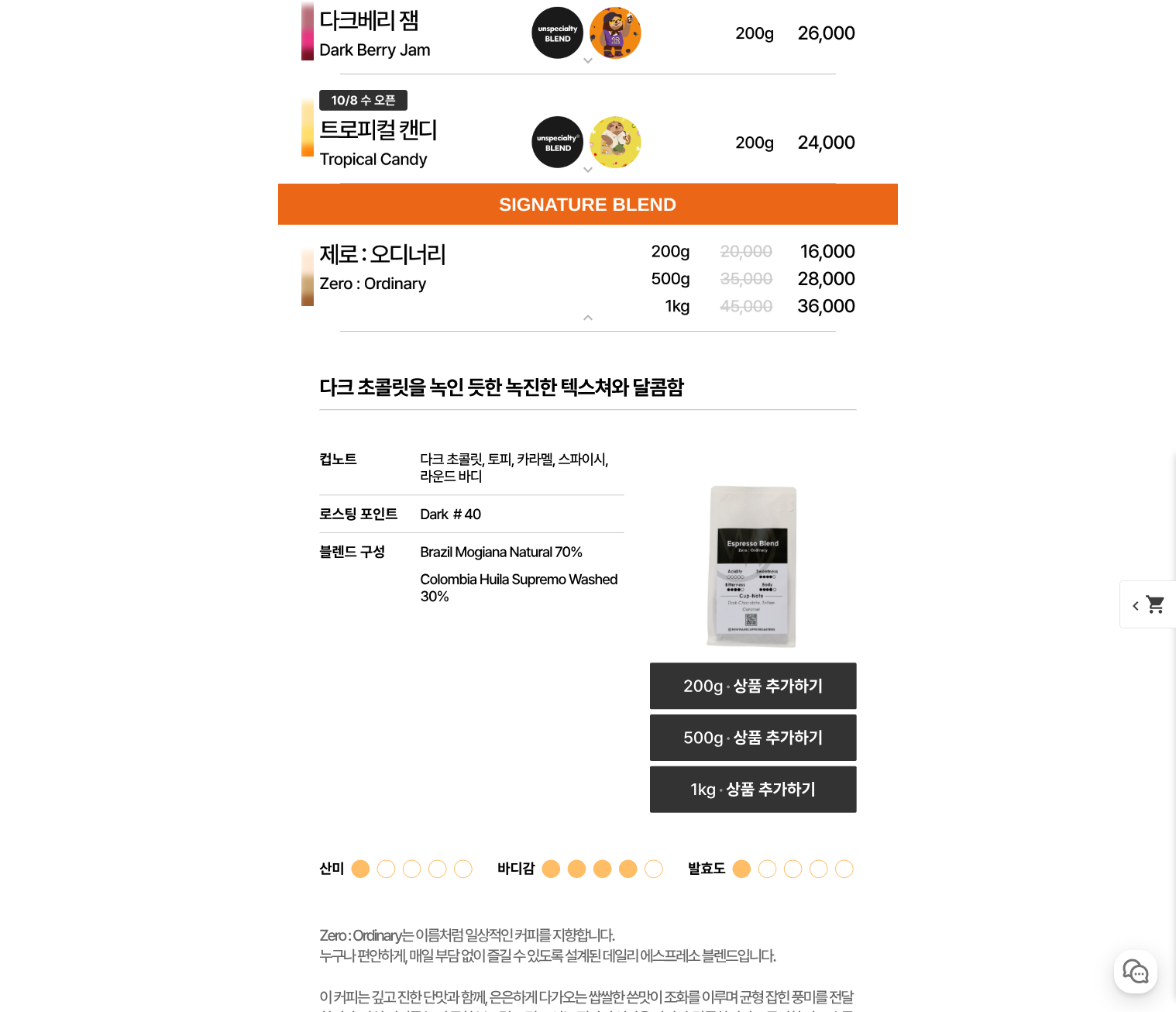
click at [447, 290] on img at bounding box center [588, 278] width 619 height 108
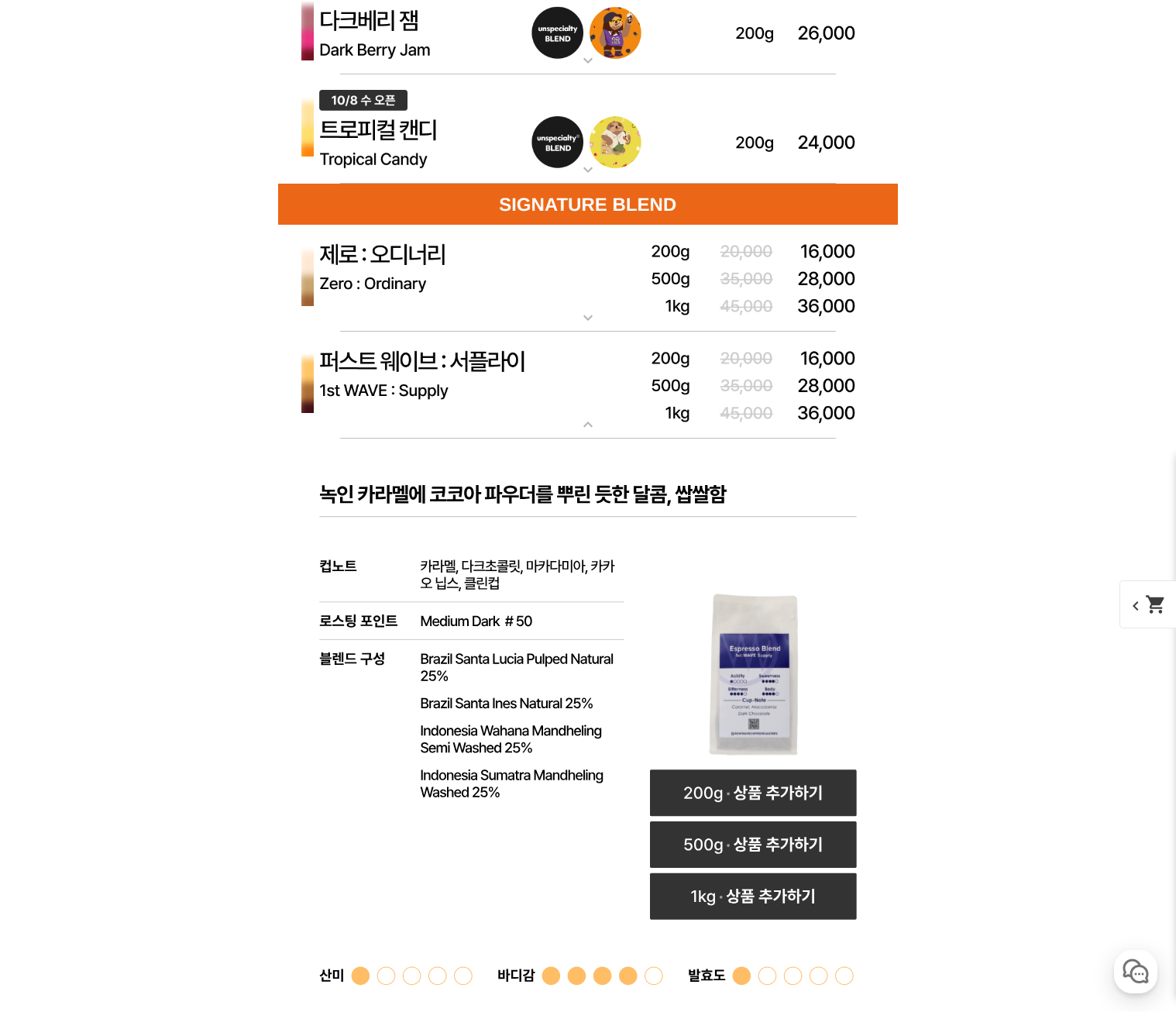
click at [476, 399] on img at bounding box center [588, 385] width 619 height 108
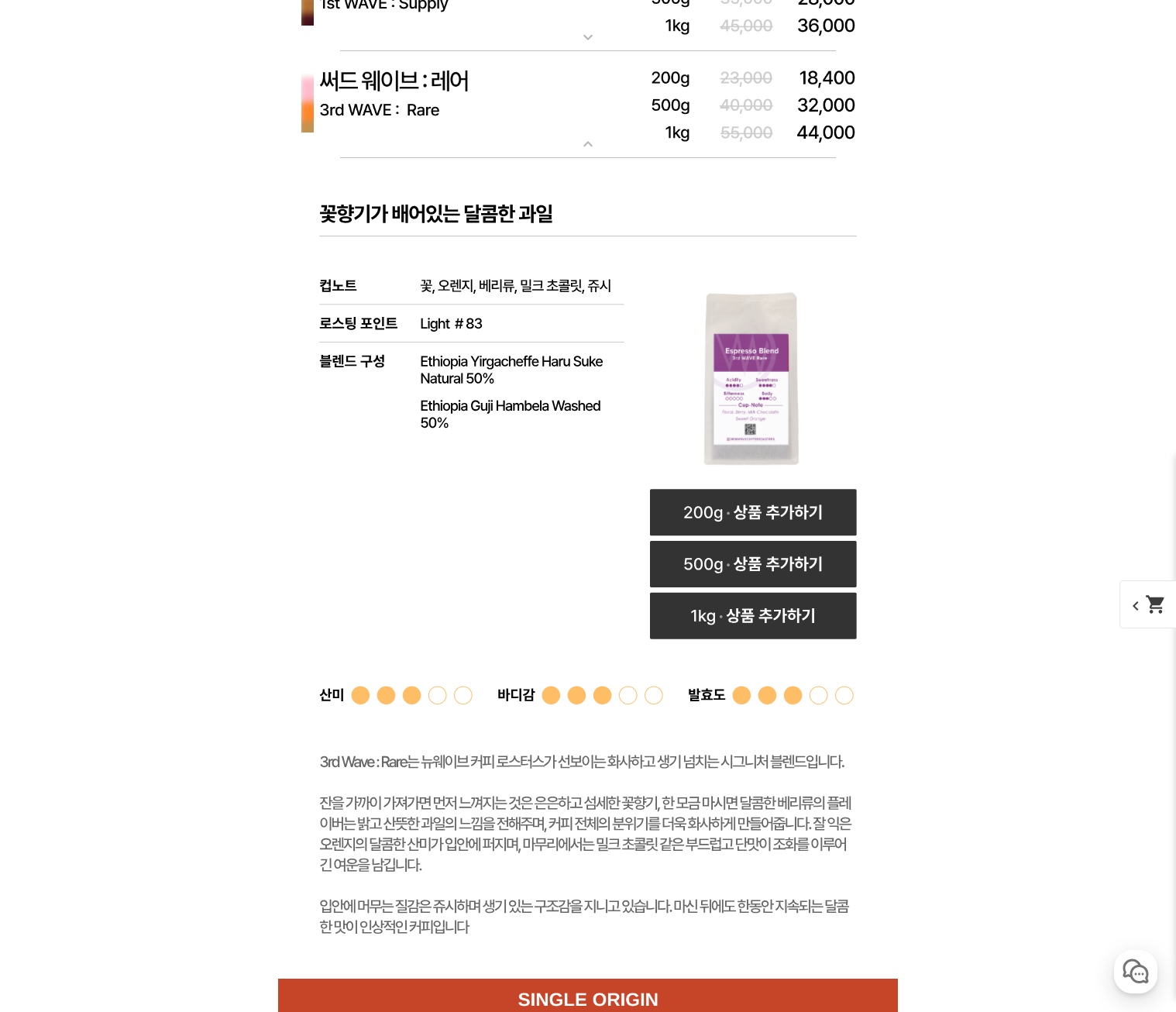
scroll to position [4804, 0]
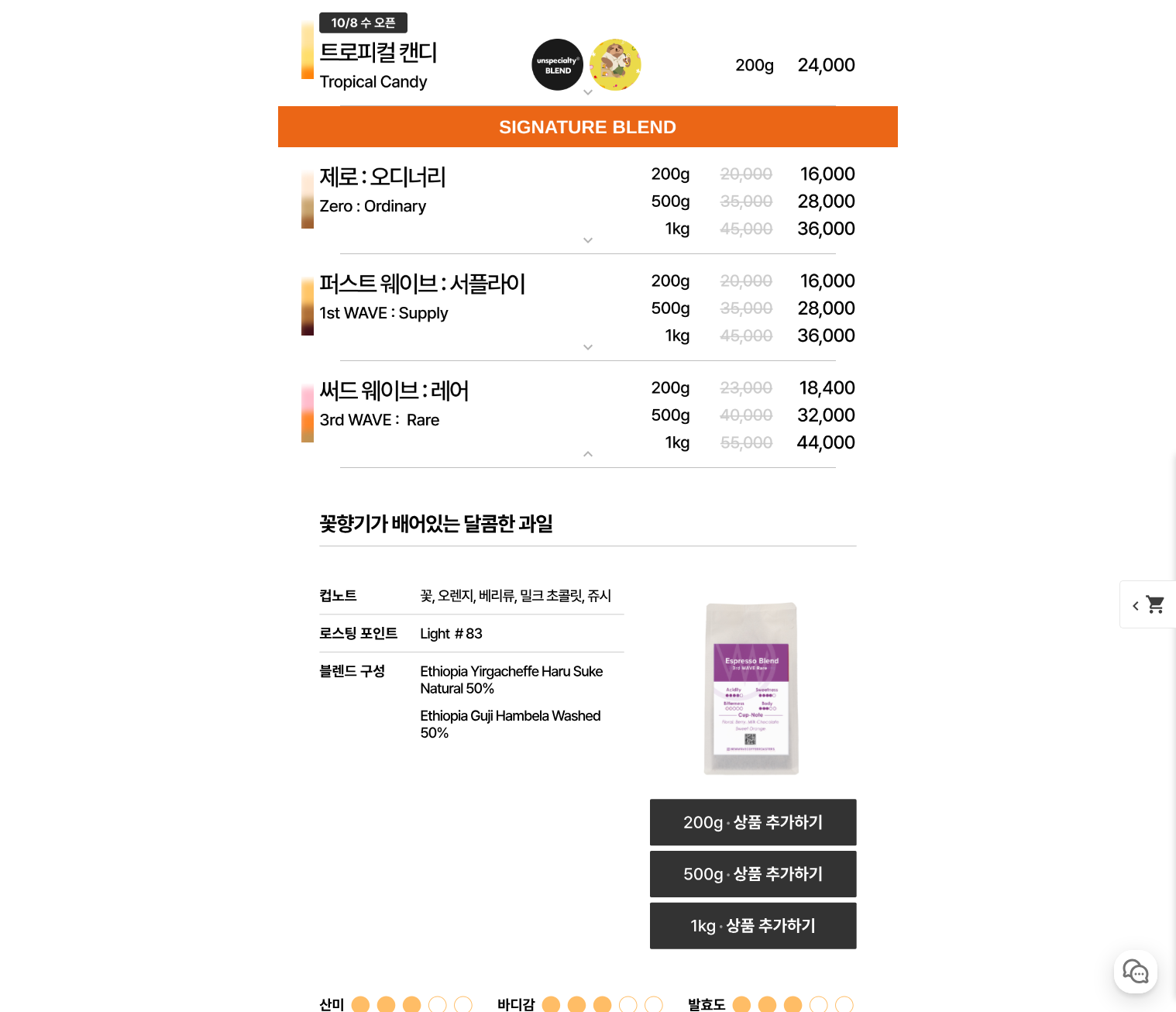
click at [418, 287] on img at bounding box center [588, 308] width 619 height 108
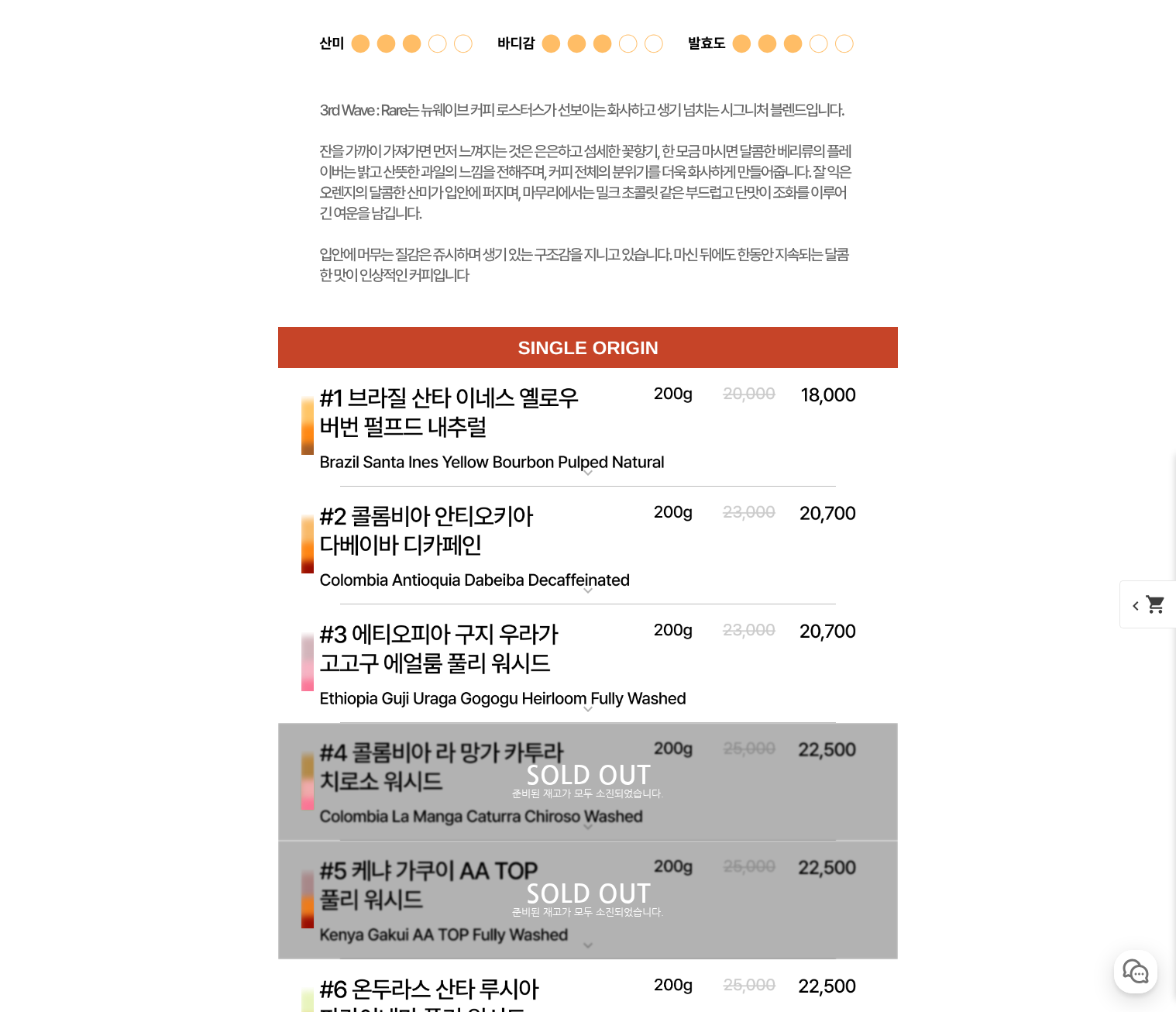
scroll to position [6663, 0]
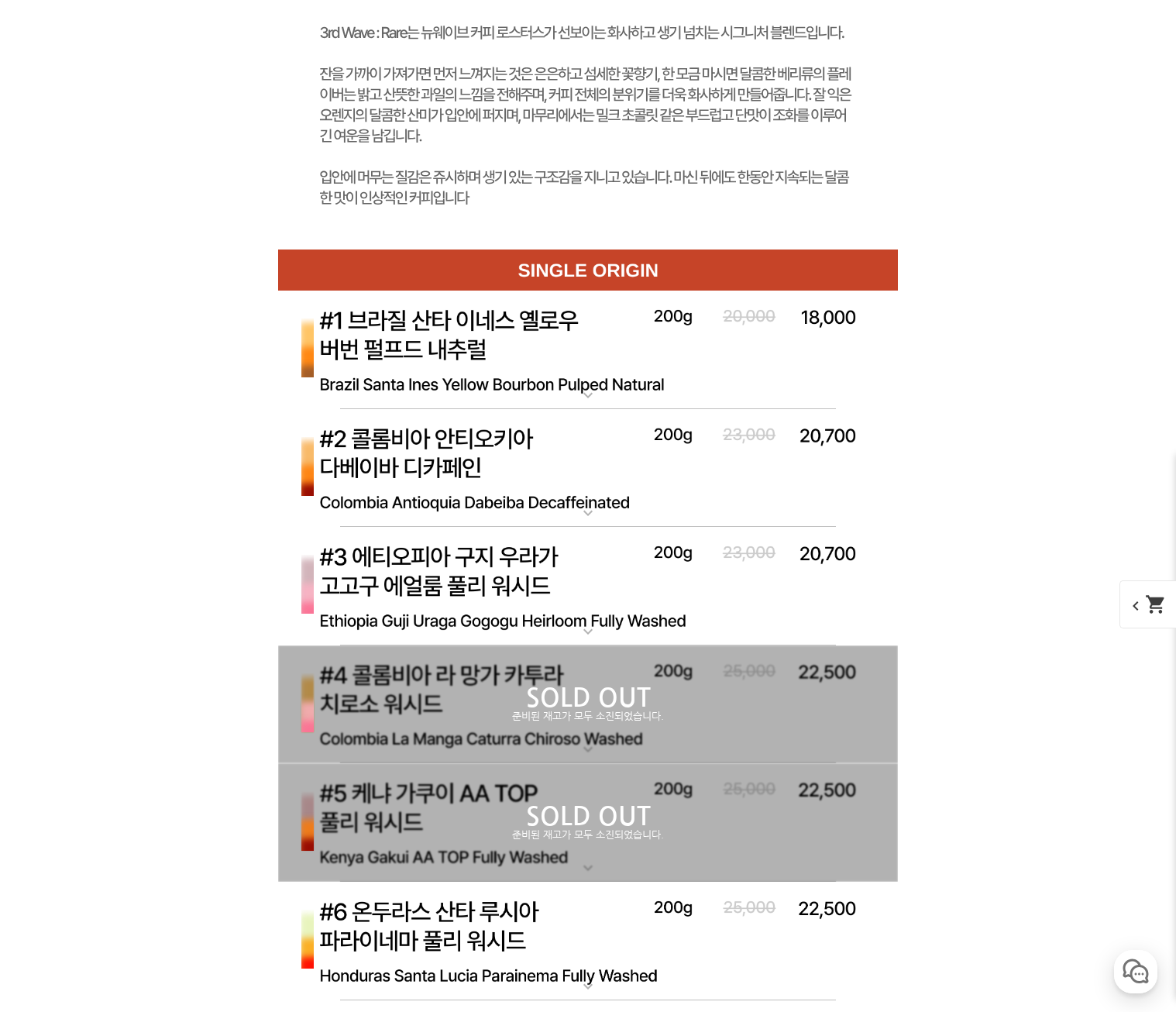
click at [657, 375] on img at bounding box center [588, 350] width 619 height 120
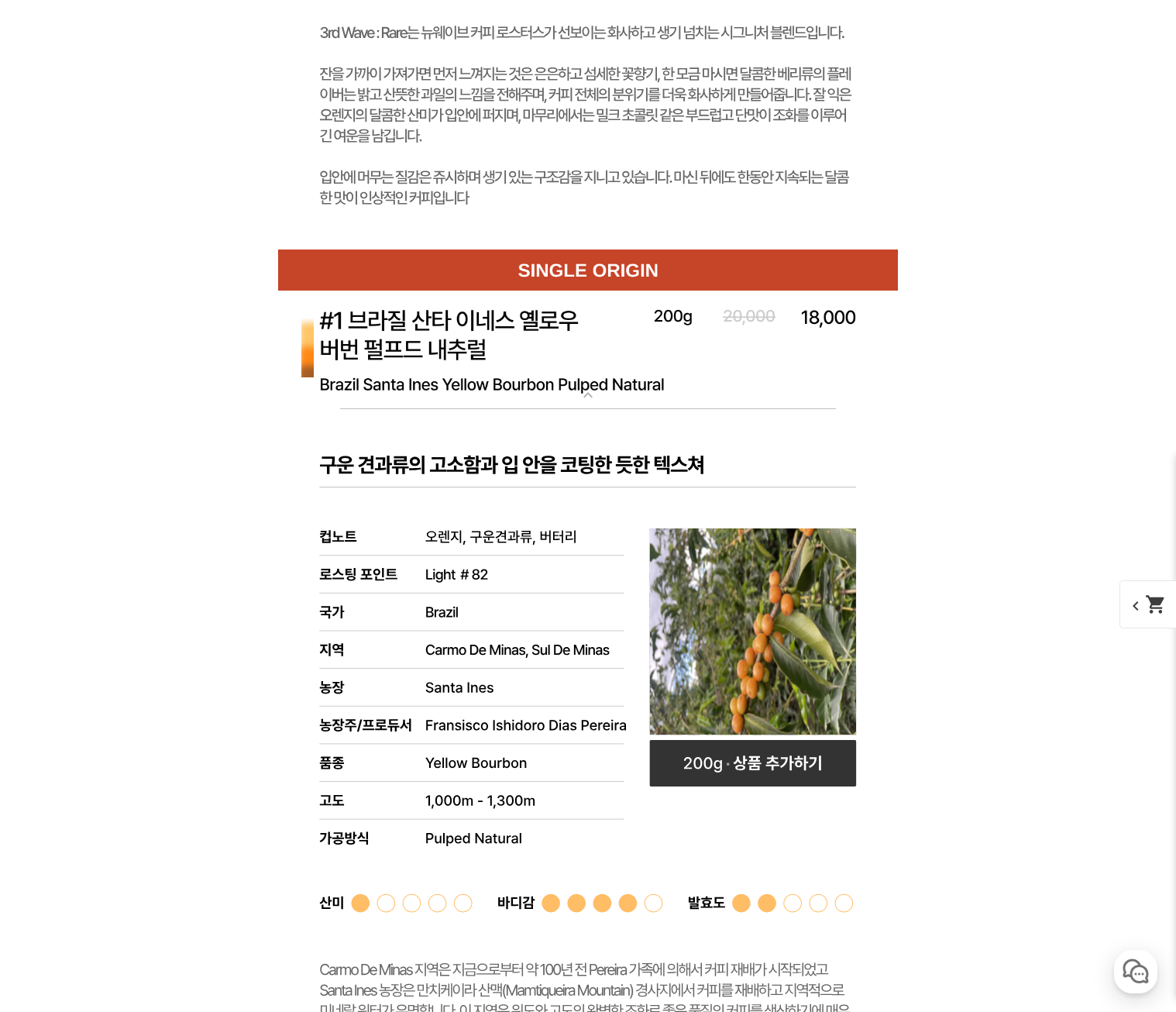
click at [649, 374] on img at bounding box center [588, 350] width 619 height 120
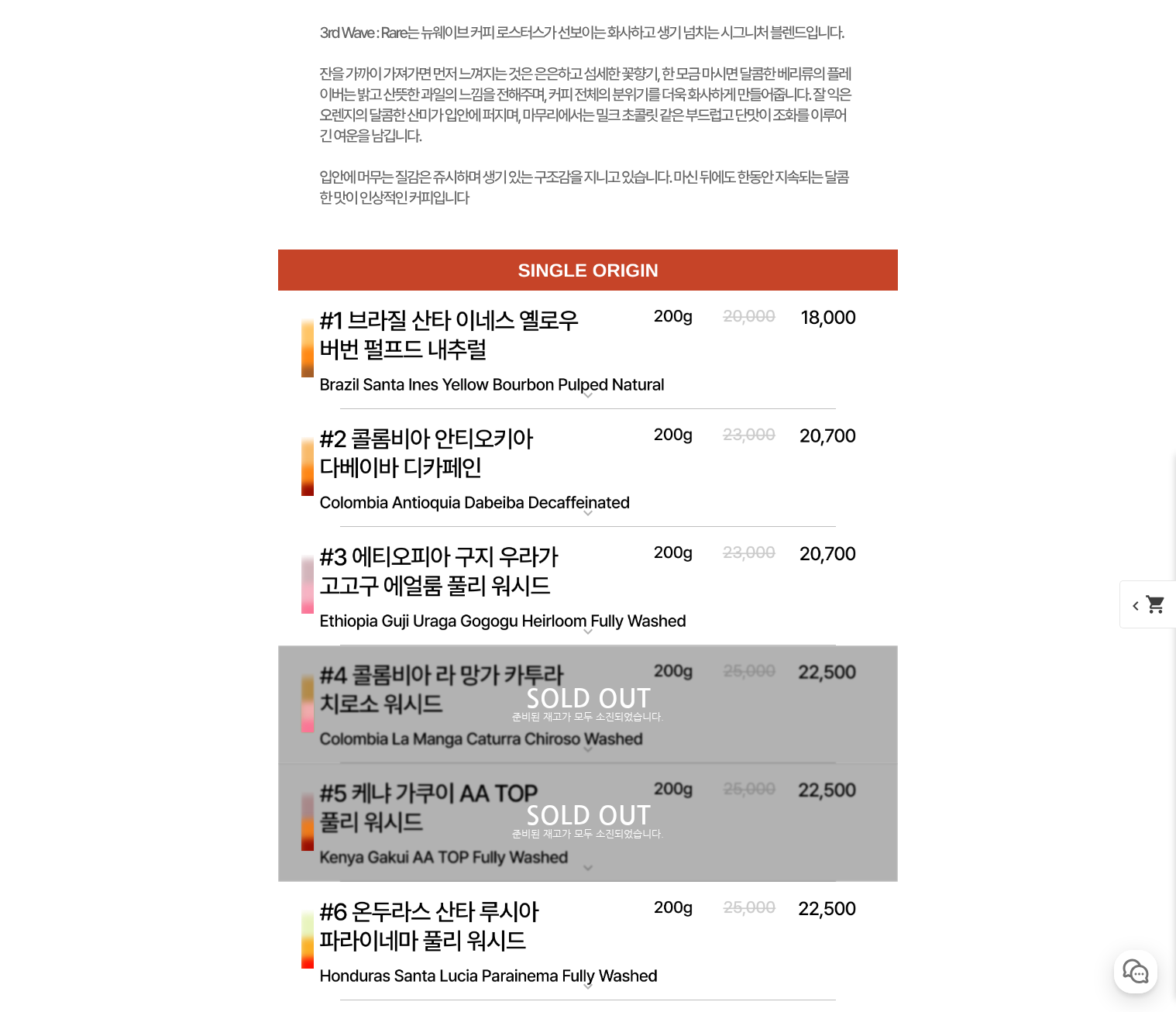
click at [567, 468] on img at bounding box center [588, 469] width 619 height 120
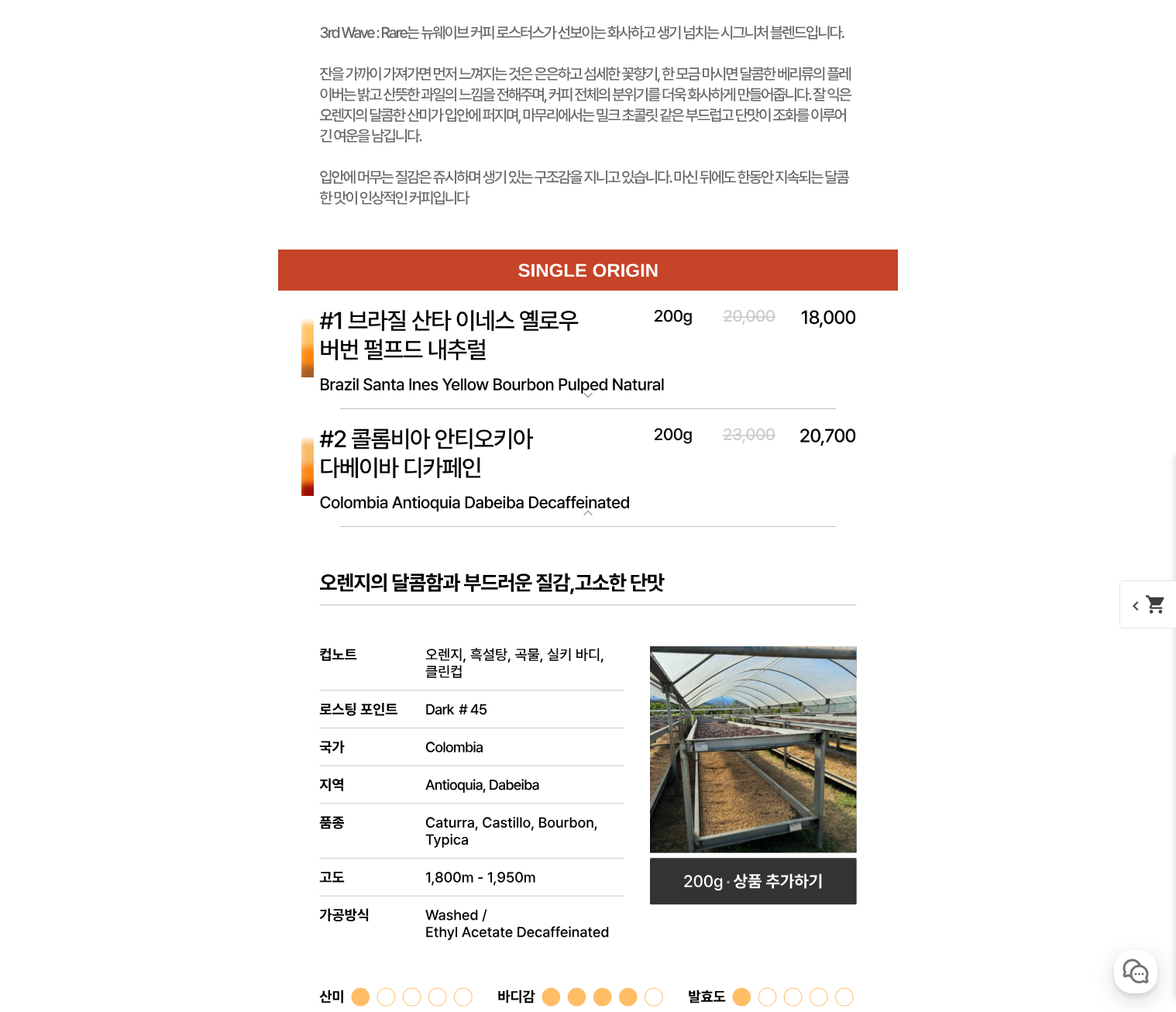
click at [570, 460] on img at bounding box center [588, 469] width 619 height 120
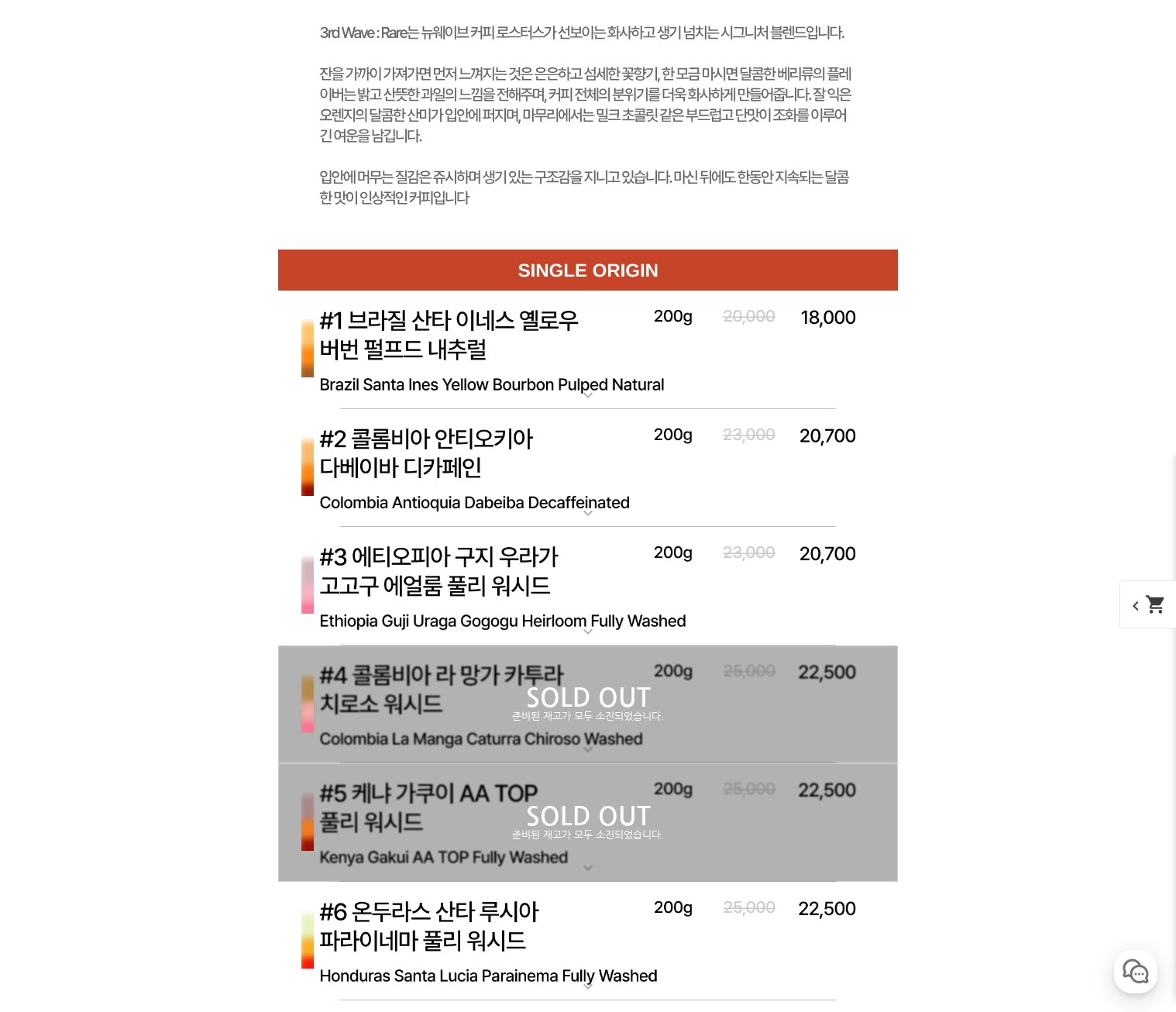
scroll to position [6818, 0]
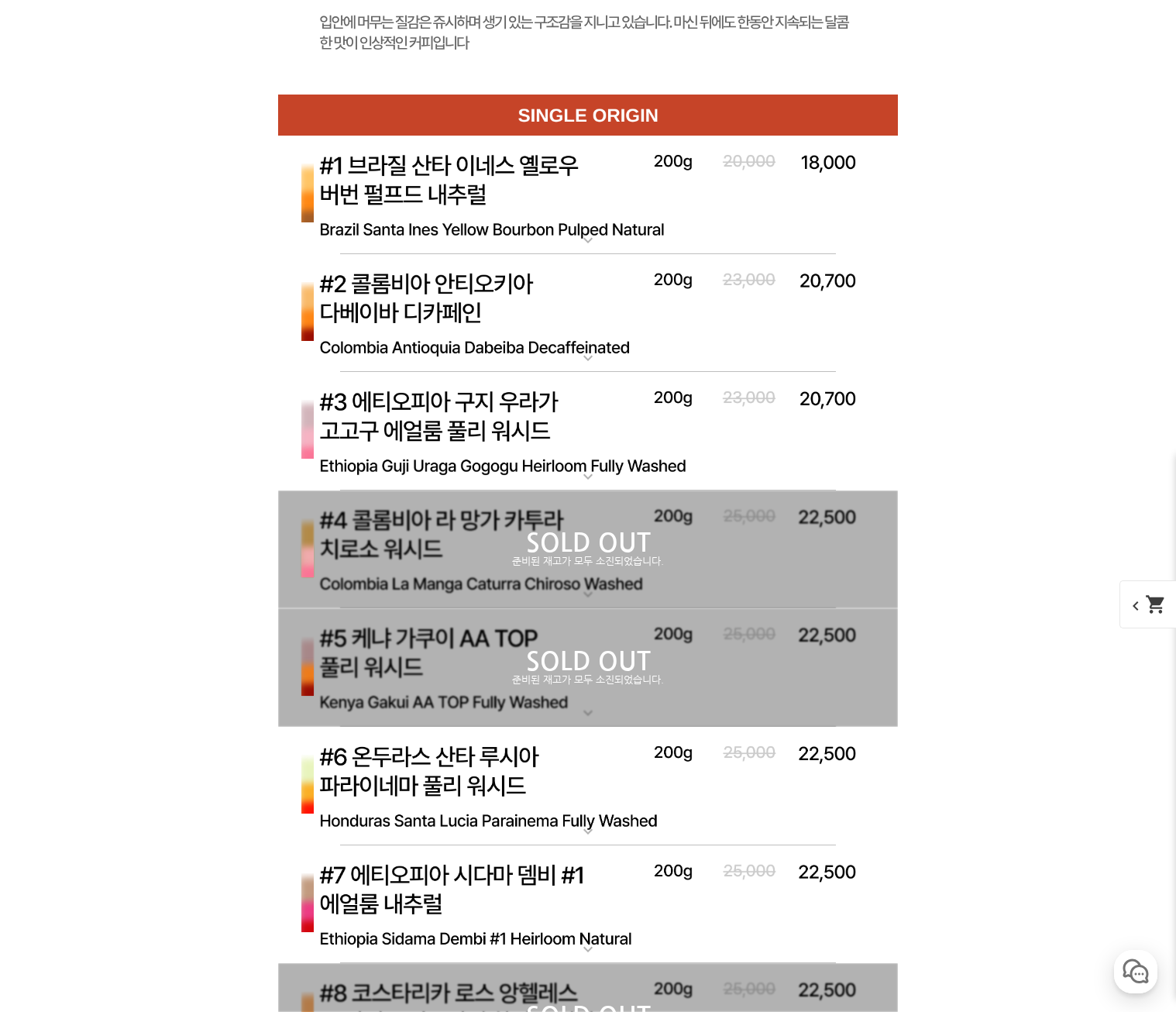
click at [421, 670] on p "SOLD OUT" at bounding box center [588, 662] width 619 height 25
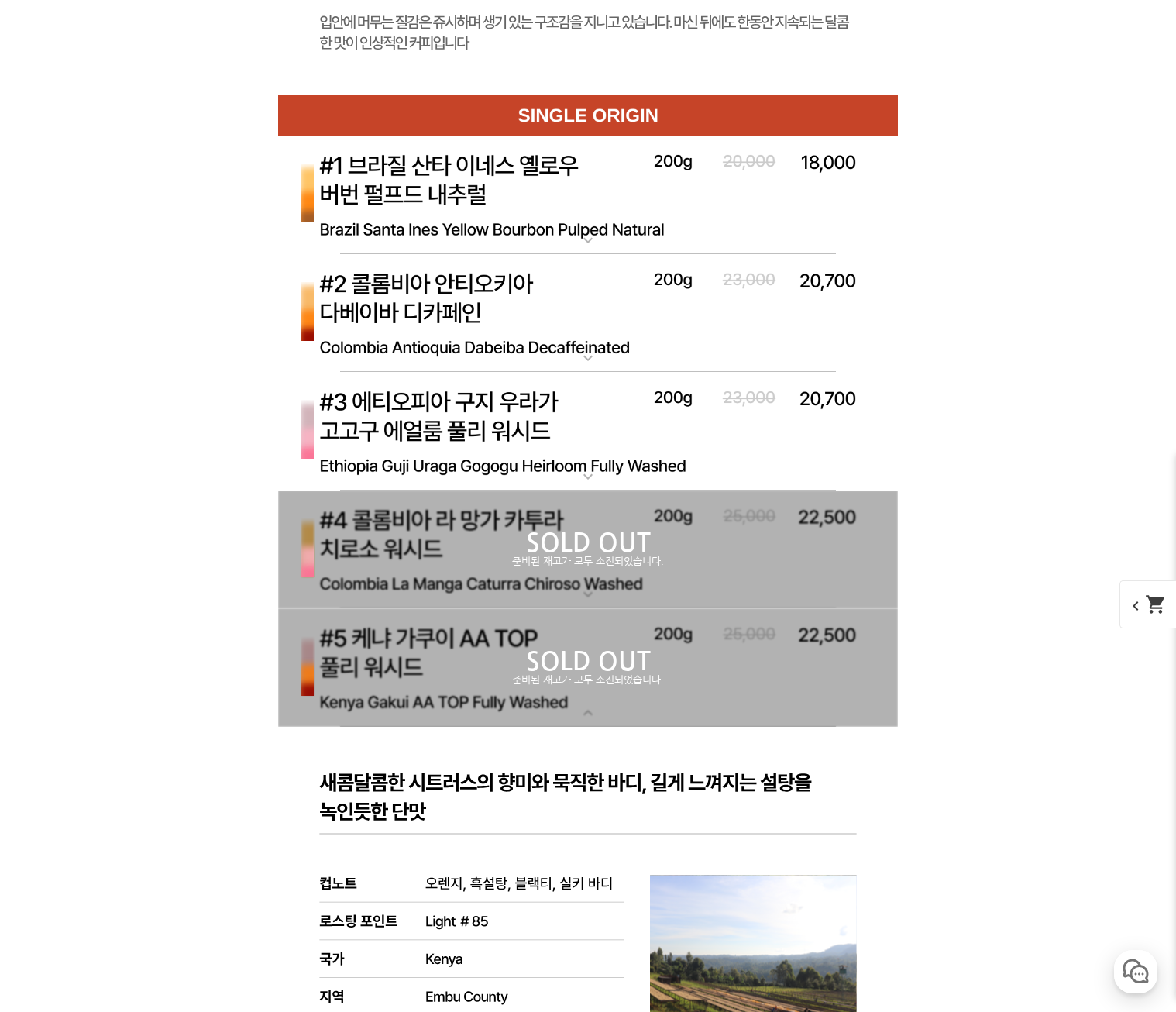
click at [478, 513] on div "SOLD OUT 준비된 재고가 모두 소진되었습니다." at bounding box center [588, 550] width 619 height 119
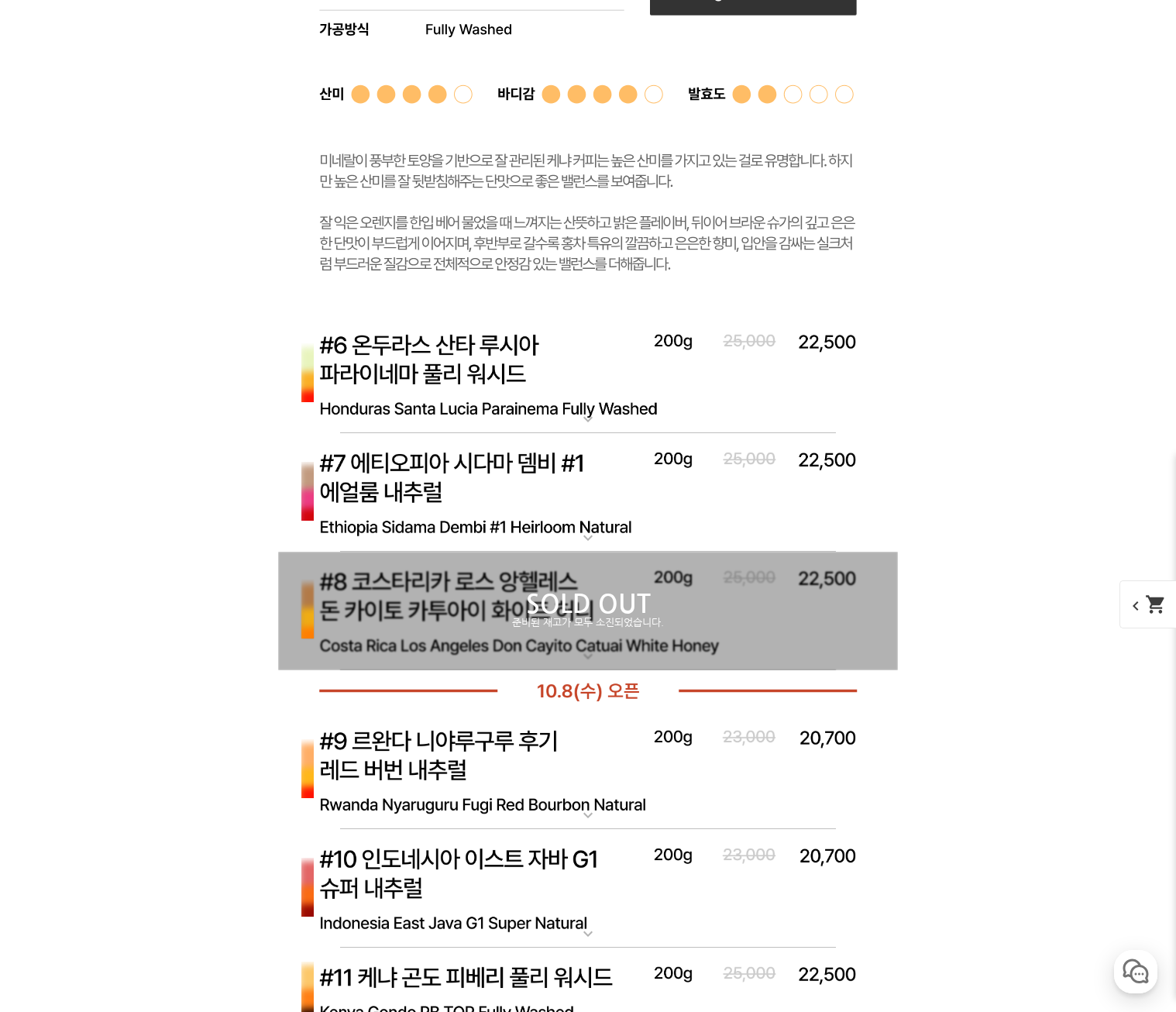
scroll to position [9452, 0]
